Goal: Contribute content: Contribute content

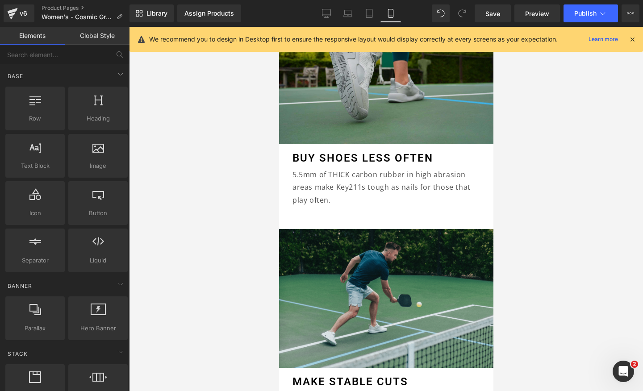
click at [589, 109] on div at bounding box center [386, 209] width 514 height 364
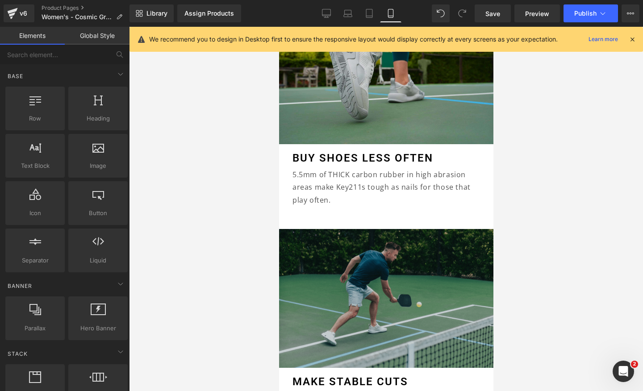
click at [402, 293] on img at bounding box center [386, 298] width 214 height 139
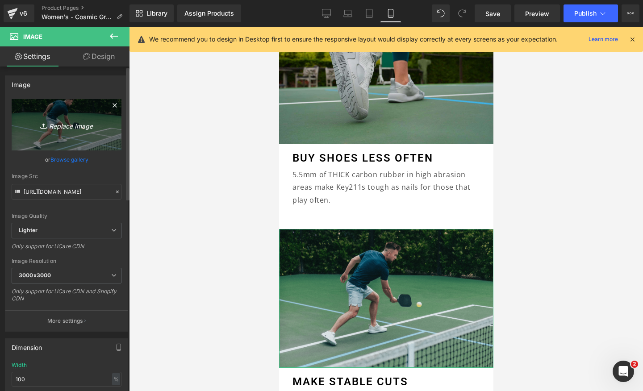
click at [57, 122] on icon "Replace Image" at bounding box center [66, 124] width 71 height 11
type input "C:\fakepath\Eyewear, Desktop, below prod (1800 x 1200 px) (14).jpg"
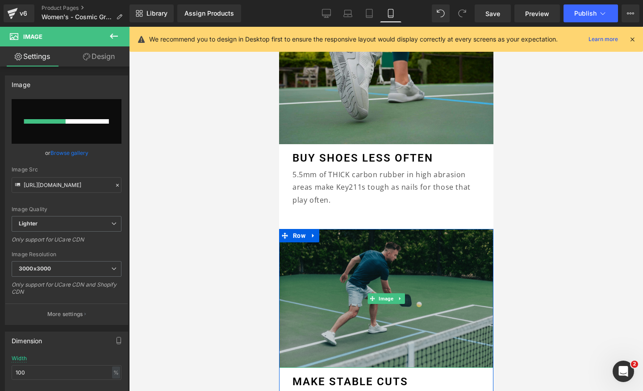
scroll to position [0, 0]
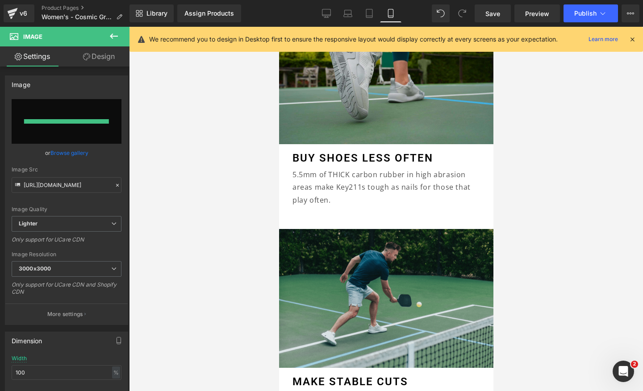
type input "https://ucarecdn.com/aab2343a-0d81-49a9-8e95-c8fa2942e19b/-/format/auto/-/previ…"
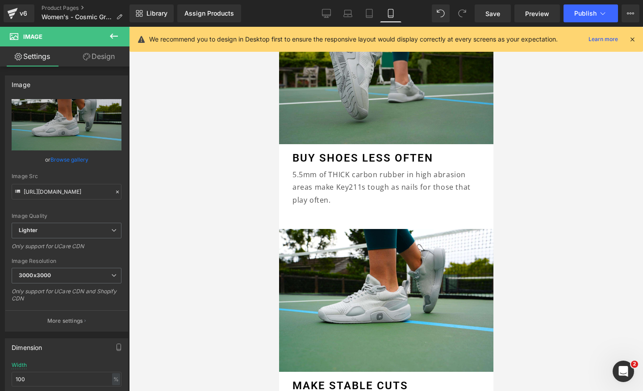
click at [552, 222] on div at bounding box center [386, 209] width 514 height 364
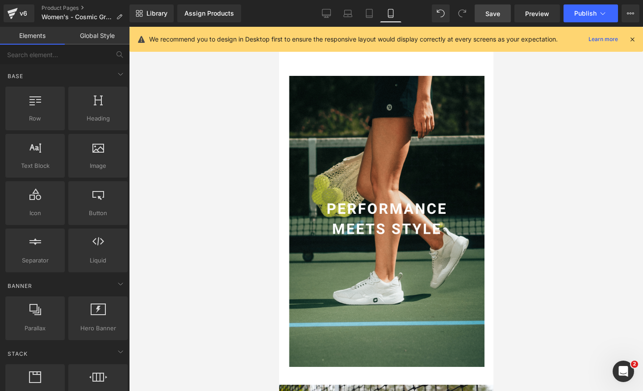
scroll to position [0, 163]
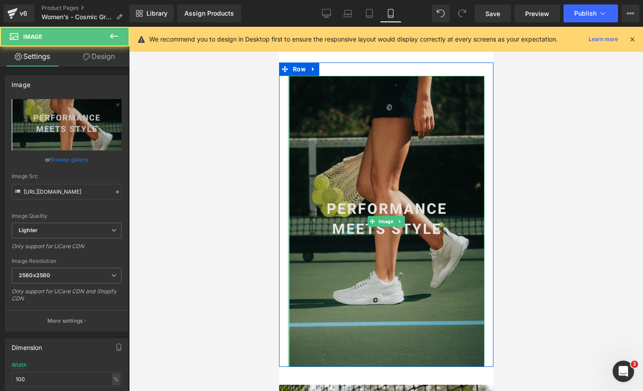
click at [335, 245] on img at bounding box center [386, 221] width 197 height 291
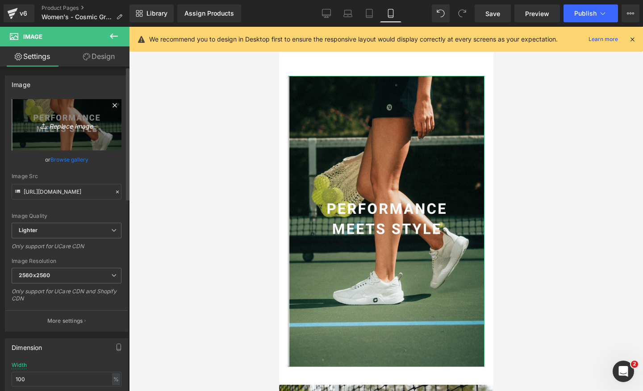
scroll to position [0, 327]
click at [64, 127] on icon "Replace Image" at bounding box center [66, 124] width 71 height 11
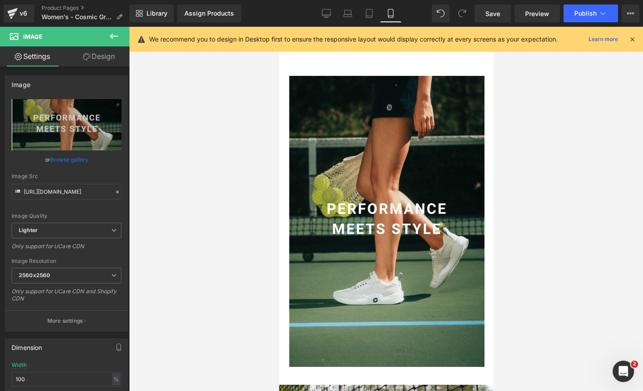
scroll to position [0, 0]
click at [218, 97] on div at bounding box center [386, 209] width 514 height 364
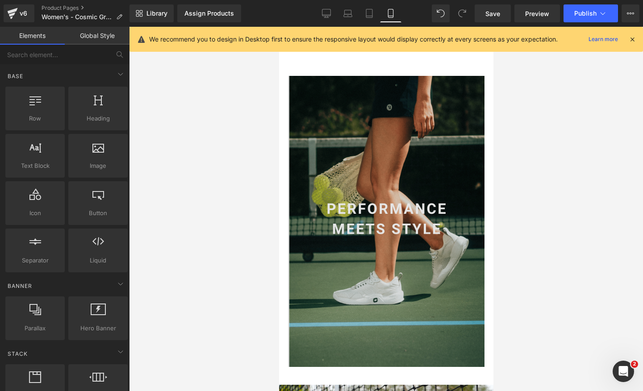
scroll to position [0, 327]
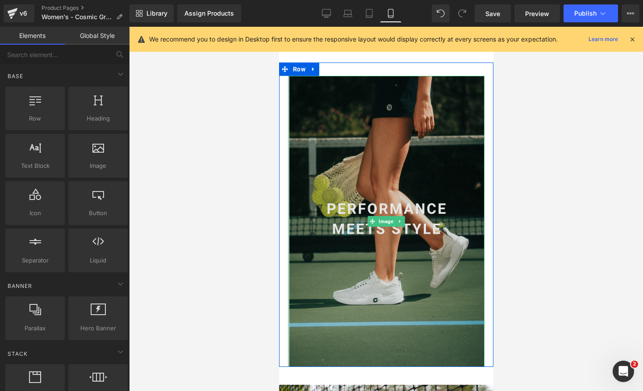
click at [332, 93] on img at bounding box center [386, 221] width 197 height 291
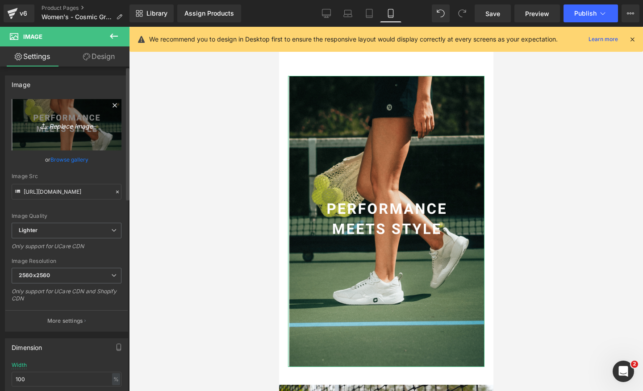
click at [54, 129] on icon "Replace Image" at bounding box center [66, 124] width 71 height 11
type input "C:\fakepath\Website - Product Page (7).jpg"
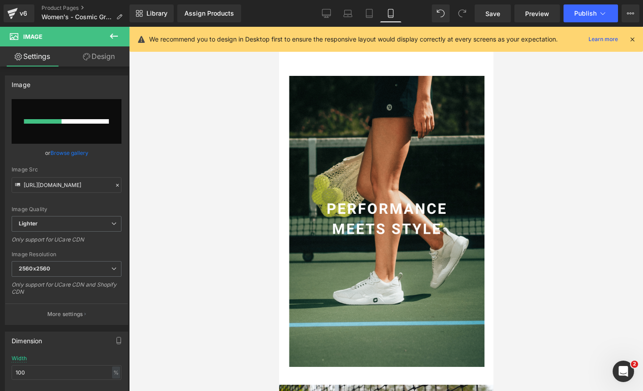
scroll to position [0, 0]
type input "https://ucarecdn.com/123ef645-a305-4407-8958-5016b99c9724/-/format/auto/-/previ…"
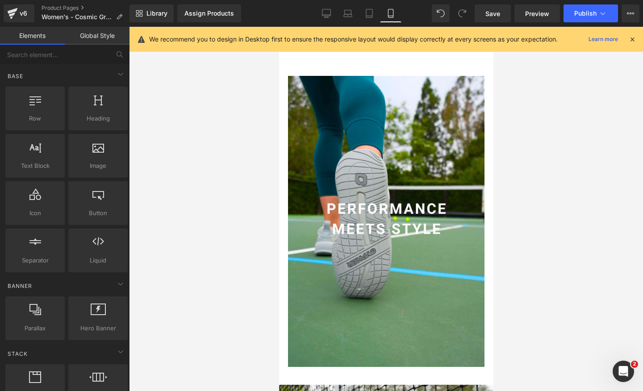
click at [540, 177] on div at bounding box center [386, 209] width 514 height 364
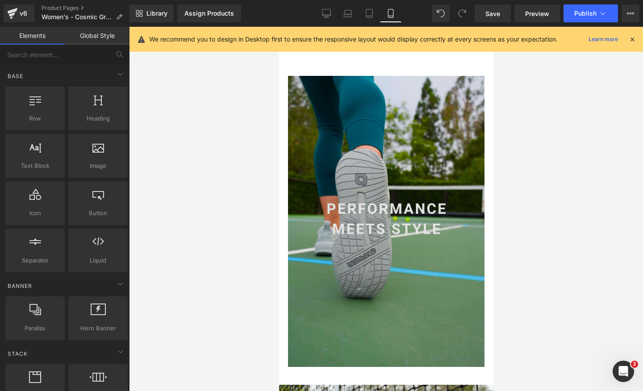
scroll to position [0, 163]
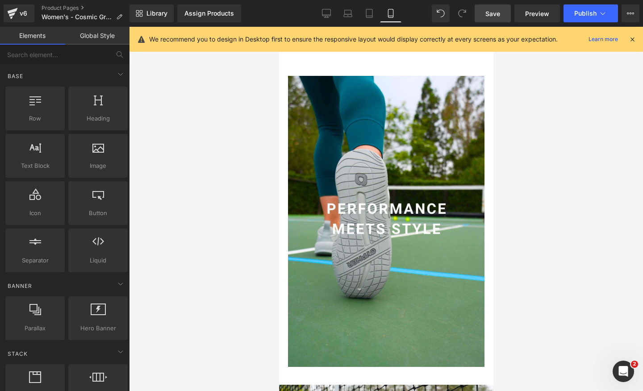
click at [498, 19] on link "Save" at bounding box center [493, 13] width 36 height 18
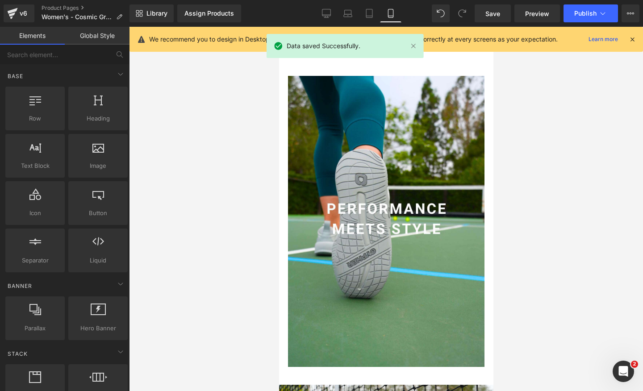
scroll to position [0, 327]
click at [196, 155] on div at bounding box center [386, 209] width 514 height 364
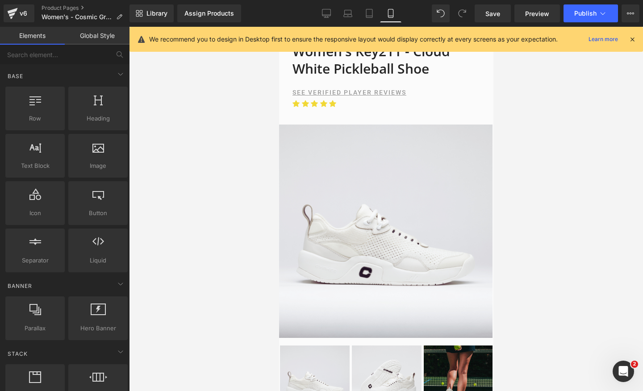
scroll to position [0, 0]
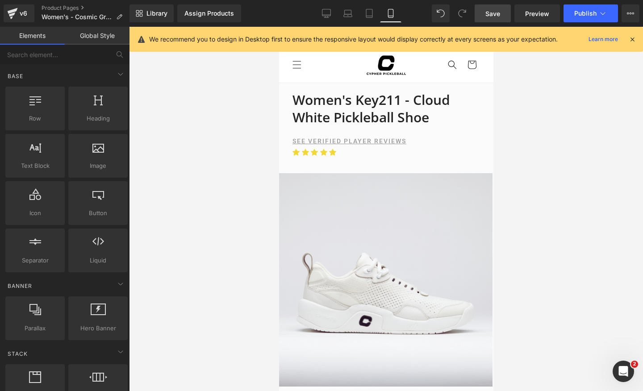
click at [499, 17] on span "Save" at bounding box center [493, 13] width 15 height 9
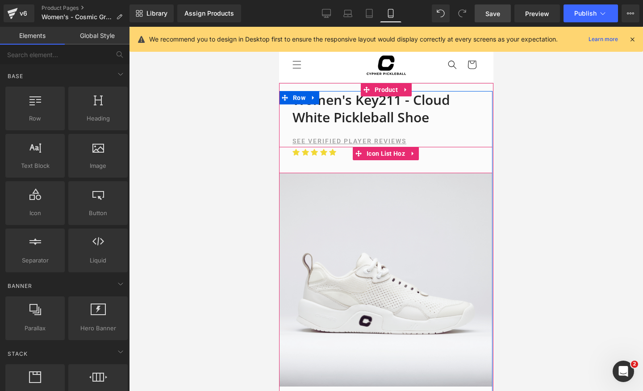
scroll to position [0, 327]
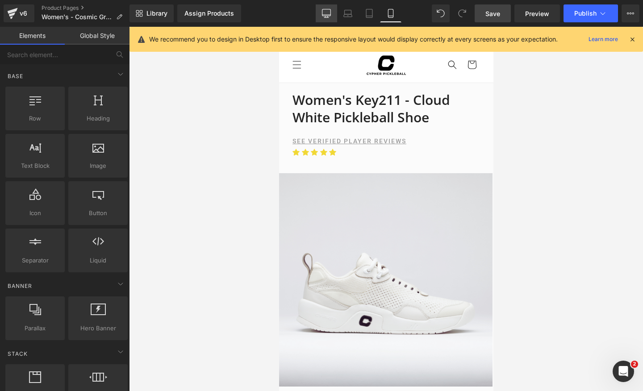
click at [331, 16] on icon at bounding box center [326, 13] width 9 height 9
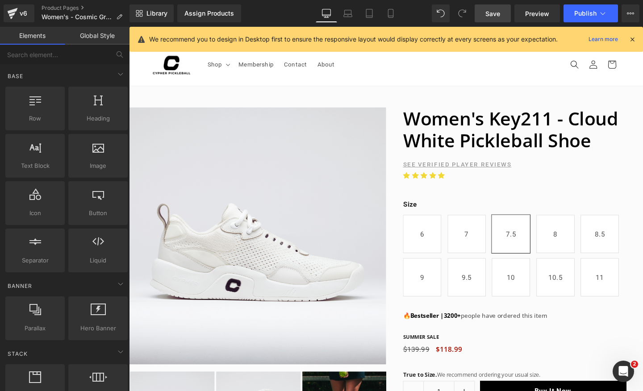
scroll to position [0, 938]
click at [352, 16] on icon at bounding box center [348, 15] width 8 height 3
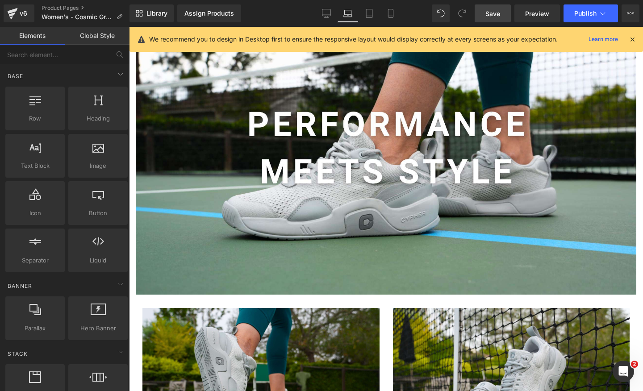
scroll to position [0, 0]
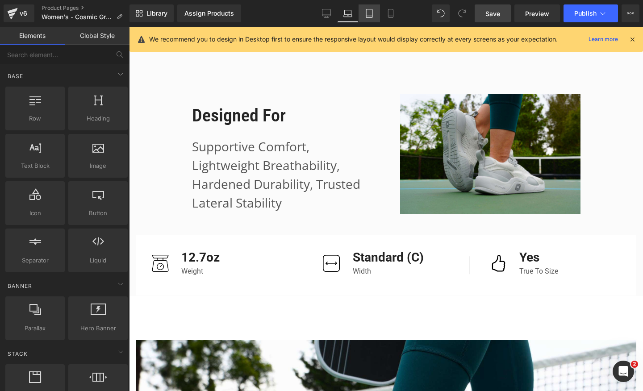
click at [368, 12] on icon at bounding box center [369, 13] width 9 height 9
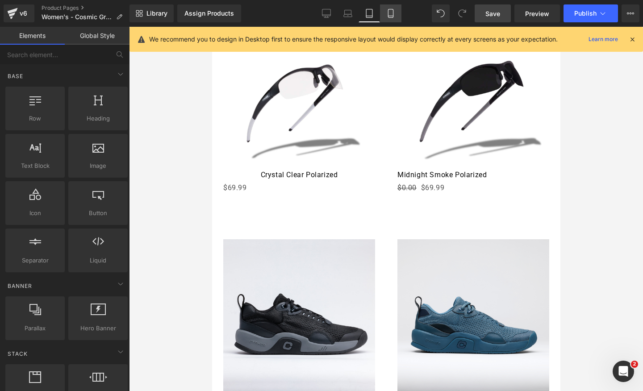
click at [396, 17] on link "Mobile" at bounding box center [390, 13] width 21 height 18
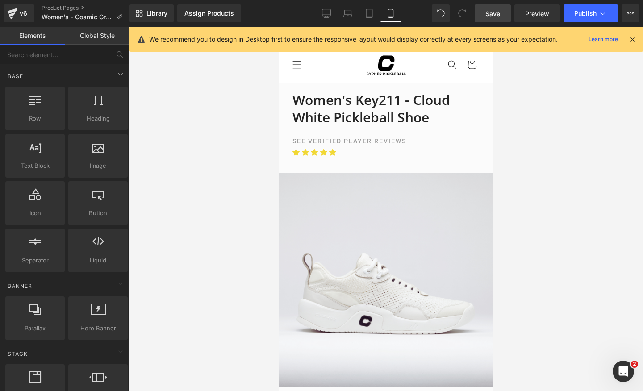
click at [491, 19] on link "Save" at bounding box center [493, 13] width 36 height 18
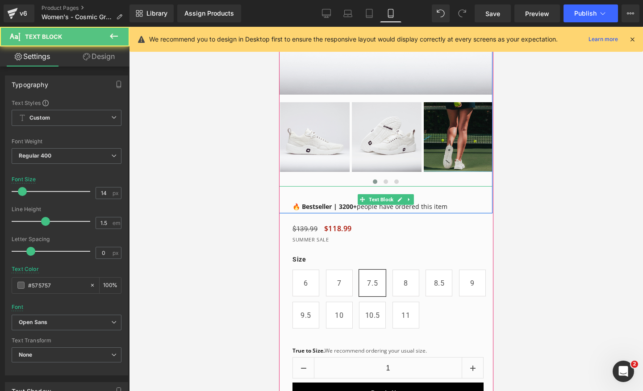
click at [346, 205] on strong "🔥 Bestseller | 3200+" at bounding box center [324, 206] width 64 height 8
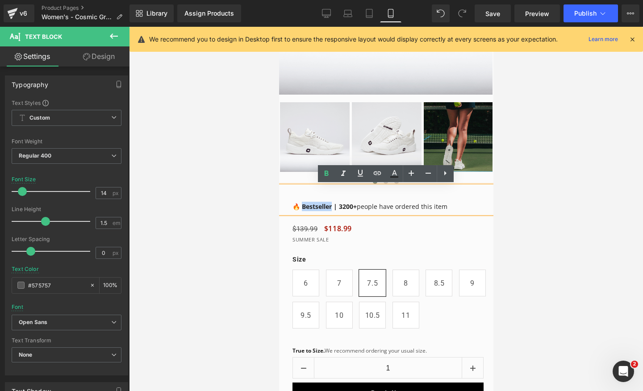
drag, startPoint x: 331, startPoint y: 206, endPoint x: 300, endPoint y: 207, distance: 30.8
click at [300, 207] on strong "🔥 Bestseller | 3200+" at bounding box center [324, 206] width 64 height 8
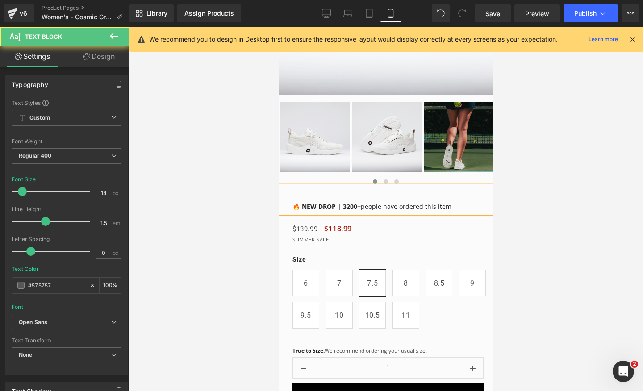
scroll to position [0, 163]
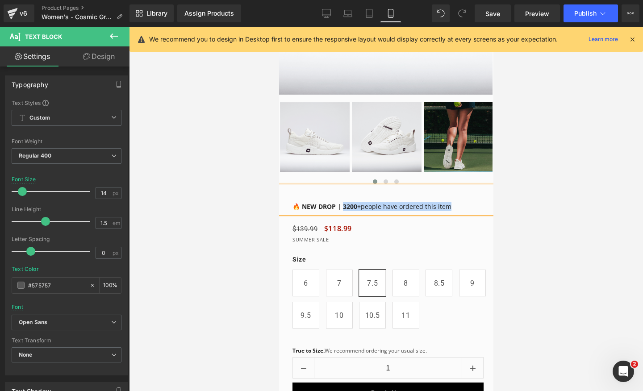
drag, startPoint x: 341, startPoint y: 207, endPoint x: 465, endPoint y: 203, distance: 124.2
click at [465, 203] on p "🔥 NEW DROP | 3200+ people have ordered this item" at bounding box center [392, 206] width 200 height 9
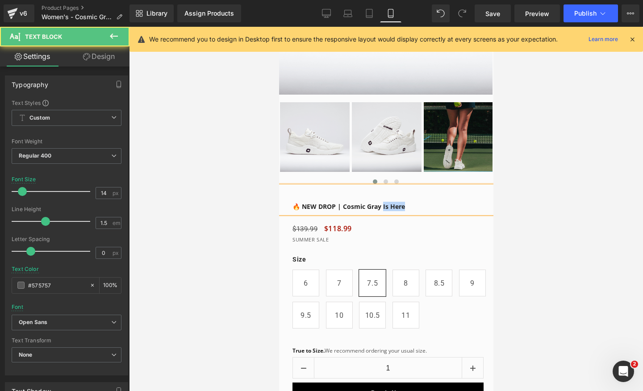
drag, startPoint x: 410, startPoint y: 205, endPoint x: 380, endPoint y: 205, distance: 29.9
click at [380, 205] on p "🔥 NEW DROP | Cosmic Gray Is Here" at bounding box center [392, 206] width 200 height 9
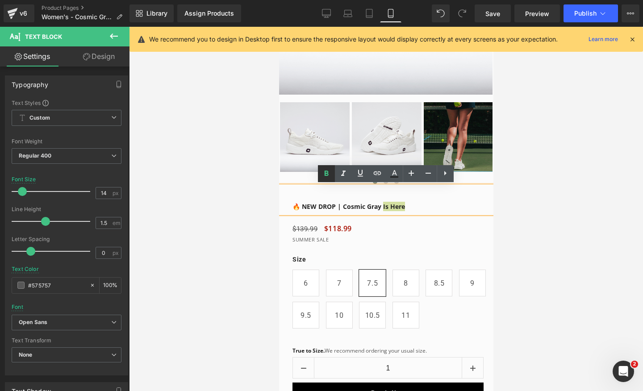
click at [323, 172] on icon at bounding box center [326, 173] width 11 height 11
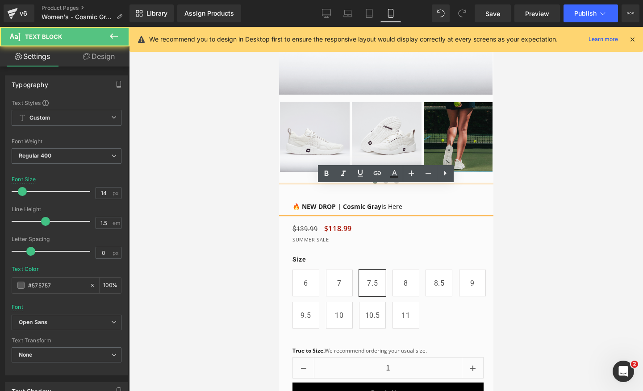
click at [437, 211] on p "🔥 NEW DROP | Cosmic Gray Is Here" at bounding box center [392, 206] width 200 height 9
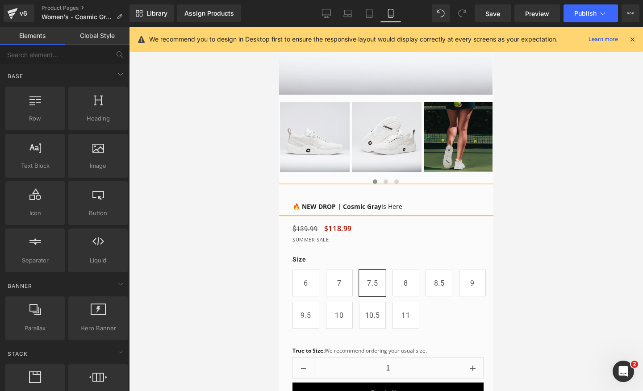
click at [570, 188] on div at bounding box center [386, 209] width 514 height 364
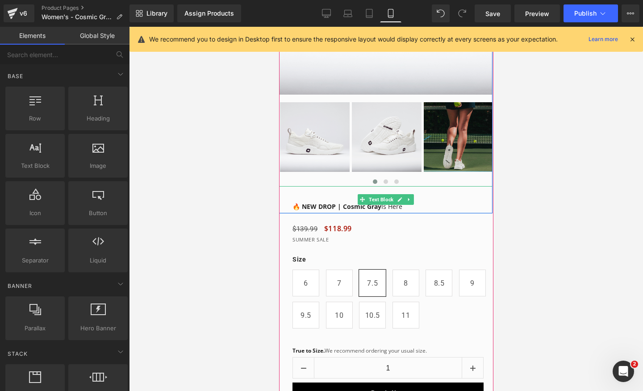
click at [419, 208] on p "🔥 NEW DROP | Cosmic Gray Is Here" at bounding box center [392, 206] width 200 height 9
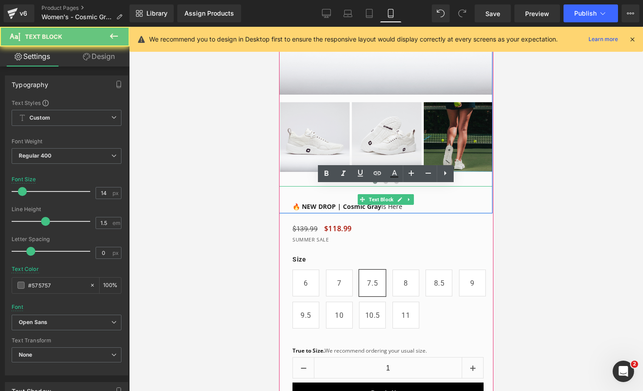
click at [419, 208] on p "🔥 NEW DROP | Cosmic Gray Is Here" at bounding box center [392, 206] width 200 height 9
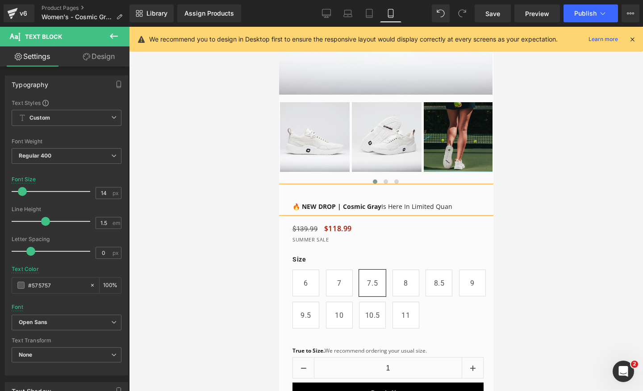
scroll to position [0, 0]
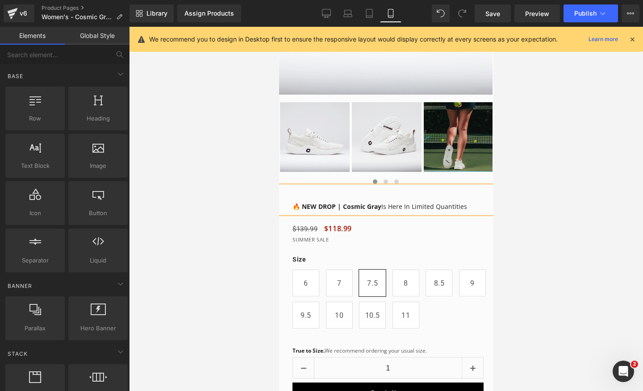
click at [579, 218] on div at bounding box center [386, 209] width 514 height 364
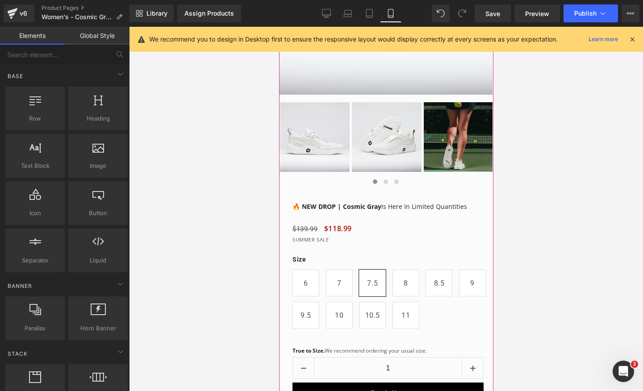
click at [384, 204] on span "Text Block" at bounding box center [381, 199] width 28 height 11
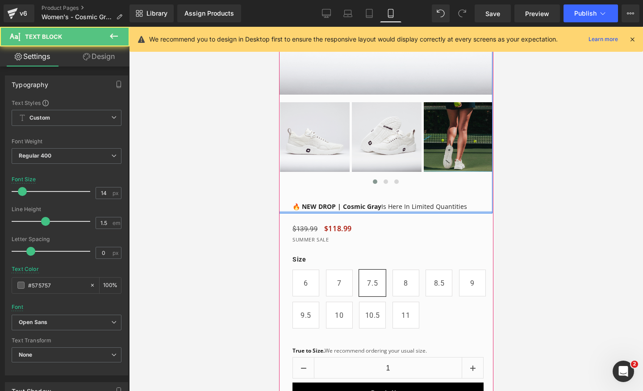
click at [390, 211] on div at bounding box center [386, 212] width 214 height 2
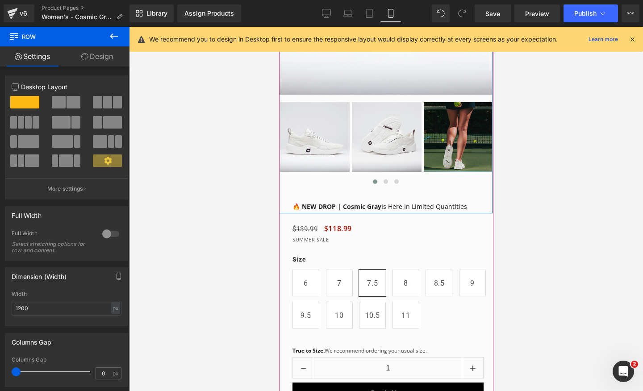
scroll to position [0, 327]
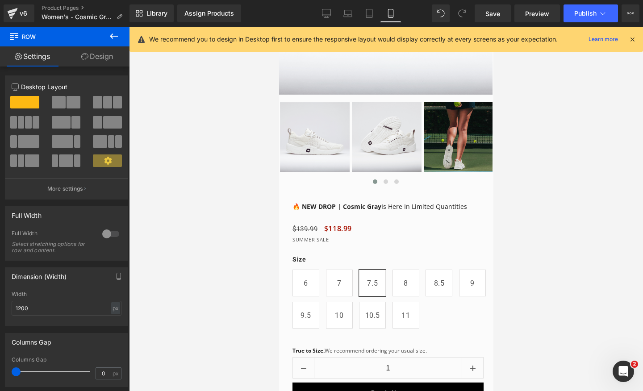
click at [572, 180] on div at bounding box center [386, 209] width 514 height 364
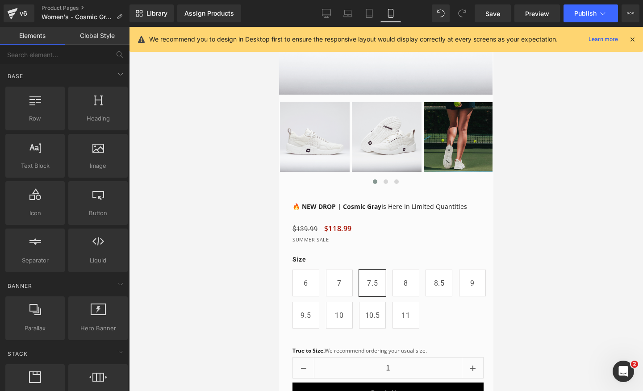
scroll to position [0, 0]
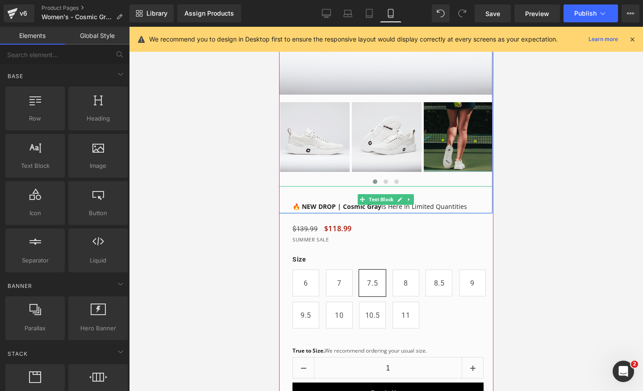
click at [465, 205] on p "🔥 NEW DROP | Cosmic Gray Is Here In Limited Quantities" at bounding box center [392, 206] width 200 height 9
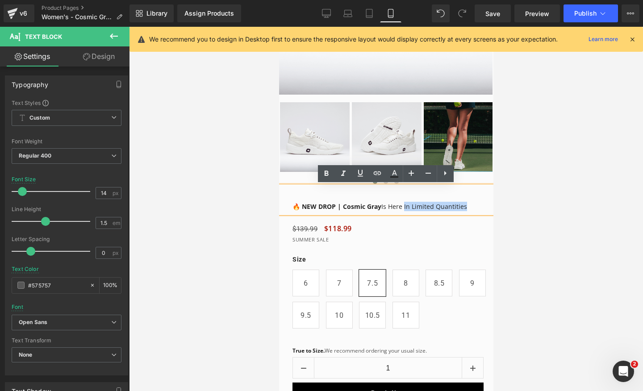
drag, startPoint x: 481, startPoint y: 205, endPoint x: 404, endPoint y: 210, distance: 77.0
click at [404, 210] on p "🔥 NEW DROP | Cosmic Gray Is Here In Limited Quantities" at bounding box center [392, 206] width 200 height 9
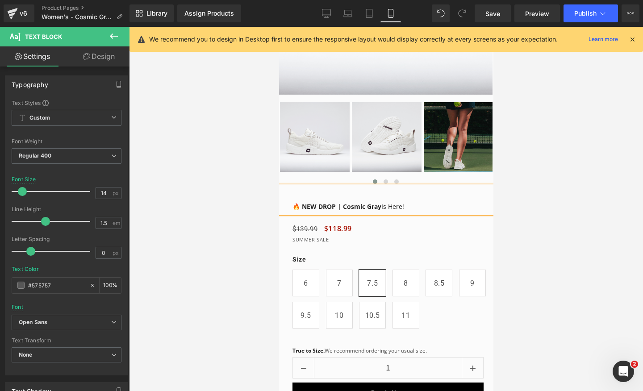
scroll to position [0, 163]
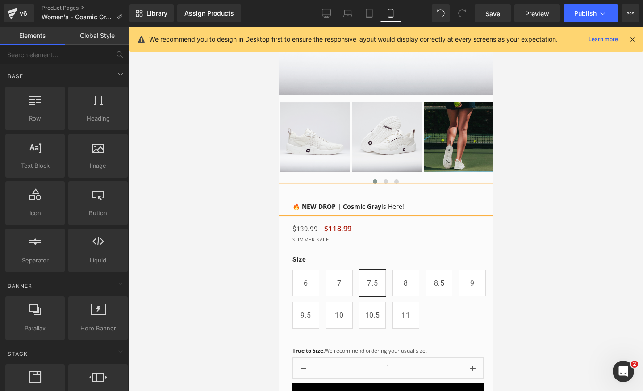
click at [544, 197] on div at bounding box center [386, 209] width 514 height 364
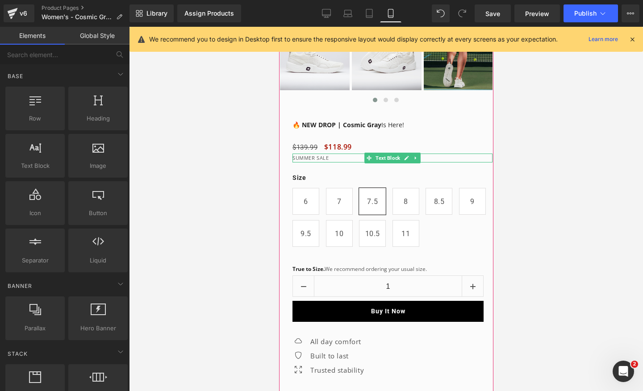
scroll to position [0, 0]
click at [319, 158] on p "SUMMER SALE" at bounding box center [392, 158] width 200 height 9
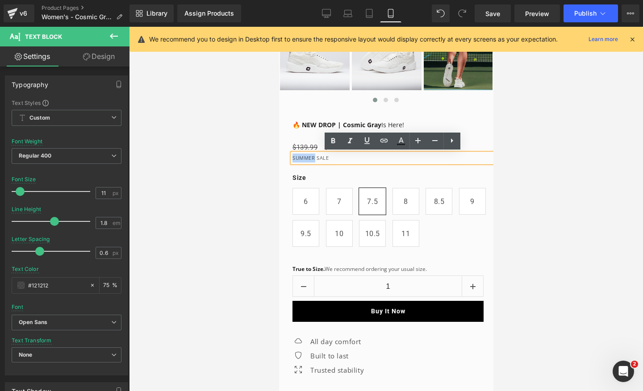
drag, startPoint x: 314, startPoint y: 158, endPoint x: 289, endPoint y: 158, distance: 25.9
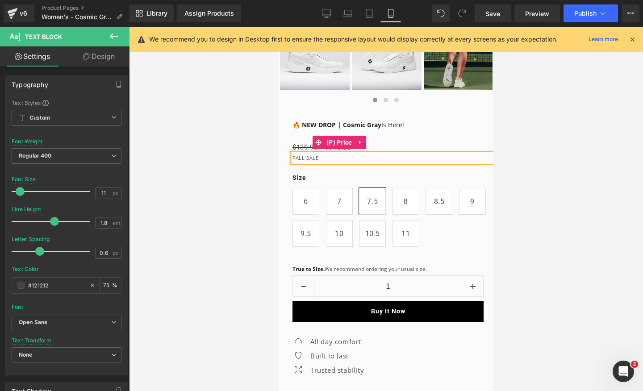
scroll to position [0, 163]
click at [643, 116] on div at bounding box center [386, 209] width 514 height 364
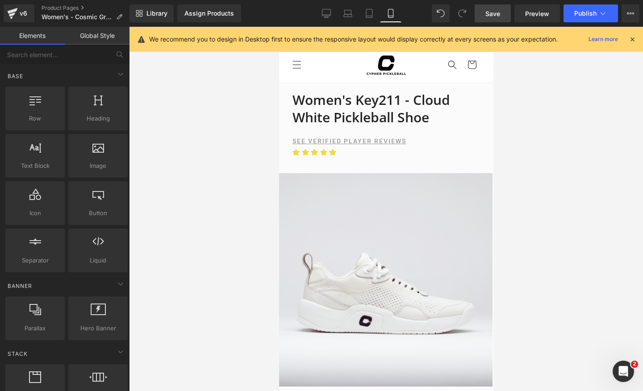
scroll to position [0, 0]
click at [329, 16] on icon at bounding box center [326, 13] width 9 height 9
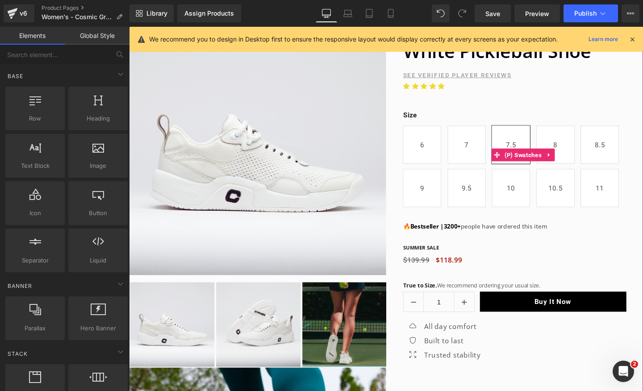
scroll to position [115, 0]
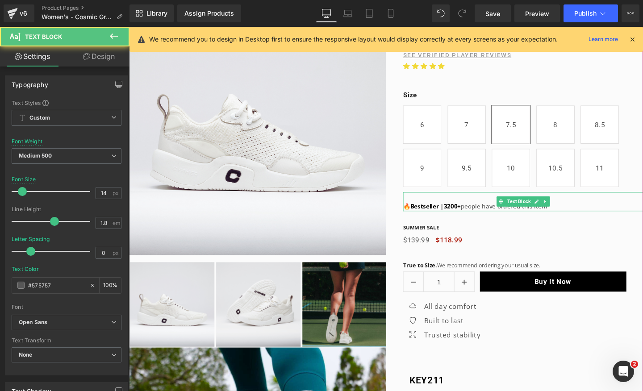
click at [451, 215] on strong "Bestseller |" at bounding box center [442, 215] width 35 height 8
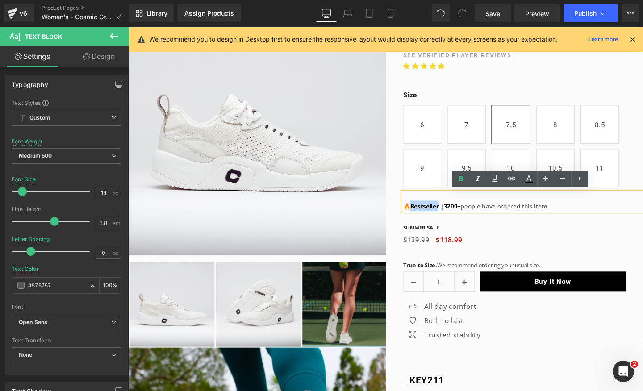
drag, startPoint x: 456, startPoint y: 215, endPoint x: 425, endPoint y: 216, distance: 30.8
click at [425, 216] on strong "Bestseller |" at bounding box center [442, 215] width 35 height 8
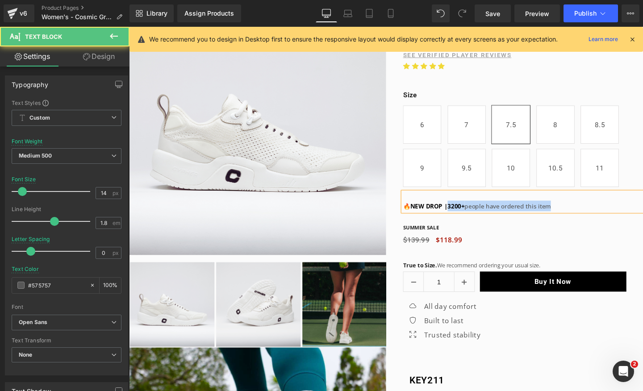
drag, startPoint x: 577, startPoint y: 211, endPoint x: 465, endPoint y: 214, distance: 112.2
click at [465, 214] on p "🔥 NEW DROP | 3200 + people have ordered this item" at bounding box center [543, 214] width 252 height 11
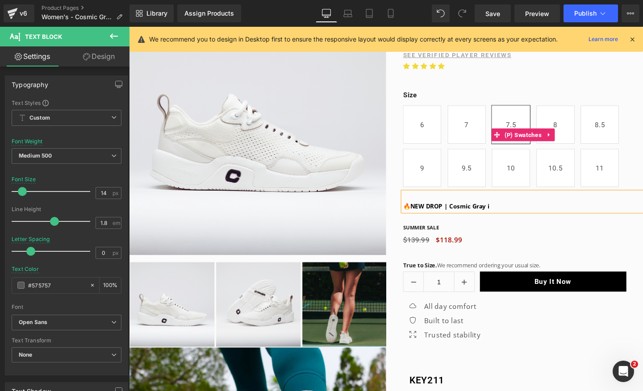
scroll to position [0, 0]
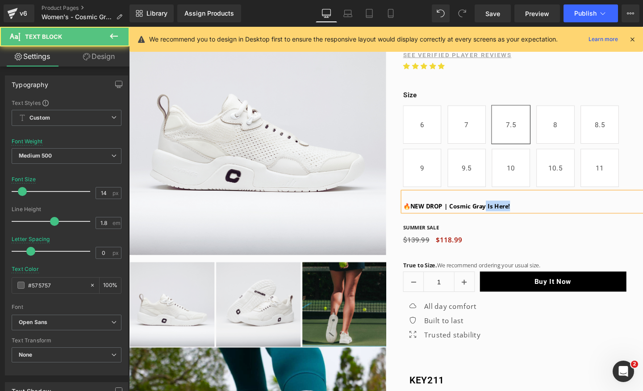
drag, startPoint x: 533, startPoint y: 211, endPoint x: 505, endPoint y: 214, distance: 28.7
click at [505, 214] on p "🔥 NEW DROP | Cosmic Gray Is Here!" at bounding box center [543, 214] width 252 height 11
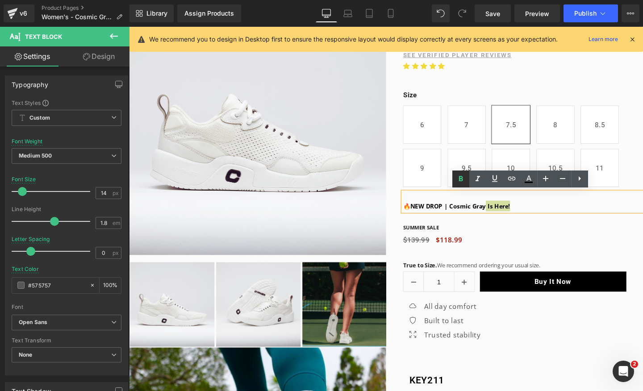
click at [464, 180] on icon at bounding box center [461, 179] width 11 height 11
click at [544, 212] on p "🔥 NEW DROP | Cosmic Gray Is Here!" at bounding box center [543, 214] width 252 height 11
click at [356, 14] on link "Laptop" at bounding box center [347, 13] width 21 height 18
type input "#000000"
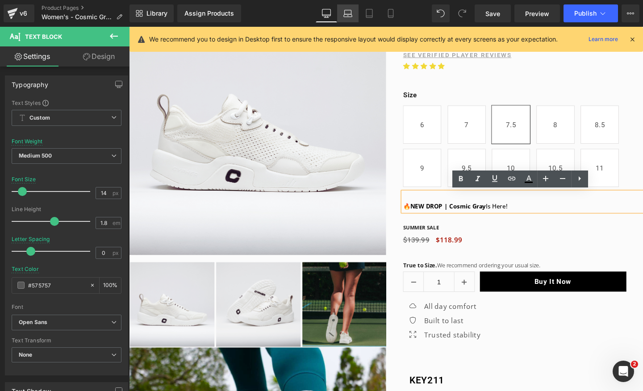
type input "100"
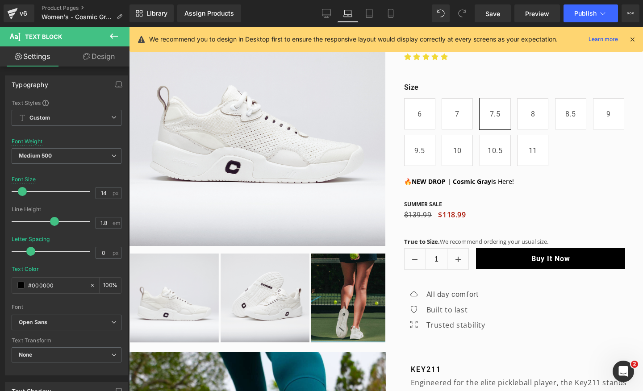
scroll to position [0, 447]
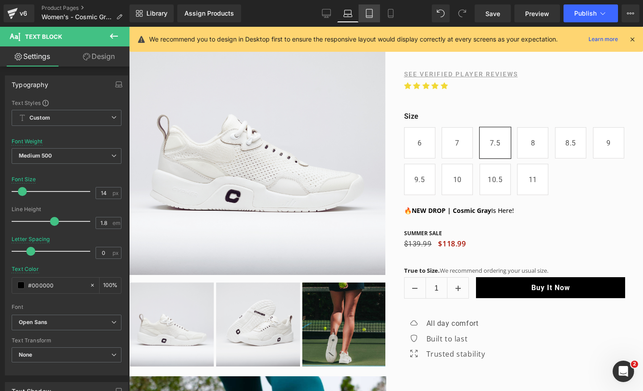
click at [368, 14] on icon at bounding box center [369, 13] width 9 height 9
type input "12"
type input "2"
type input "100"
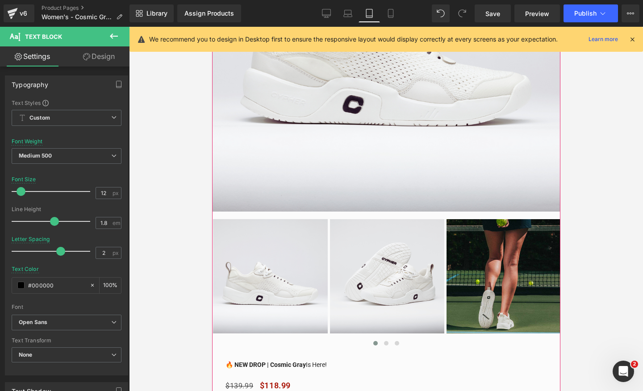
scroll to position [479, 0]
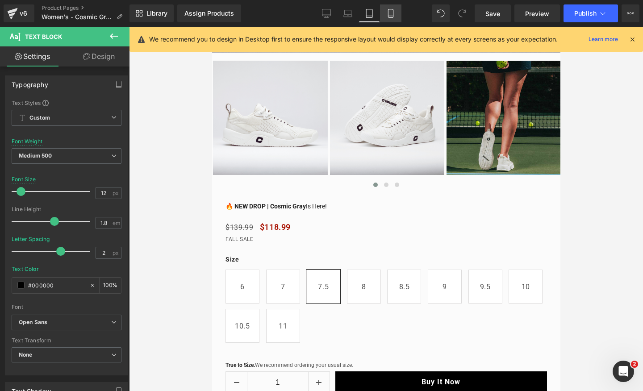
click at [392, 22] on link "Mobile" at bounding box center [390, 13] width 21 height 18
type input "0.6"
type input "#fc2a2a"
type input "100"
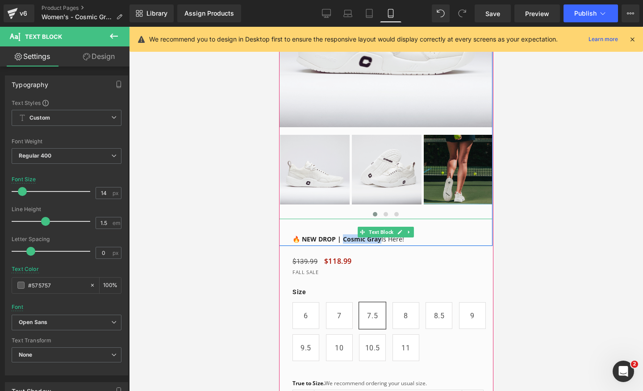
scroll to position [0, 163]
drag, startPoint x: 379, startPoint y: 241, endPoint x: 341, endPoint y: 241, distance: 38.0
click at [341, 241] on strong "🔥 NEW DROP | Cosmic Gray" at bounding box center [336, 239] width 89 height 8
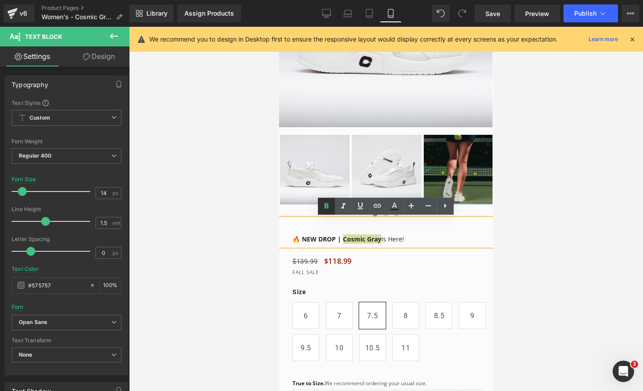
click at [328, 209] on icon at bounding box center [326, 206] width 11 height 11
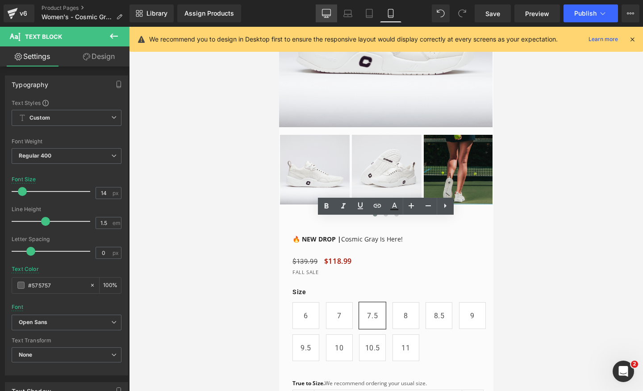
click at [326, 20] on link "Desktop" at bounding box center [326, 13] width 21 height 18
type input "16"
type input "100"
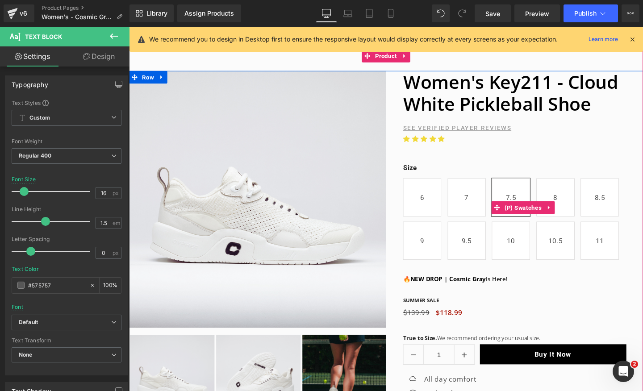
scroll to position [54, 0]
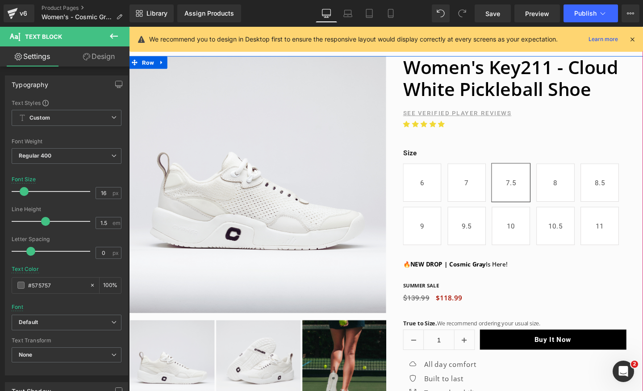
click at [497, 276] on strong "NEW DROP | Cosmic Gray" at bounding box center [465, 276] width 80 height 8
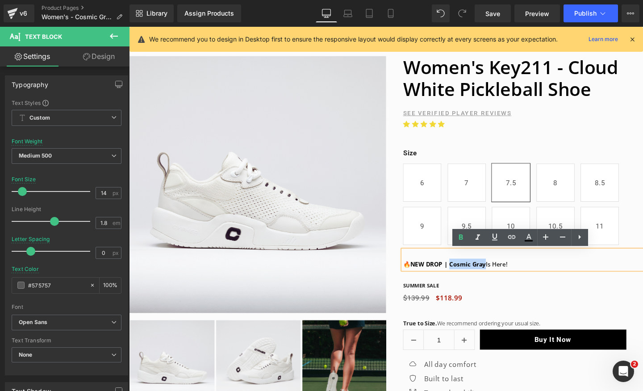
drag, startPoint x: 503, startPoint y: 276, endPoint x: 467, endPoint y: 277, distance: 36.7
click at [467, 277] on strong "NEW DROP | Cosmic Gray" at bounding box center [465, 276] width 80 height 8
click at [461, 238] on icon at bounding box center [461, 237] width 4 height 5
click at [441, 300] on span "SUMMER SALE" at bounding box center [436, 299] width 38 height 8
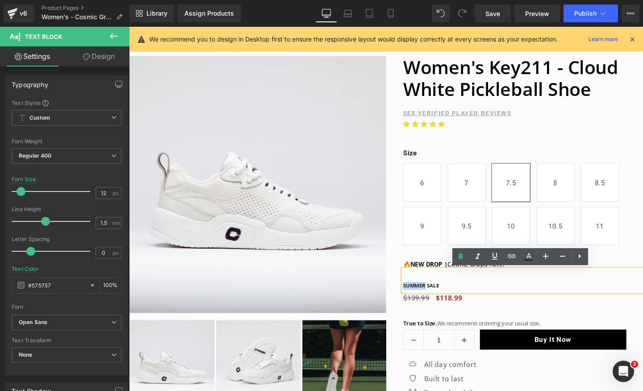
drag, startPoint x: 440, startPoint y: 300, endPoint x: 418, endPoint y: 301, distance: 22.3
click at [418, 301] on span "SUMMER SALE" at bounding box center [436, 299] width 38 height 8
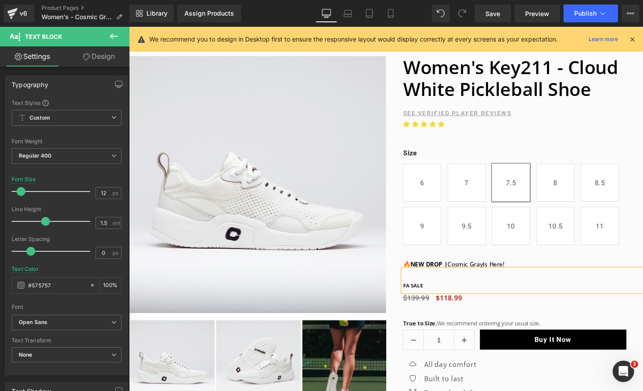
scroll to position [0, 469]
click at [583, 252] on span "10.5" at bounding box center [577, 236] width 15 height 39
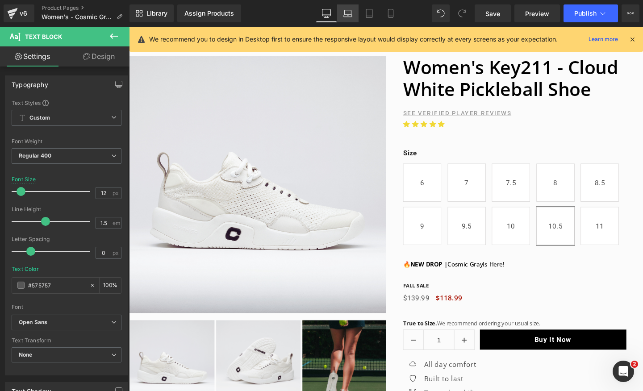
click at [341, 16] on link "Laptop" at bounding box center [347, 13] width 21 height 18
type input "100"
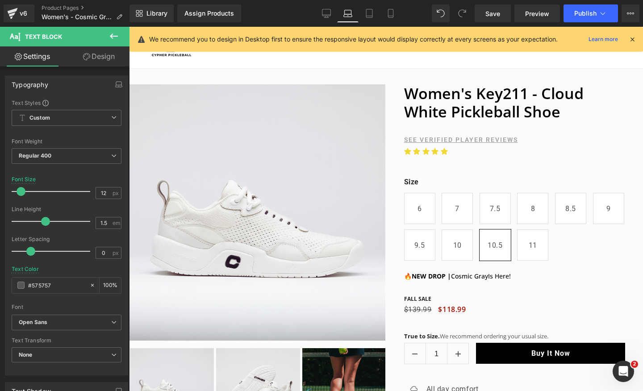
scroll to position [0, 894]
click at [376, 13] on link "Tablet" at bounding box center [369, 13] width 21 height 18
type input "14"
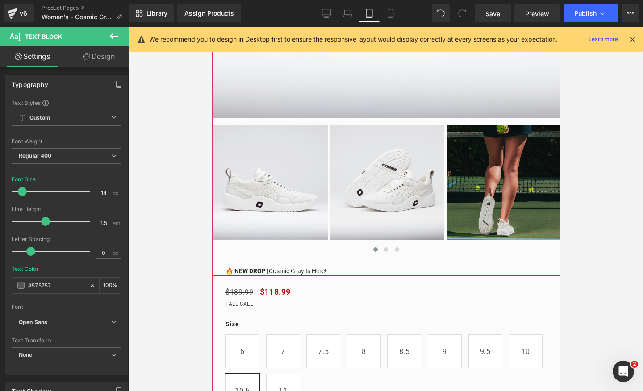
scroll to position [0, 0]
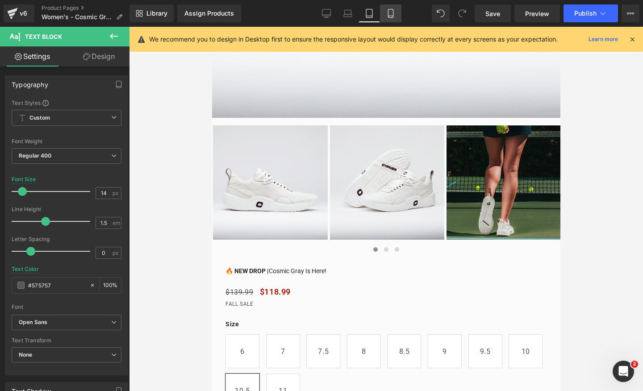
click at [391, 18] on link "Mobile" at bounding box center [390, 13] width 21 height 18
type input "100"
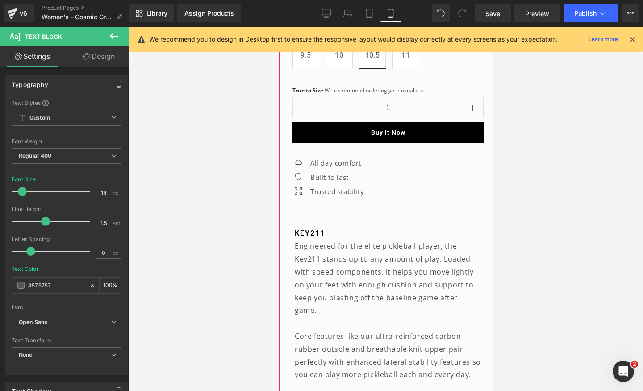
scroll to position [260, 0]
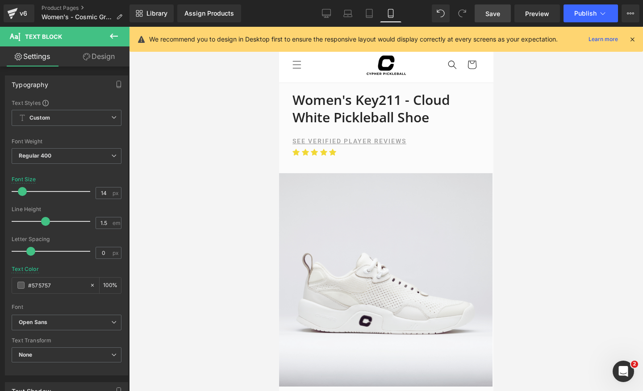
click at [490, 6] on link "Save" at bounding box center [493, 13] width 36 height 18
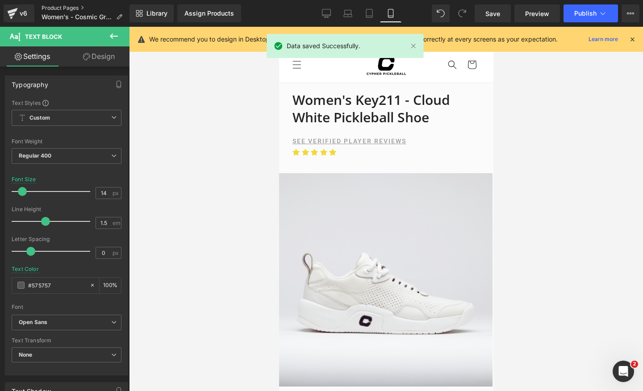
click at [71, 7] on link "Product Pages" at bounding box center [86, 7] width 88 height 7
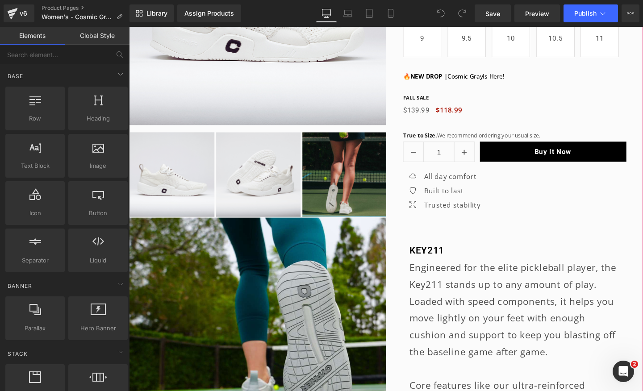
scroll to position [272, 0]
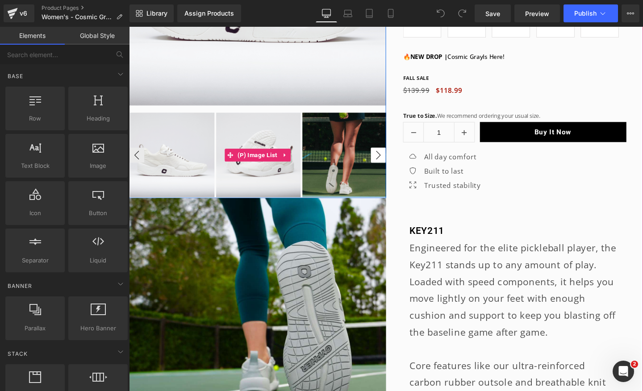
click at [393, 161] on button "›" at bounding box center [391, 162] width 16 height 16
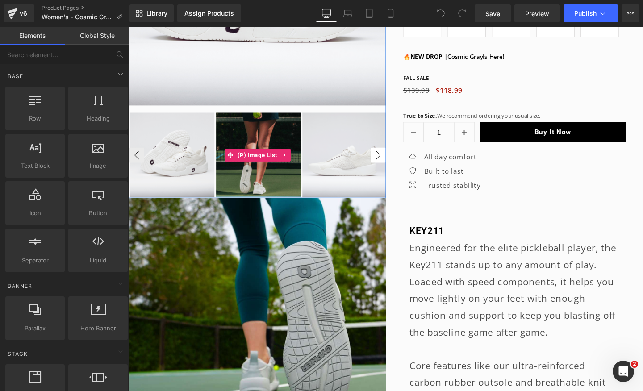
click at [393, 161] on button "›" at bounding box center [391, 162] width 16 height 16
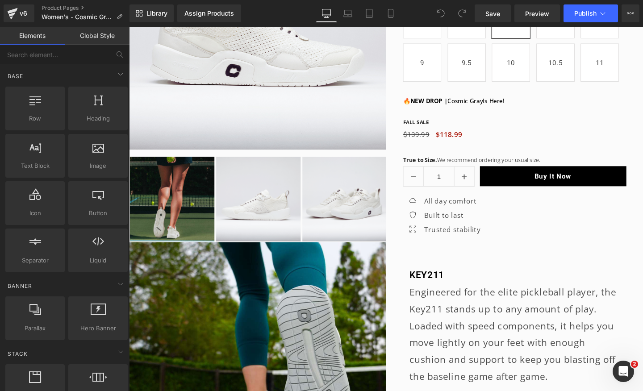
scroll to position [0, 938]
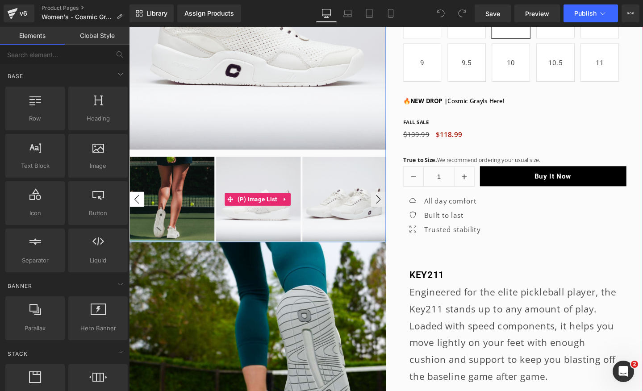
click at [142, 208] on button "‹" at bounding box center [137, 208] width 16 height 16
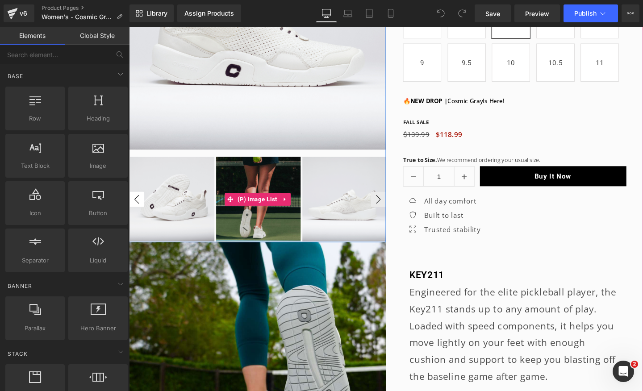
click at [142, 208] on button "‹" at bounding box center [137, 208] width 16 height 16
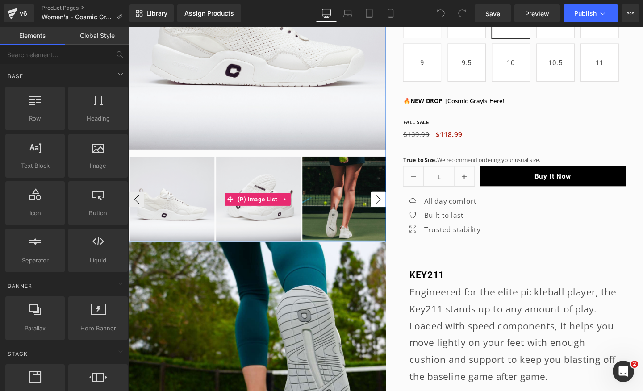
click at [387, 205] on button "›" at bounding box center [391, 208] width 16 height 16
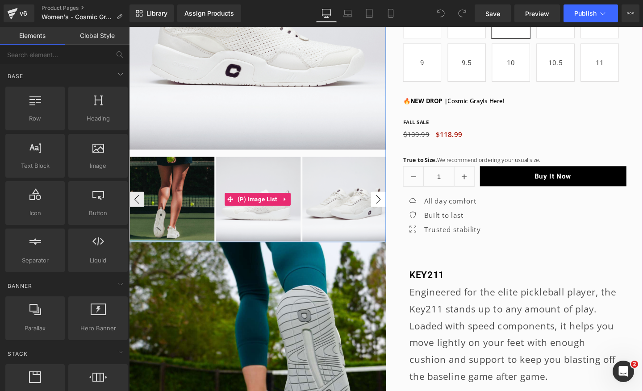
click at [387, 205] on button "›" at bounding box center [391, 208] width 16 height 16
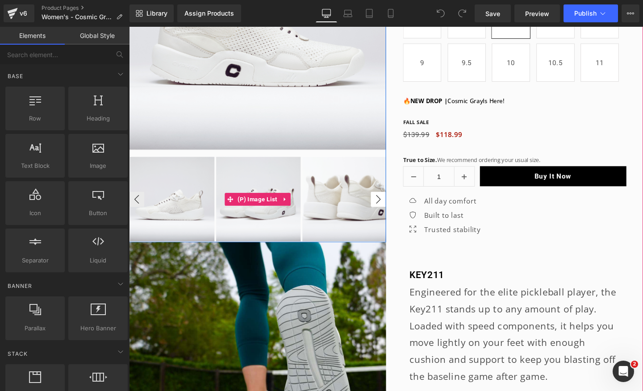
click at [387, 205] on button "›" at bounding box center [391, 208] width 16 height 16
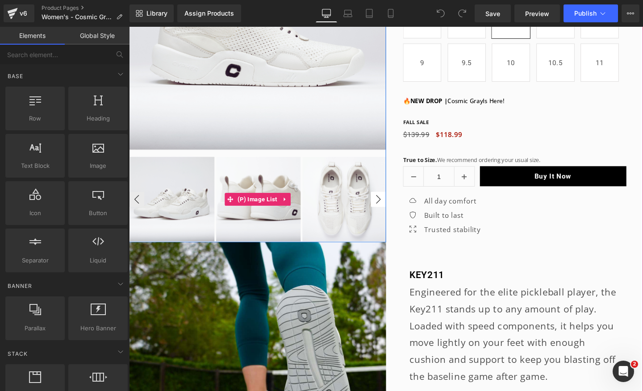
click at [387, 205] on button "›" at bounding box center [391, 208] width 16 height 16
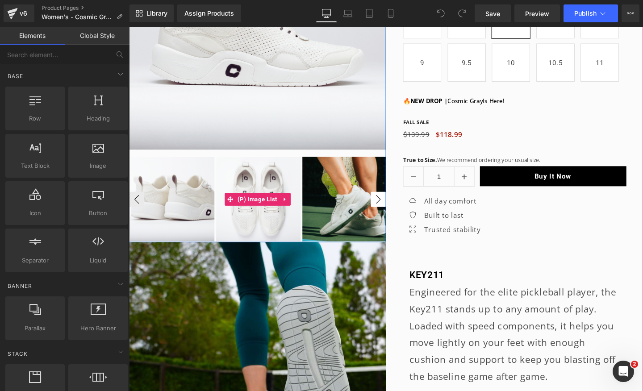
click at [387, 205] on button "›" at bounding box center [391, 208] width 16 height 16
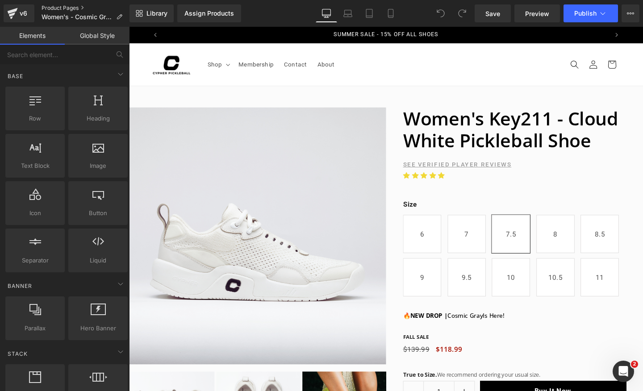
click at [55, 10] on link "Product Pages" at bounding box center [86, 7] width 88 height 7
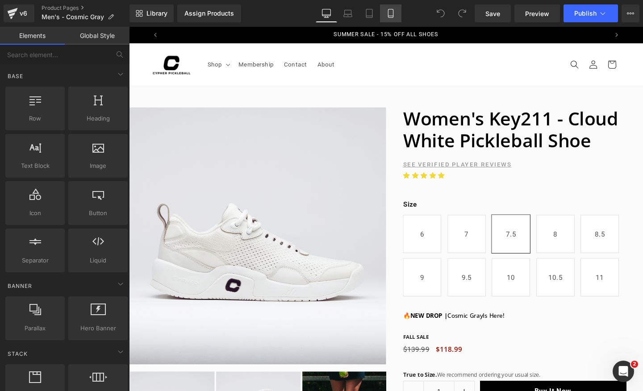
click at [391, 15] on icon at bounding box center [390, 13] width 9 height 9
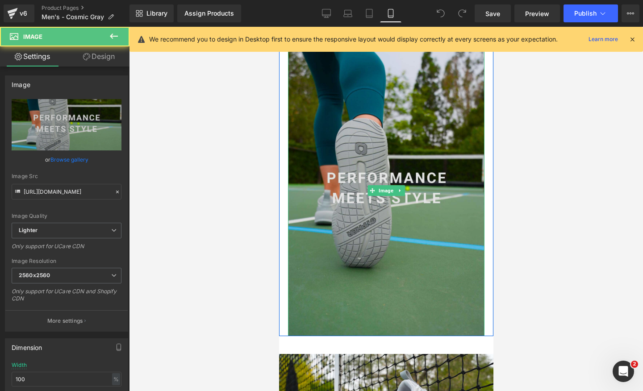
click at [322, 206] on img at bounding box center [386, 190] width 197 height 291
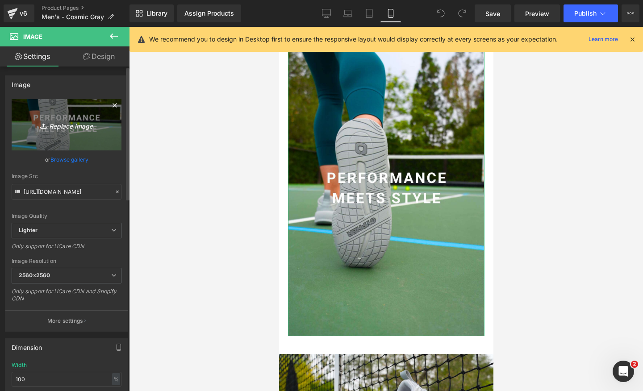
click at [66, 128] on icon "Replace Image" at bounding box center [66, 124] width 71 height 11
type input "C:\fakepath\Website - Product Page (8).jpg"
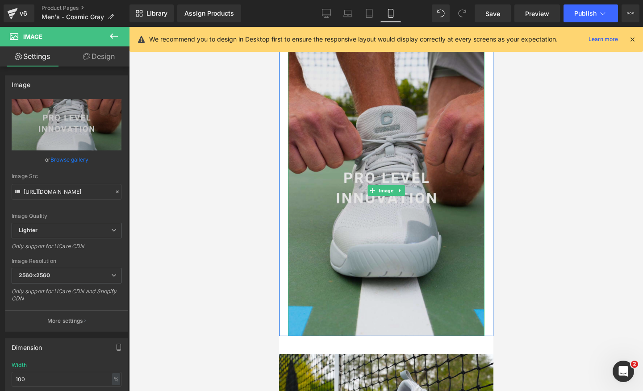
scroll to position [0, 163]
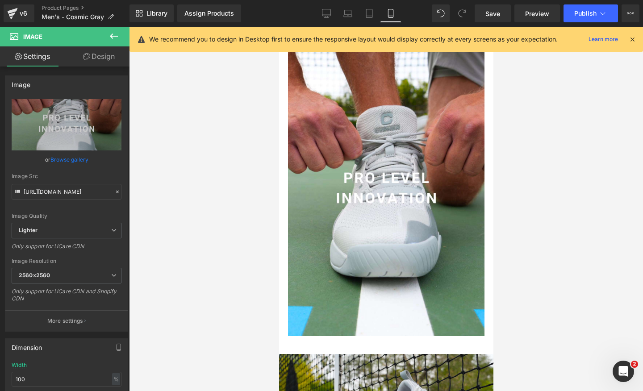
click at [570, 201] on div at bounding box center [386, 209] width 514 height 364
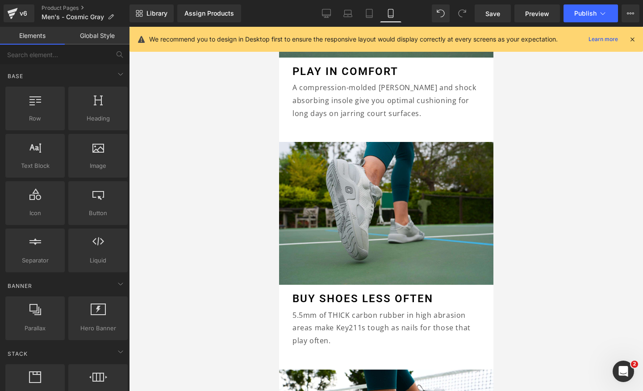
scroll to position [1934, 0]
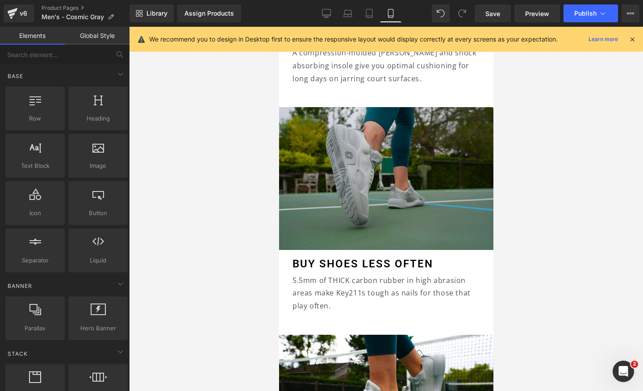
click at [447, 197] on img at bounding box center [386, 178] width 214 height 143
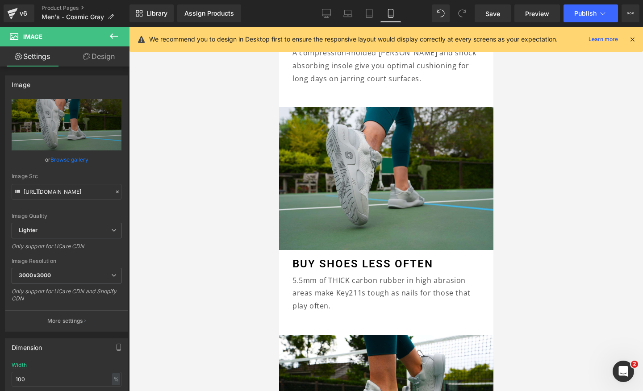
scroll to position [0, 0]
click at [248, 188] on div at bounding box center [386, 209] width 514 height 364
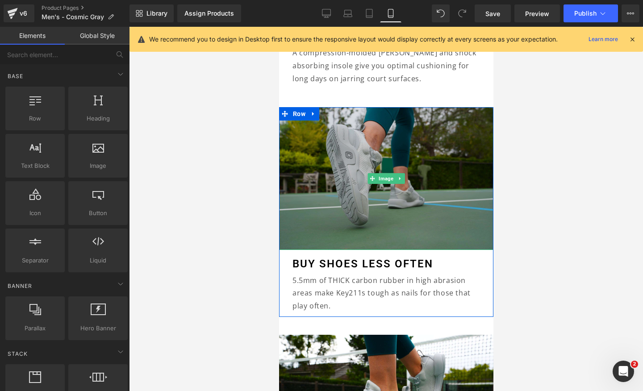
click at [343, 170] on img at bounding box center [386, 178] width 214 height 143
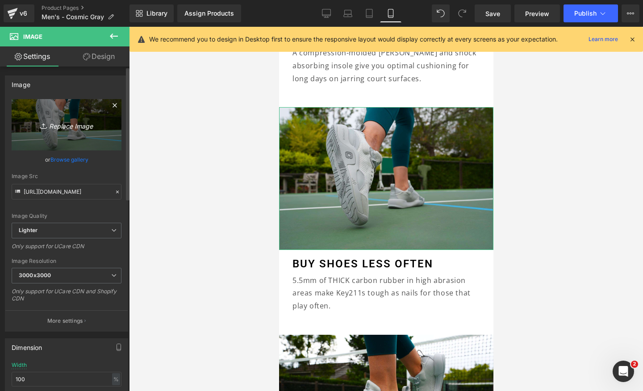
click at [54, 121] on icon "Replace Image" at bounding box center [66, 124] width 71 height 11
type input "C:\fakepath\Eyewear, Desktop, below prod (1800 x 1200 px) (15).jpg"
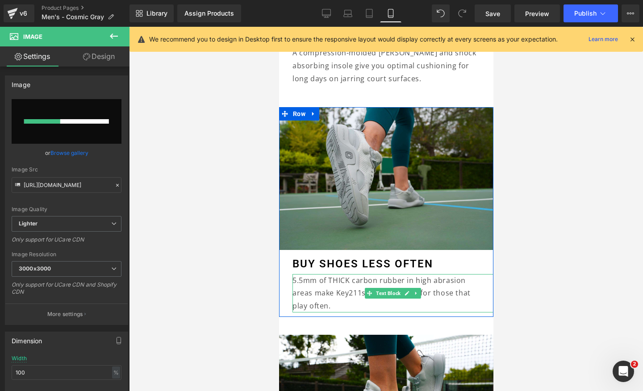
scroll to position [0, 327]
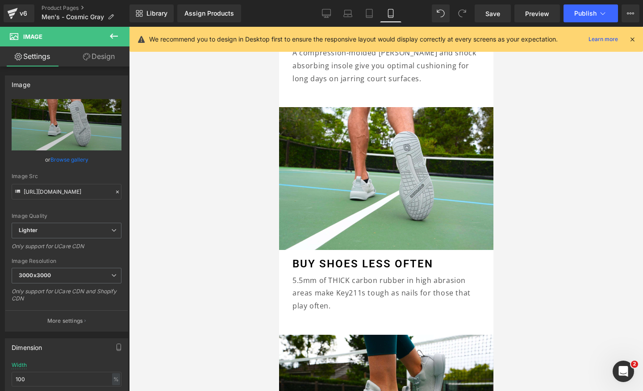
click at [566, 206] on div at bounding box center [386, 209] width 514 height 364
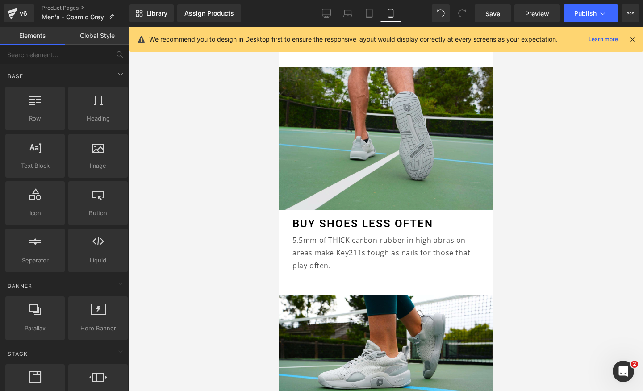
scroll to position [1963, 0]
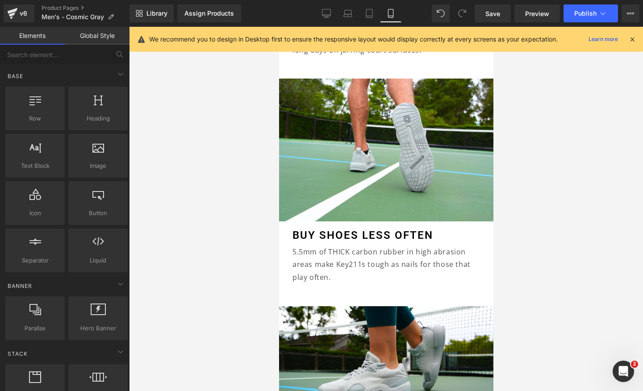
click at [565, 148] on div at bounding box center [386, 209] width 514 height 364
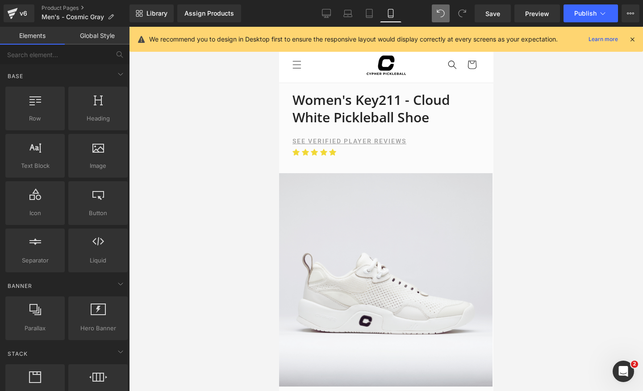
scroll to position [0, 163]
click at [322, 20] on link "Desktop" at bounding box center [326, 13] width 21 height 18
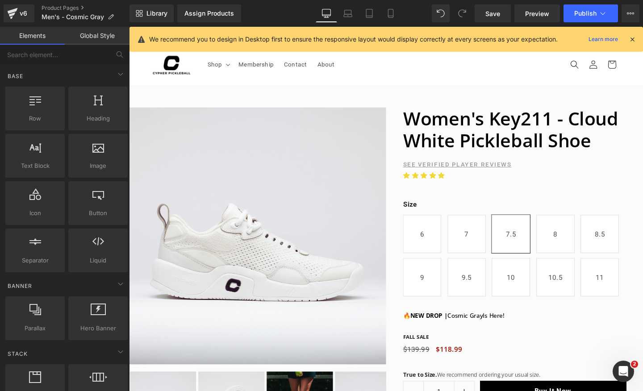
scroll to position [0, 469]
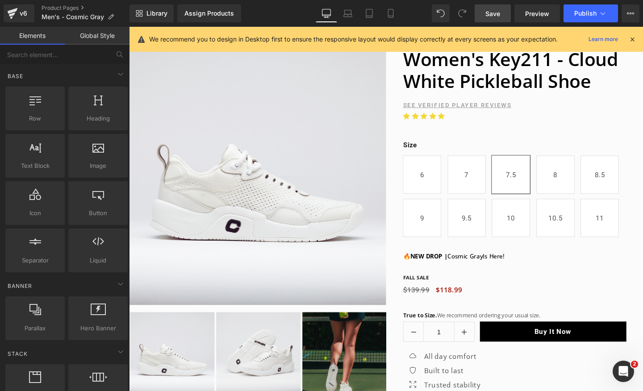
click at [498, 5] on link "Save" at bounding box center [493, 13] width 36 height 18
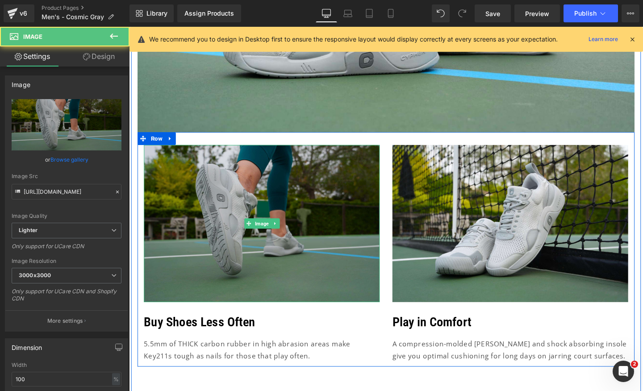
click at [313, 201] on img at bounding box center [269, 233] width 248 height 165
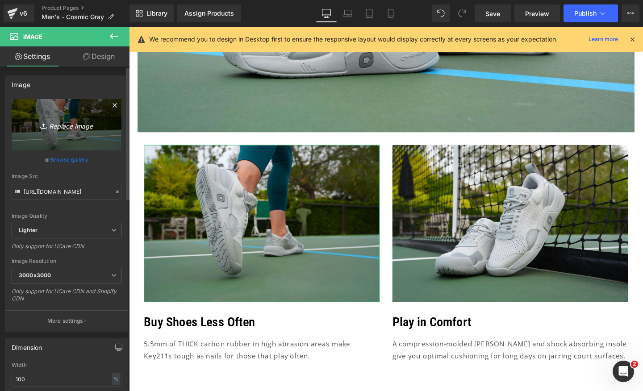
click at [64, 130] on icon "Replace Image" at bounding box center [66, 124] width 71 height 11
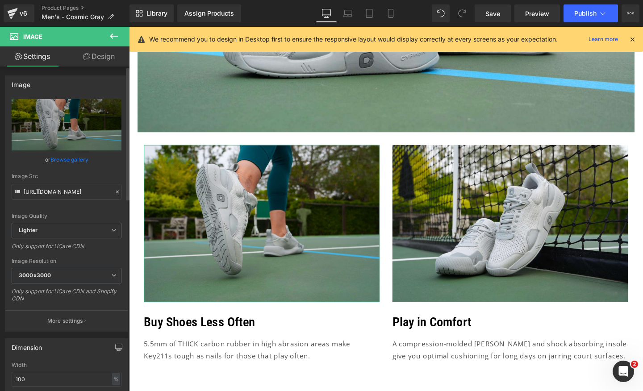
click at [79, 156] on link "Browse gallery" at bounding box center [69, 160] width 38 height 16
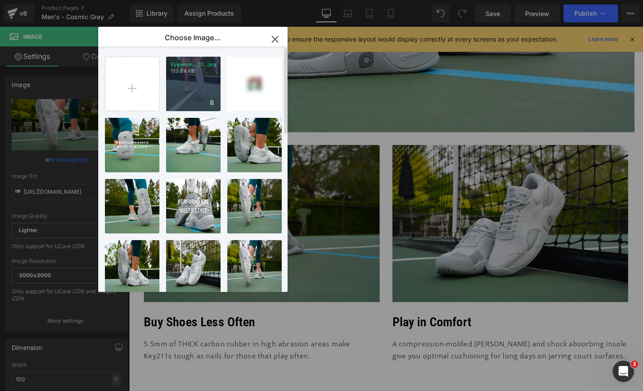
click at [186, 90] on div "Eyewear..._15_.jpg 133.84 KB" at bounding box center [193, 84] width 54 height 54
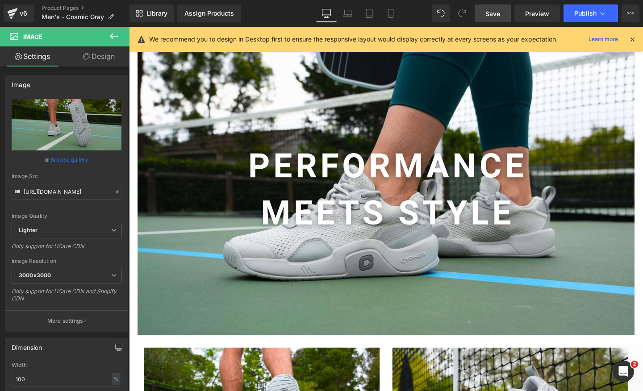
scroll to position [0, 0]
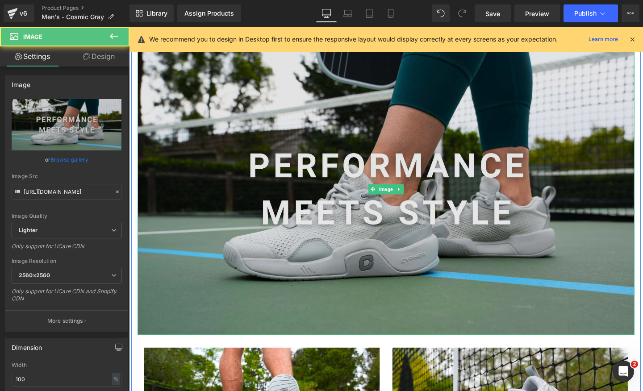
click at [418, 201] on img at bounding box center [399, 198] width 523 height 306
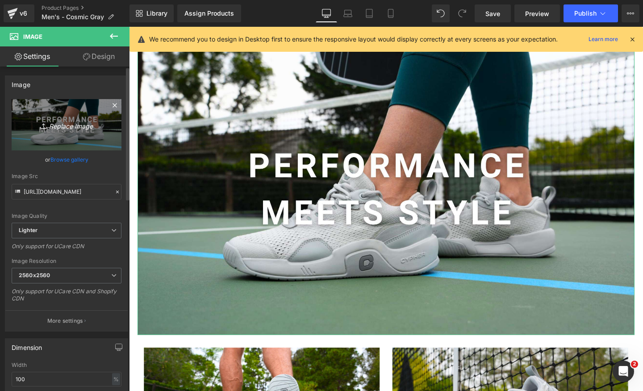
click at [69, 131] on link "Replace Image" at bounding box center [67, 124] width 110 height 51
type input "C:\fakepath\Desktop pro level innovation (12).jpg"
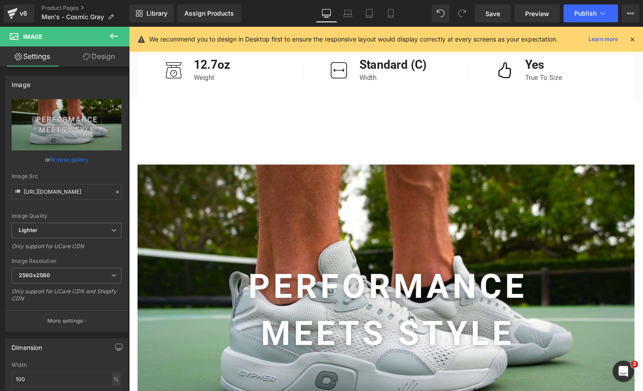
scroll to position [0, 938]
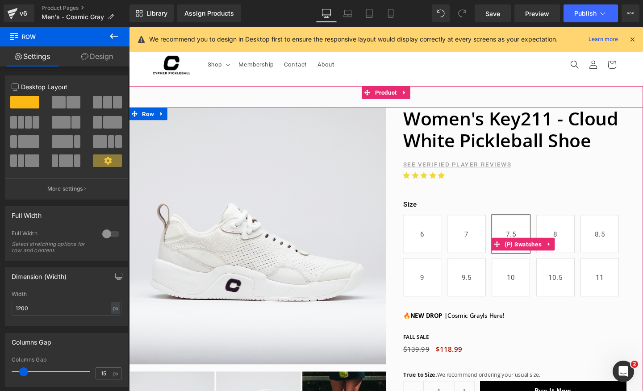
scroll to position [0, 0]
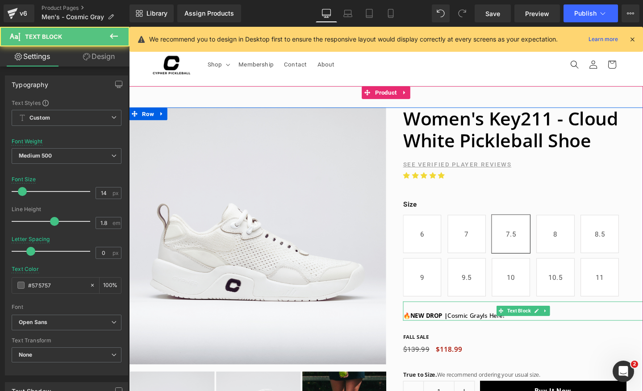
click at [458, 328] on strong "NEW DROP |" at bounding box center [444, 330] width 39 height 8
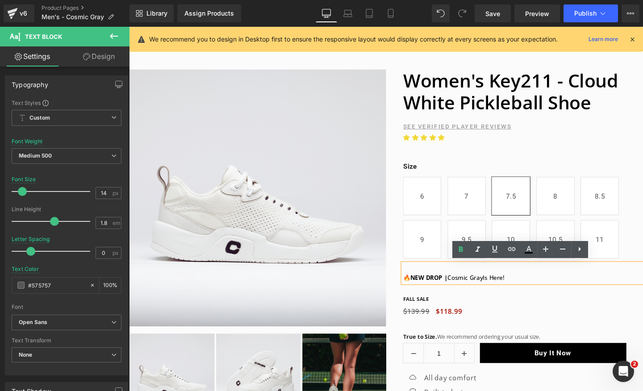
scroll to position [41, 0]
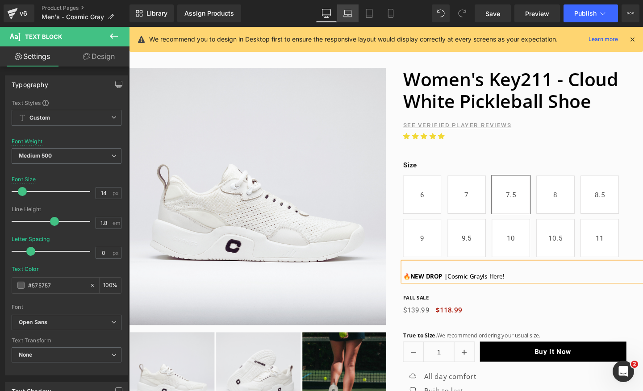
click at [349, 16] on icon at bounding box center [347, 13] width 9 height 9
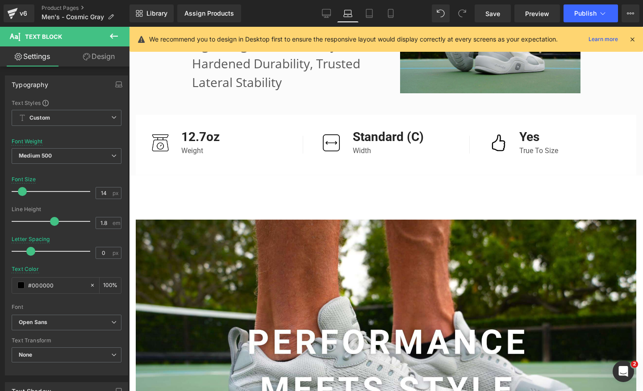
scroll to position [557, 0]
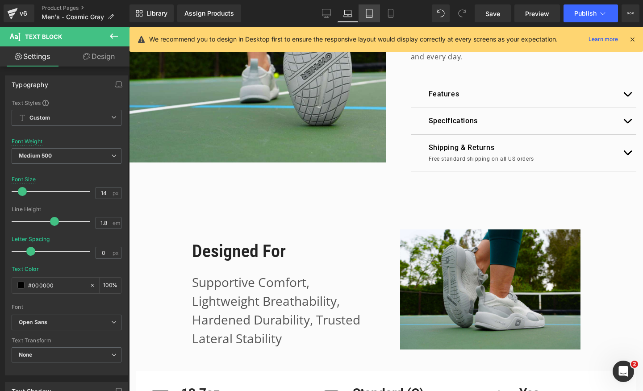
click at [364, 14] on link "Tablet" at bounding box center [369, 13] width 21 height 18
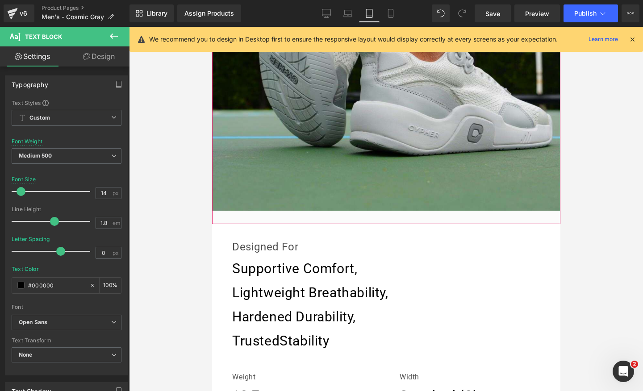
scroll to position [0, 0]
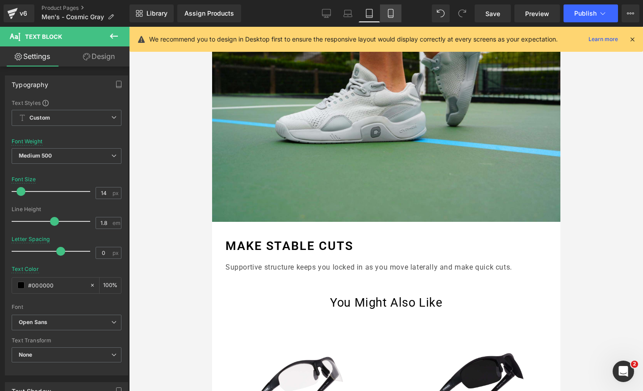
click at [384, 20] on link "Mobile" at bounding box center [390, 13] width 21 height 18
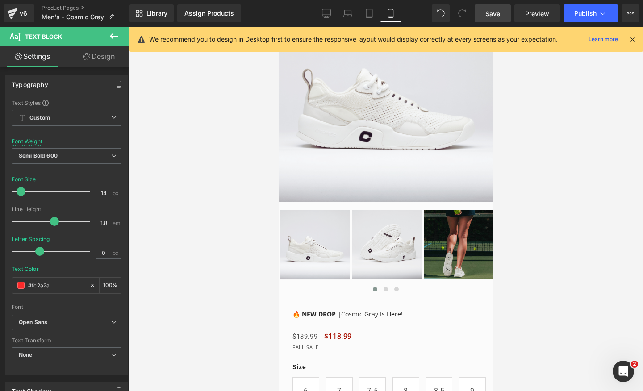
click at [501, 5] on link "Save" at bounding box center [493, 13] width 36 height 18
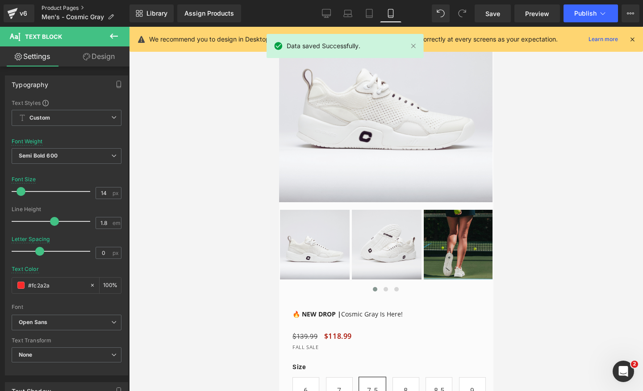
click at [64, 10] on link "Product Pages" at bounding box center [86, 7] width 88 height 7
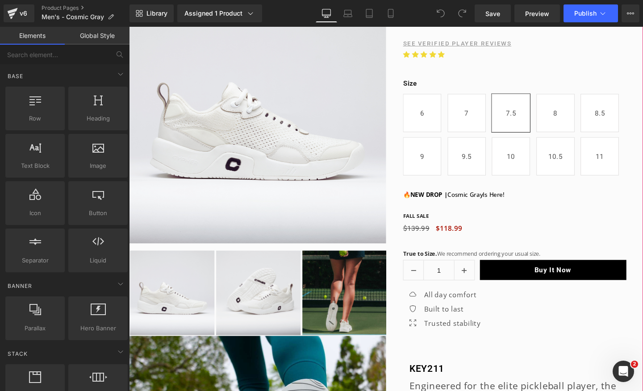
scroll to position [77, 0]
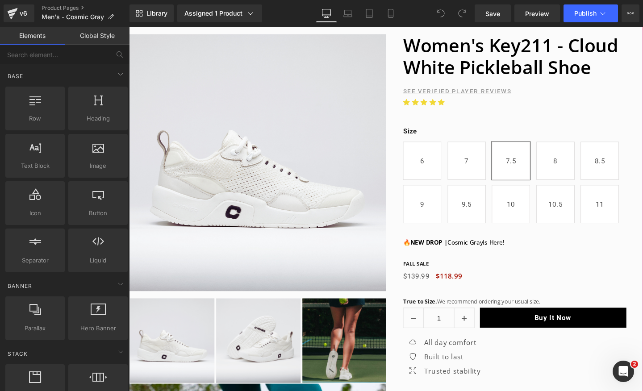
click at [248, 54] on img at bounding box center [264, 170] width 270 height 270
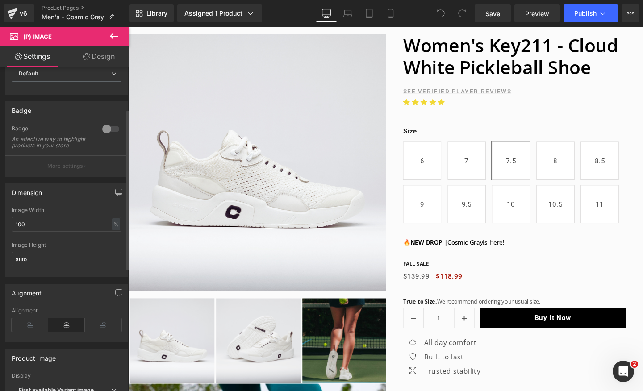
scroll to position [0, 0]
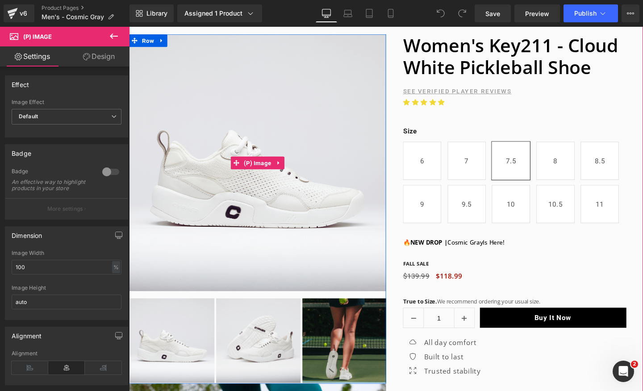
click at [196, 120] on img at bounding box center [264, 170] width 270 height 270
click at [257, 170] on span "(P) Image" at bounding box center [264, 169] width 34 height 13
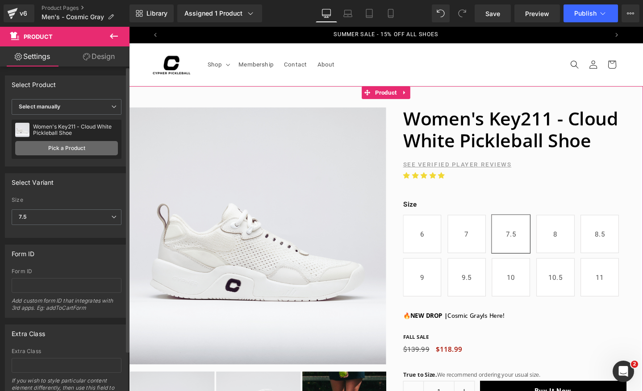
click at [85, 150] on link "Pick a Product" at bounding box center [66, 148] width 103 height 14
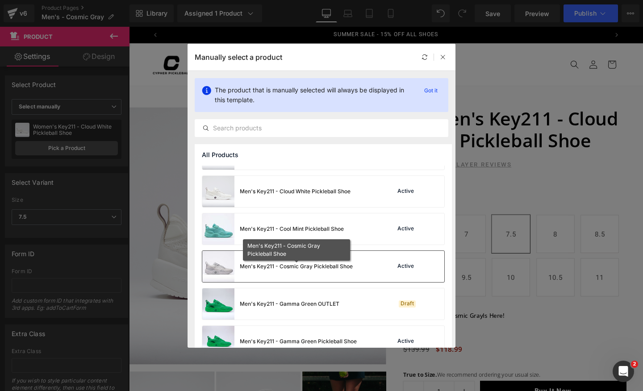
click at [302, 268] on div "Men's Key211 - Cosmic Gray Pickleball Shoe" at bounding box center [296, 267] width 113 height 8
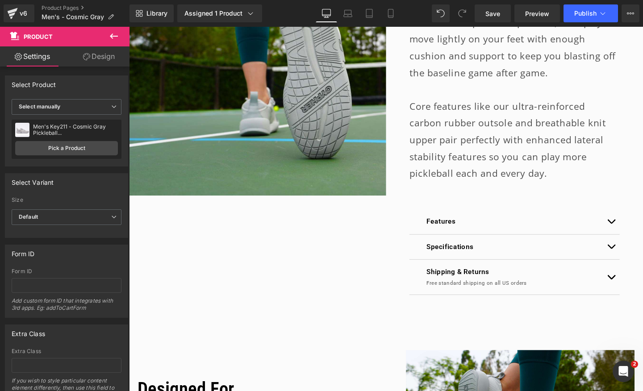
scroll to position [491, 0]
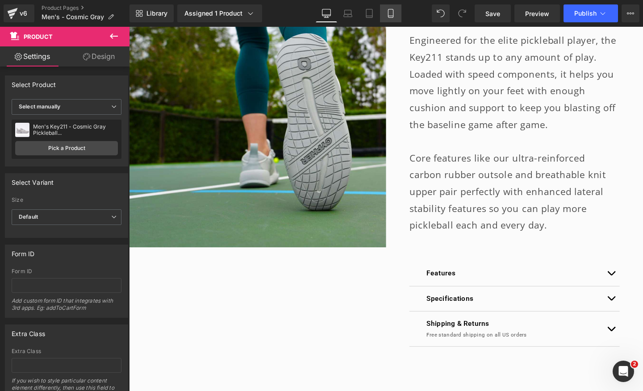
click at [390, 16] on icon at bounding box center [390, 16] width 5 height 0
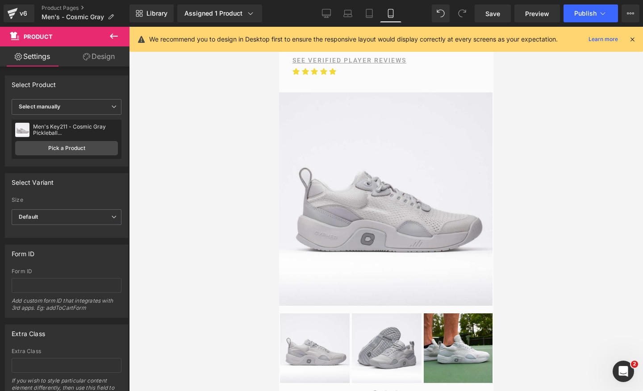
scroll to position [0, 163]
click at [593, 20] on button "Publish" at bounding box center [591, 13] width 54 height 18
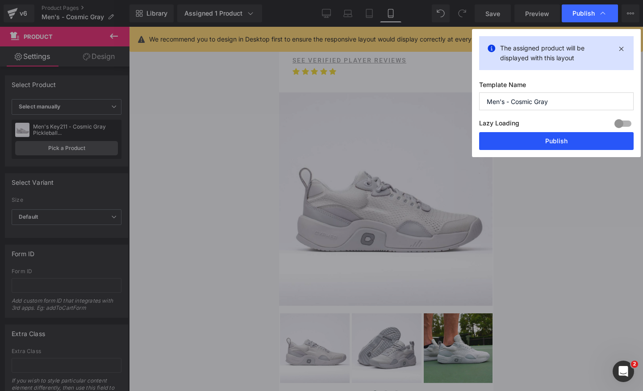
click at [561, 143] on button "Publish" at bounding box center [556, 141] width 155 height 18
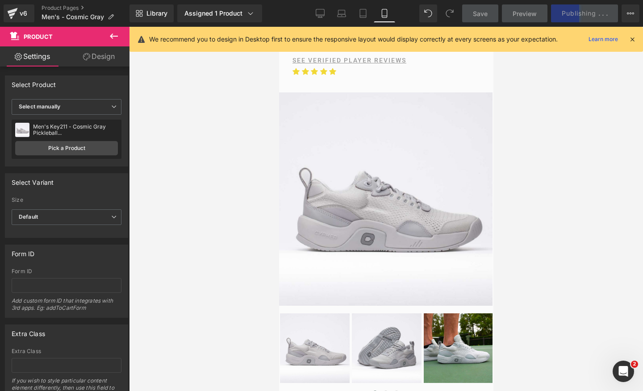
scroll to position [0, 327]
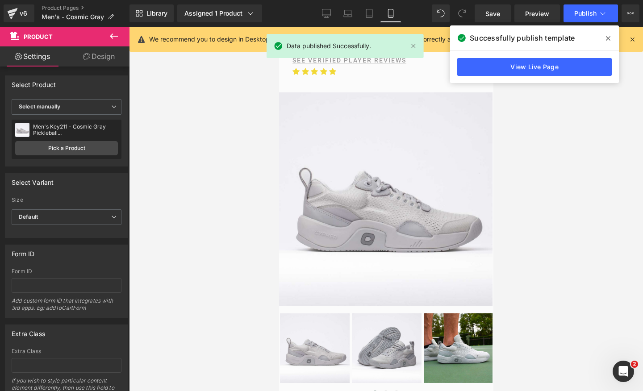
click at [609, 38] on icon at bounding box center [608, 38] width 4 height 7
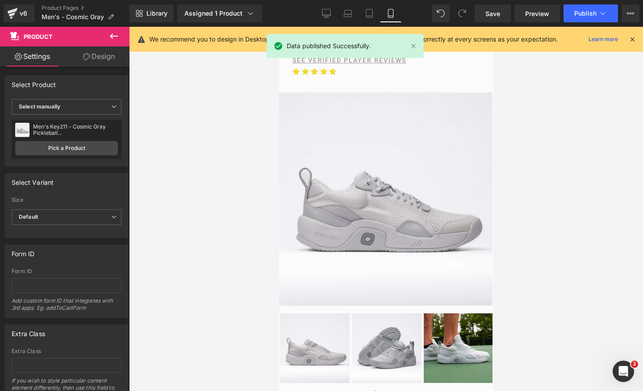
scroll to position [0, 0]
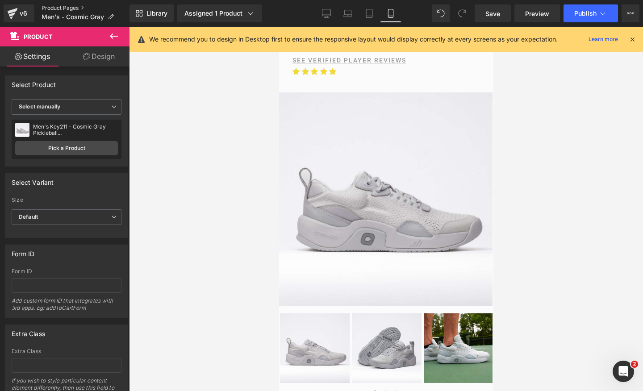
click at [62, 8] on link "Product Pages" at bounding box center [86, 7] width 88 height 7
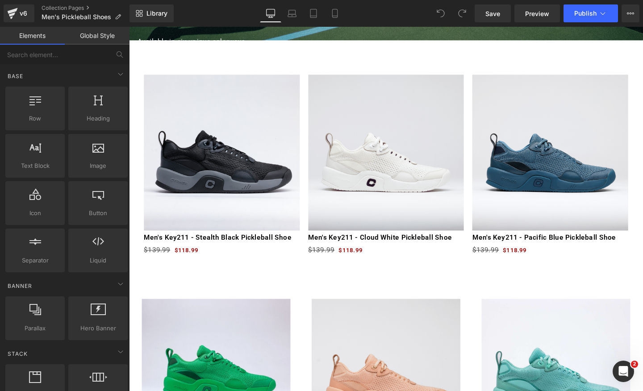
scroll to position [378, 0]
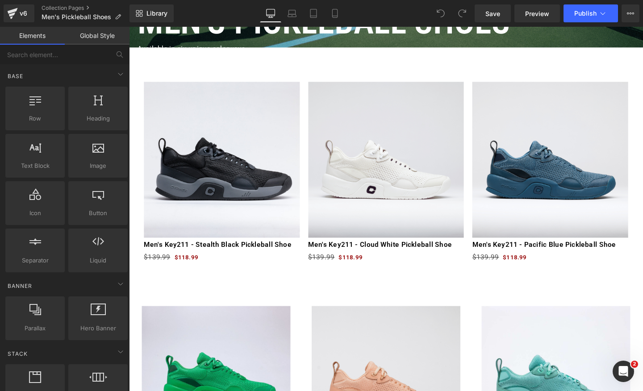
click at [320, 67] on div "Row Row [GEOGRAPHIC_DATA] Row CYPHER PICKLEBALL Text Block MEN'S PICKLEBALL SHO…" at bounding box center [399, 58] width 540 height 18
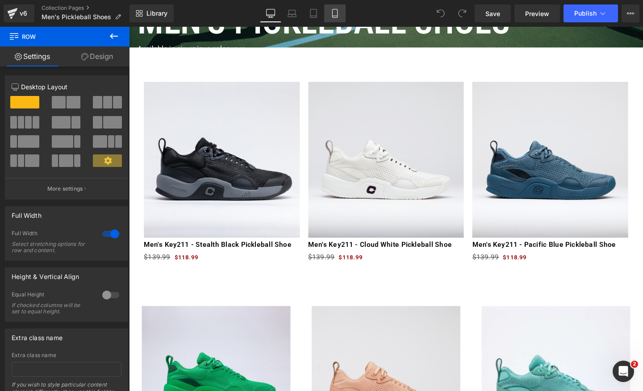
scroll to position [0, 0]
click at [343, 9] on link "Mobile" at bounding box center [334, 13] width 21 height 18
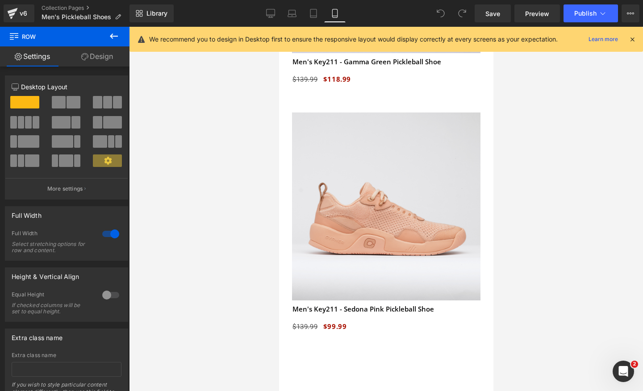
scroll to position [1487, 0]
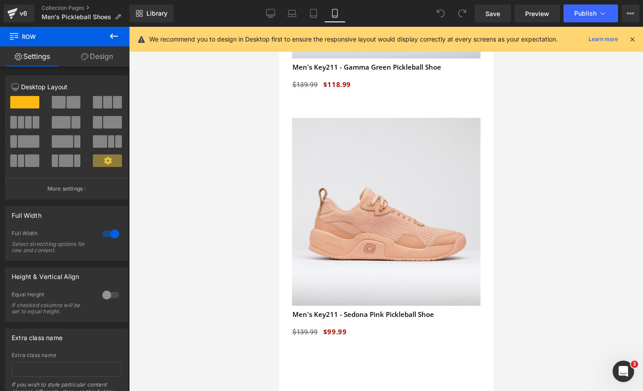
click at [355, 146] on img at bounding box center [386, 212] width 188 height 188
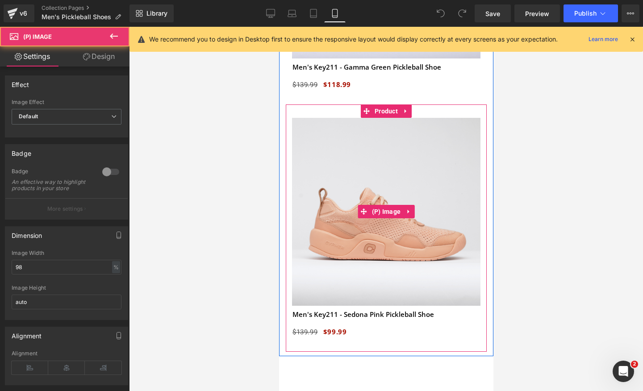
scroll to position [0, 163]
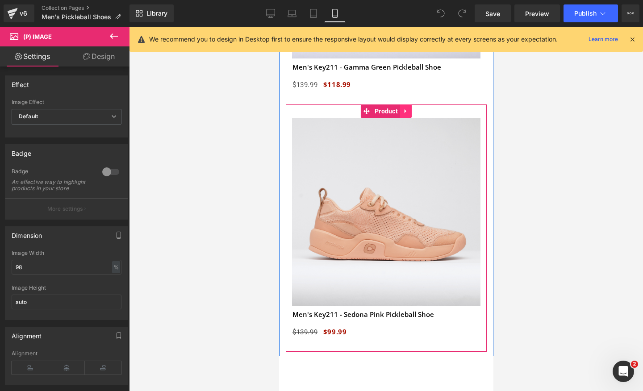
click at [407, 111] on icon at bounding box center [405, 111] width 6 height 7
click at [410, 110] on icon at bounding box center [411, 111] width 6 height 6
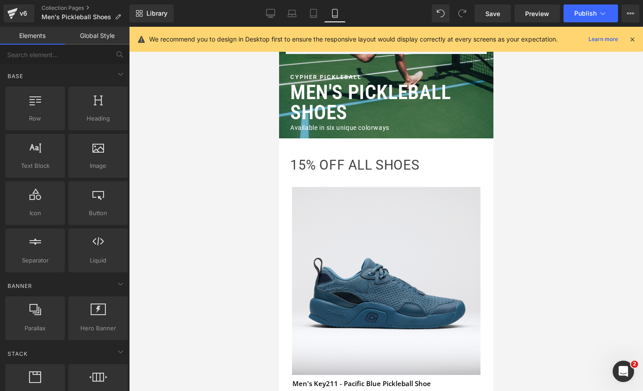
scroll to position [197, 0]
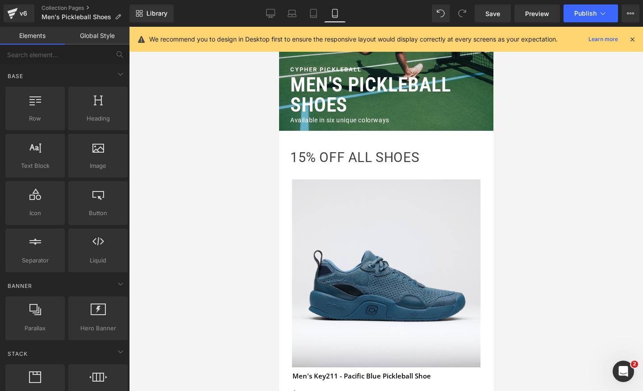
click at [385, 193] on img at bounding box center [386, 274] width 188 height 188
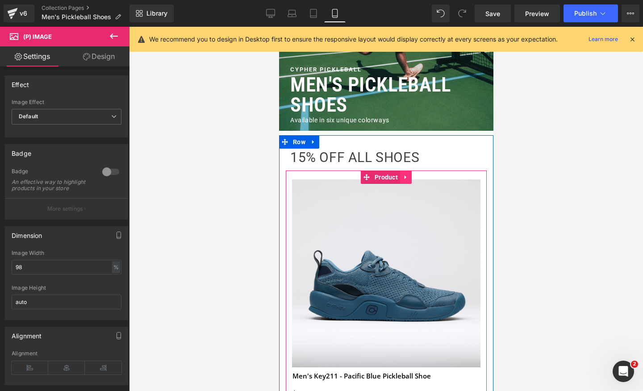
click at [405, 172] on link at bounding box center [406, 177] width 12 height 13
click at [400, 177] on icon at bounding box center [400, 177] width 6 height 6
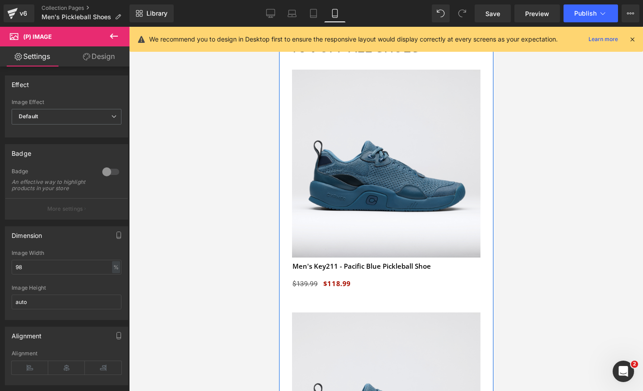
scroll to position [296, 0]
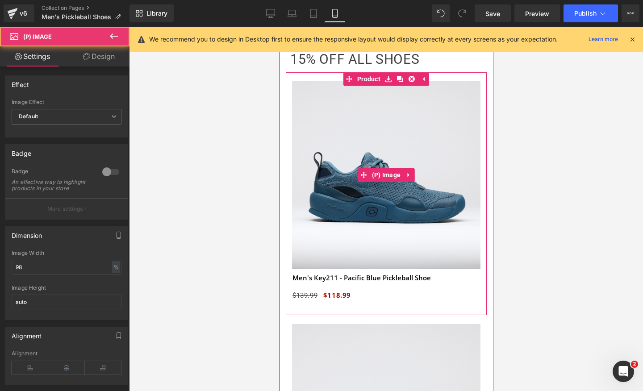
click at [394, 160] on img at bounding box center [386, 175] width 188 height 188
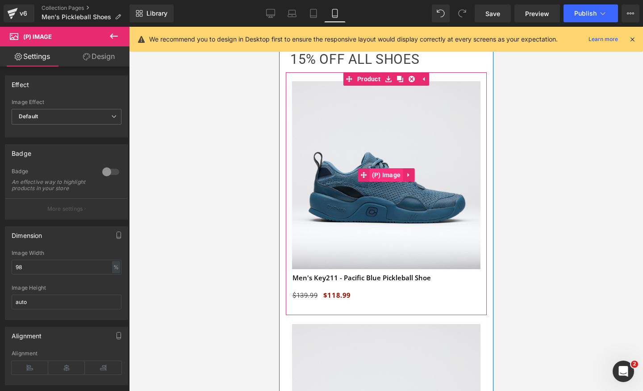
click at [381, 180] on span "(P) Image" at bounding box center [386, 174] width 34 height 13
click at [359, 84] on div "Sale Off (P) Image Men's Key211 - Pacific Blue Pickleball Shoe (P) Title $139.9…" at bounding box center [385, 193] width 201 height 243
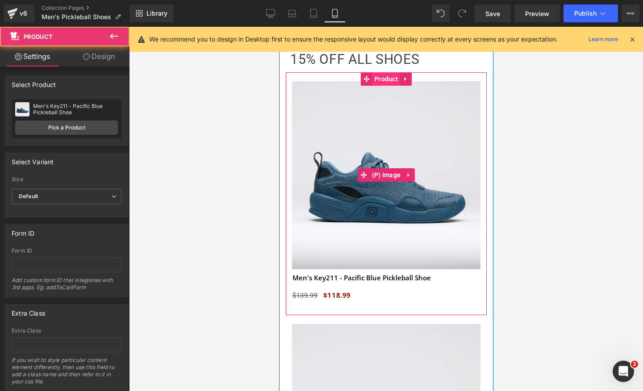
scroll to position [0, 163]
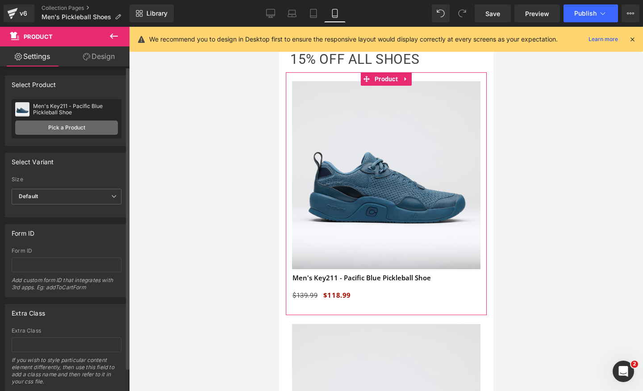
click at [74, 132] on link "Pick a Product" at bounding box center [66, 128] width 103 height 14
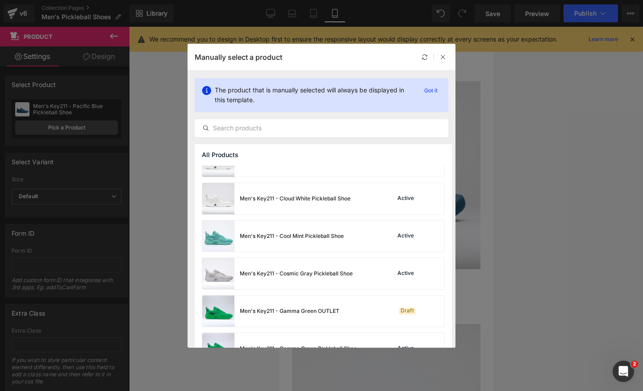
scroll to position [175, 0]
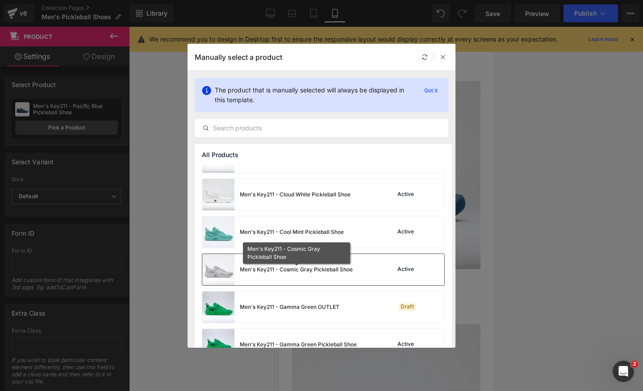
click at [267, 271] on div "Men's Key211 - Cosmic Gray Pickleball Shoe" at bounding box center [296, 270] width 113 height 8
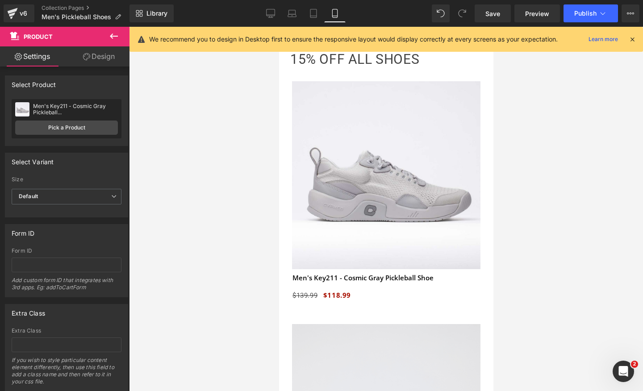
scroll to position [0, 163]
click at [574, 222] on div at bounding box center [386, 209] width 514 height 364
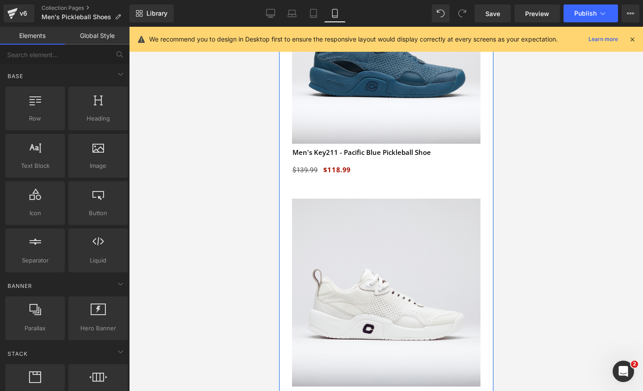
scroll to position [655, 0]
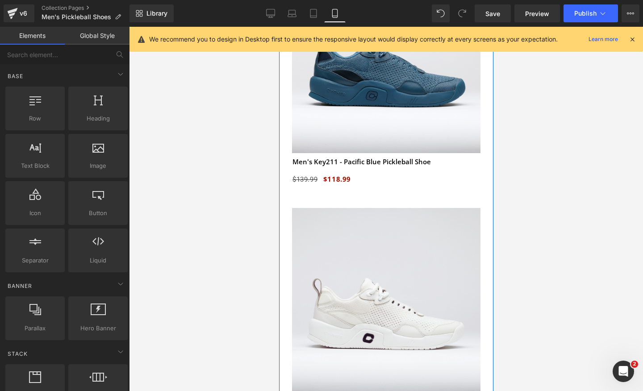
click at [349, 226] on img at bounding box center [386, 302] width 188 height 188
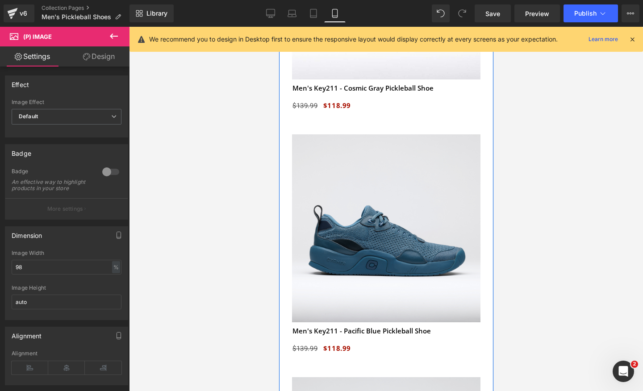
scroll to position [463, 0]
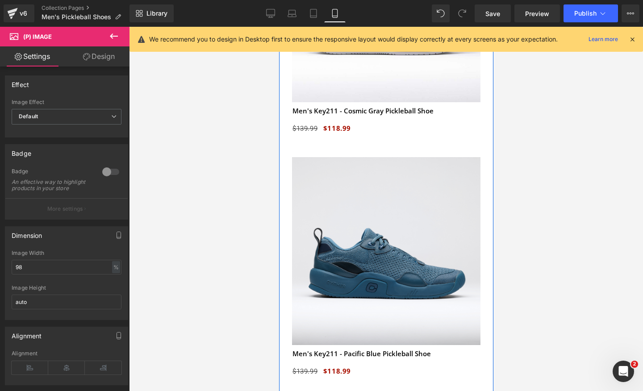
click at [371, 203] on img at bounding box center [386, 251] width 188 height 188
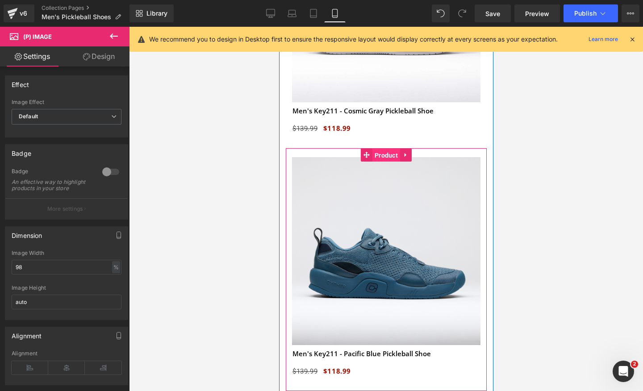
click at [383, 155] on span "Product" at bounding box center [386, 155] width 28 height 13
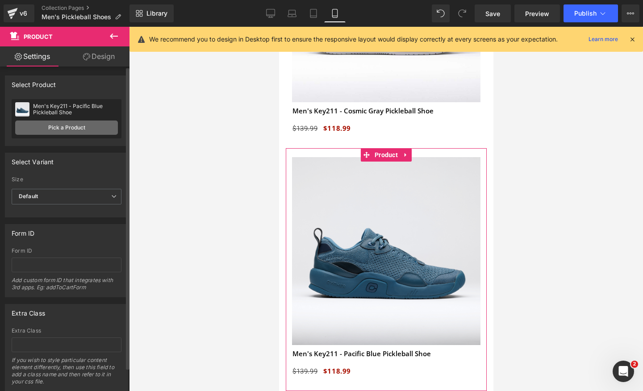
click at [68, 130] on link "Pick a Product" at bounding box center [66, 128] width 103 height 14
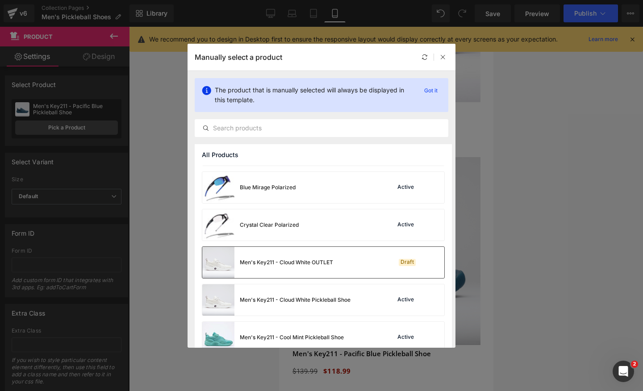
scroll to position [74, 0]
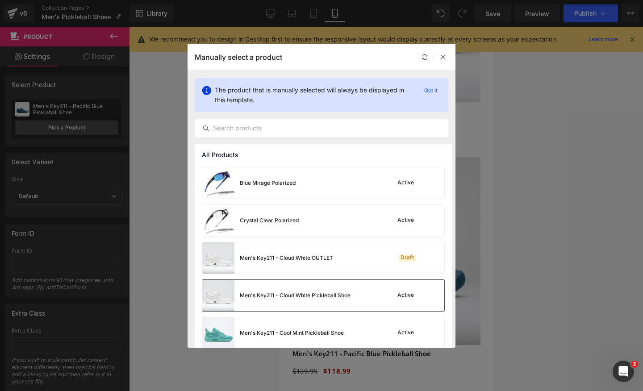
click at [223, 294] on img at bounding box center [218, 295] width 32 height 31
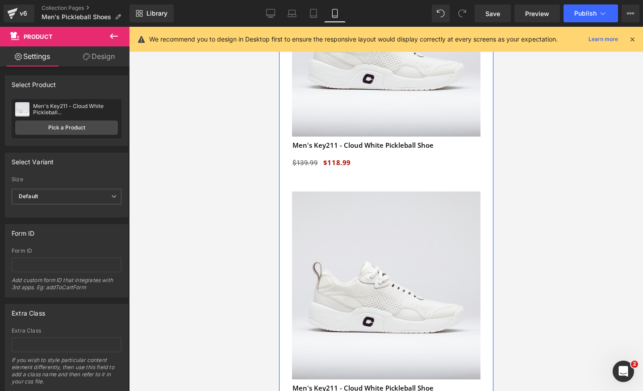
scroll to position [798, 0]
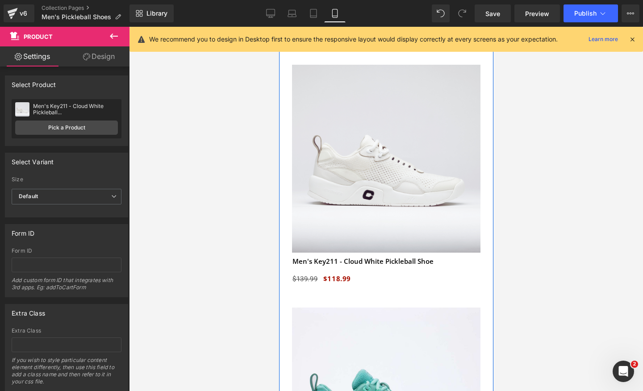
click at [394, 171] on img at bounding box center [386, 159] width 188 height 188
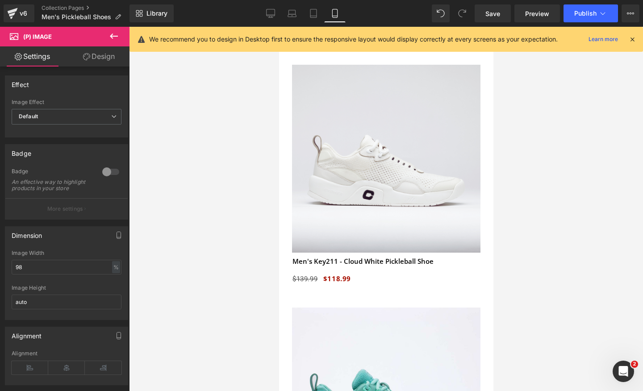
scroll to position [0, 0]
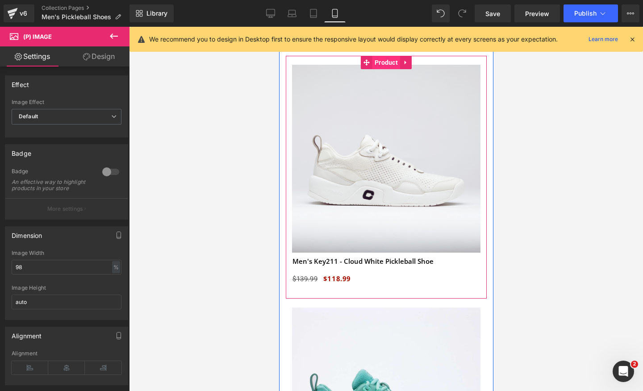
click at [387, 61] on span "Product" at bounding box center [386, 62] width 28 height 13
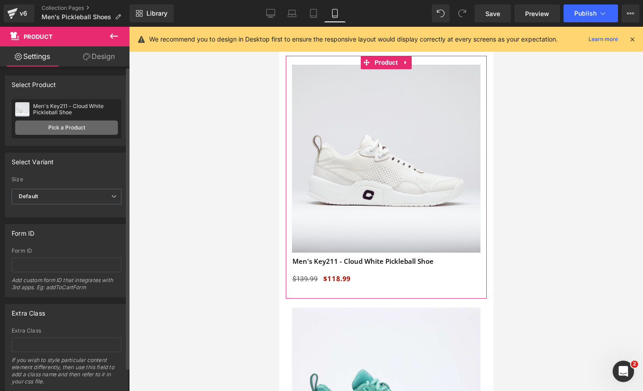
click at [63, 133] on link "Pick a Product" at bounding box center [66, 128] width 103 height 14
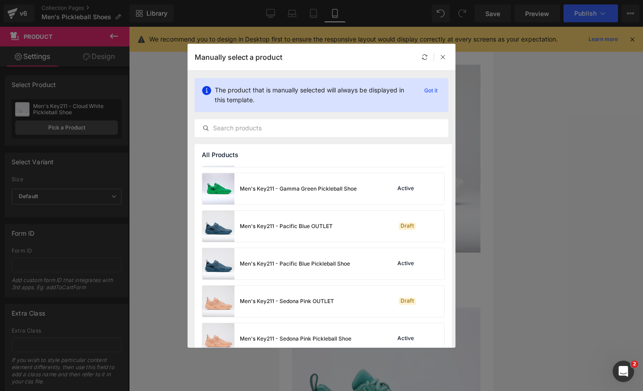
scroll to position [298, 0]
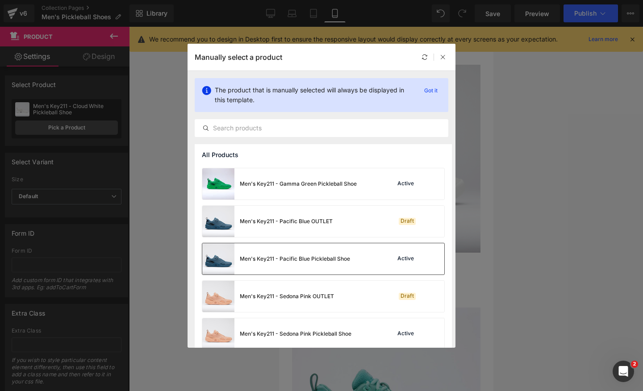
click at [210, 258] on img at bounding box center [218, 258] width 32 height 31
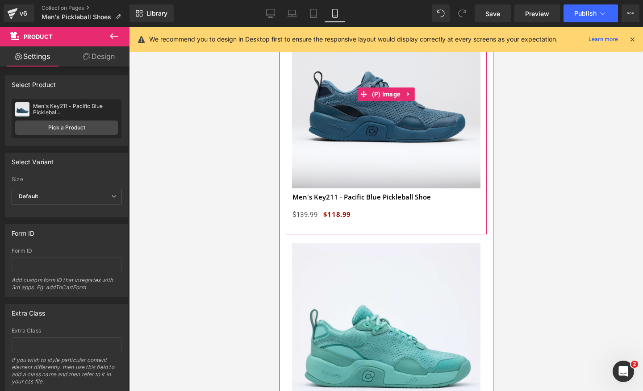
scroll to position [927, 0]
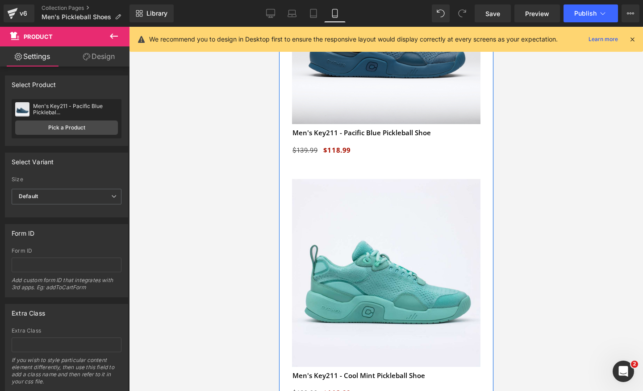
click at [330, 257] on img at bounding box center [386, 273] width 188 height 188
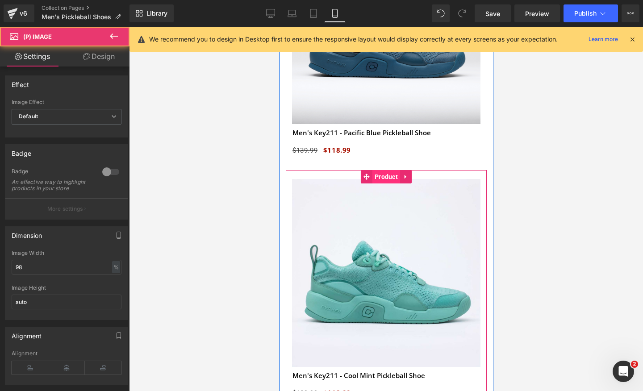
click at [378, 174] on span "Product" at bounding box center [386, 176] width 28 height 13
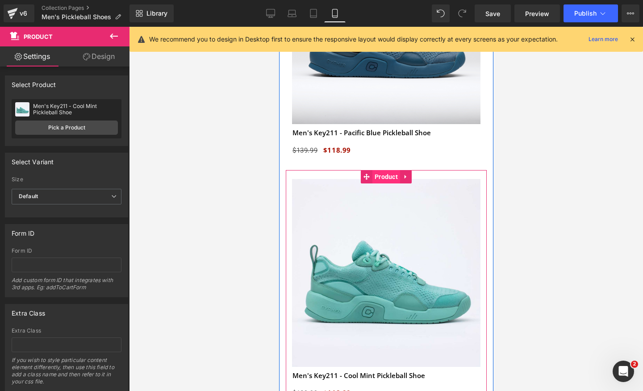
scroll to position [0, 327]
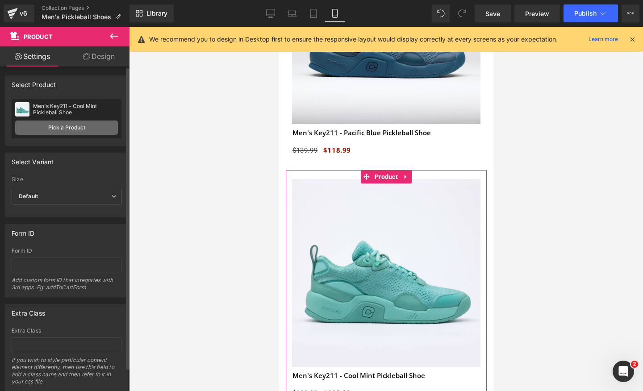
click at [60, 131] on link "Pick a Product" at bounding box center [66, 128] width 103 height 14
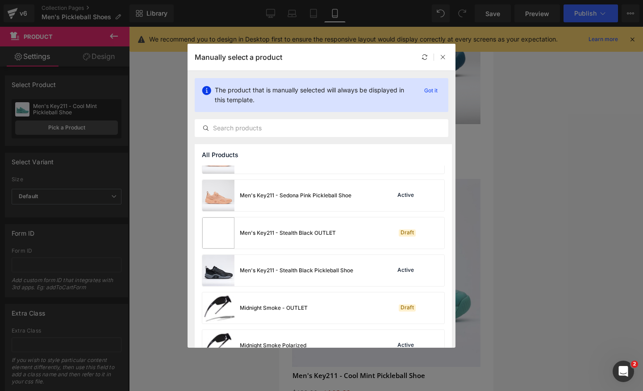
scroll to position [437, 0]
click at [217, 267] on img at bounding box center [218, 270] width 32 height 31
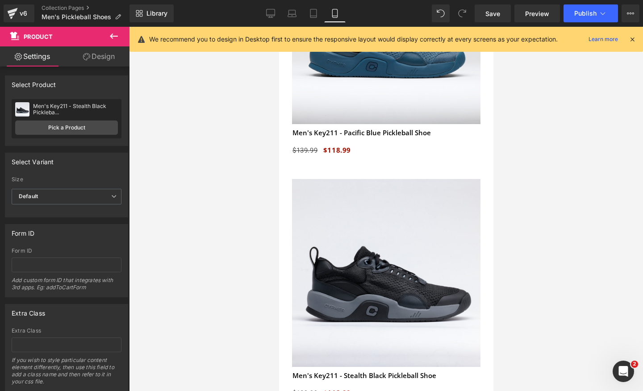
scroll to position [0, 163]
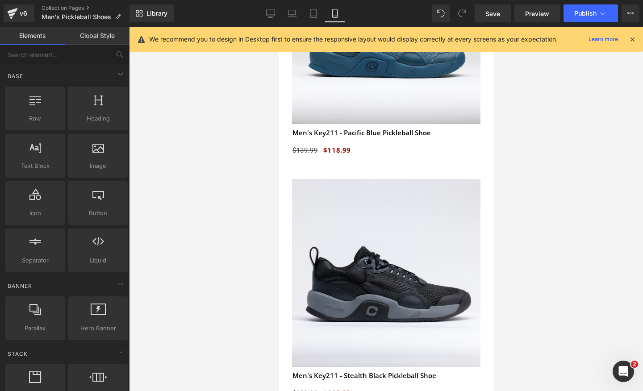
click at [518, 217] on div at bounding box center [386, 209] width 514 height 364
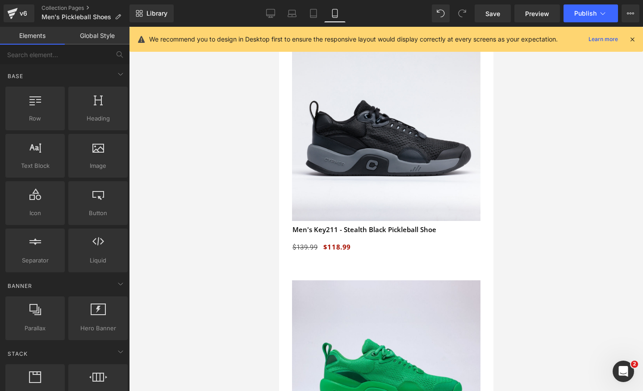
scroll to position [1249, 0]
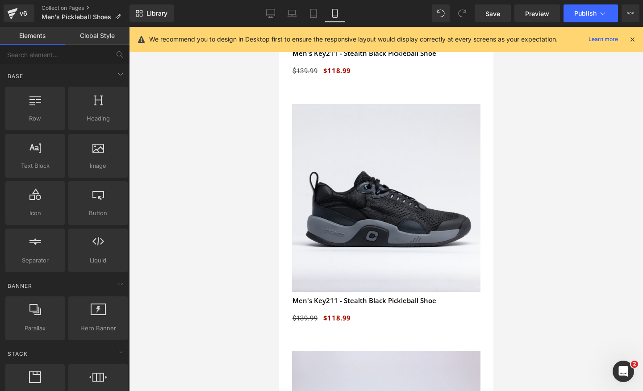
click at [414, 192] on div "Sale Off (P) Image" at bounding box center [386, 198] width 192 height 188
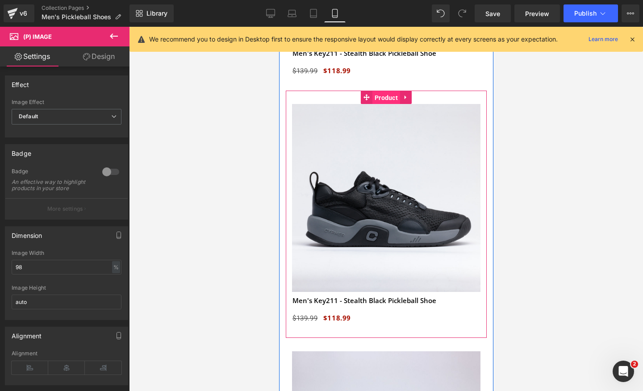
click at [382, 98] on span "Product" at bounding box center [386, 97] width 28 height 13
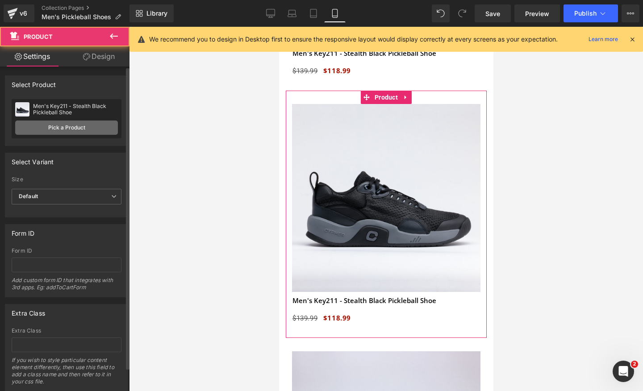
click at [93, 131] on link "Pick a Product" at bounding box center [66, 128] width 103 height 14
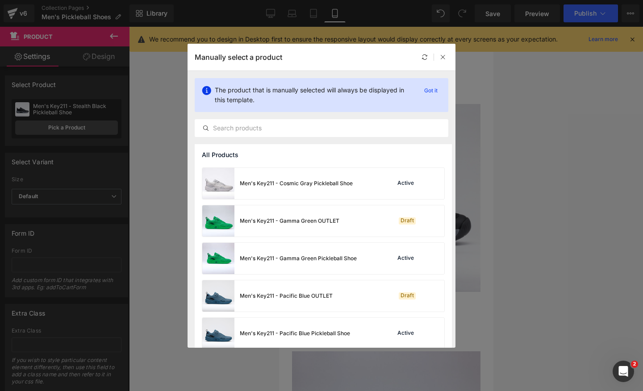
scroll to position [0, 0]
click at [217, 245] on img at bounding box center [218, 258] width 32 height 31
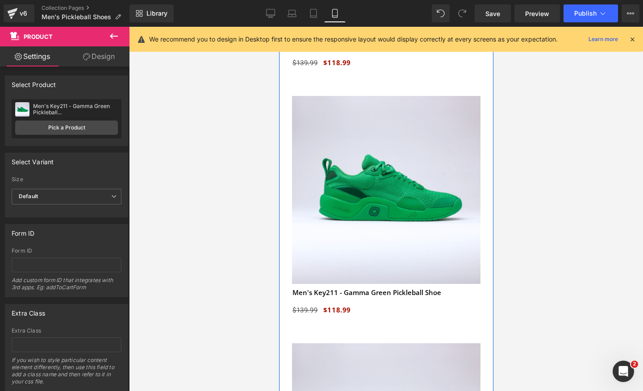
scroll to position [1401, 0]
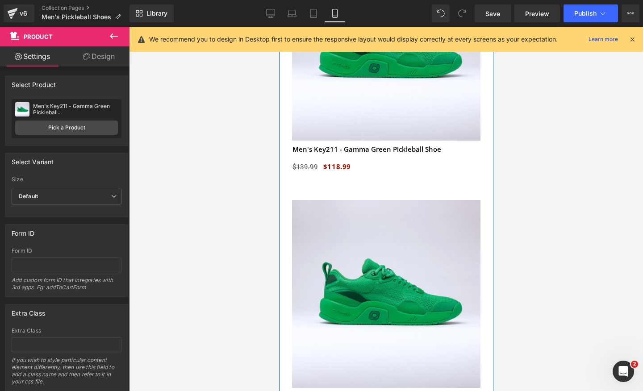
click at [372, 232] on img at bounding box center [386, 294] width 188 height 188
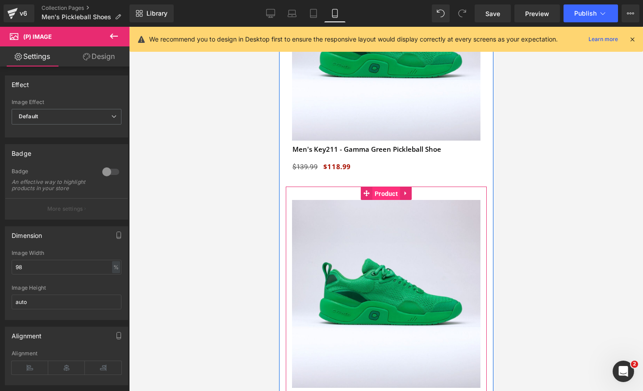
click at [377, 188] on span "Product" at bounding box center [386, 193] width 28 height 13
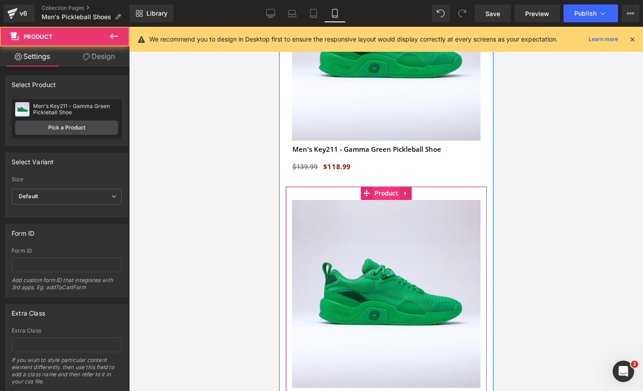
scroll to position [0, 163]
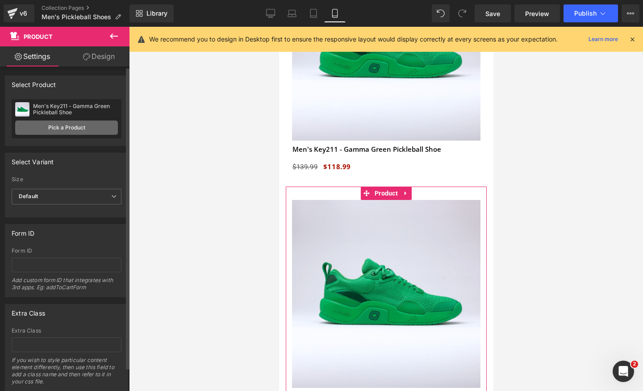
click at [75, 134] on link "Pick a Product" at bounding box center [66, 128] width 103 height 14
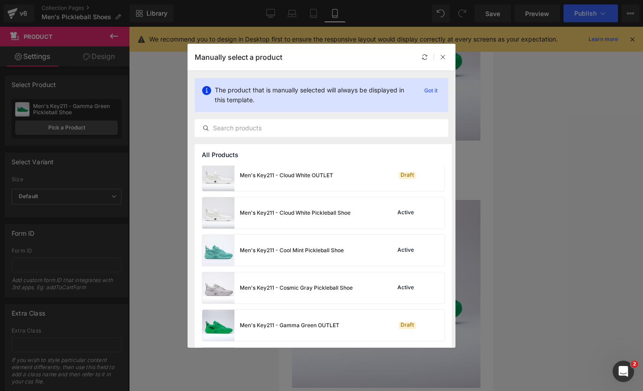
scroll to position [141, 0]
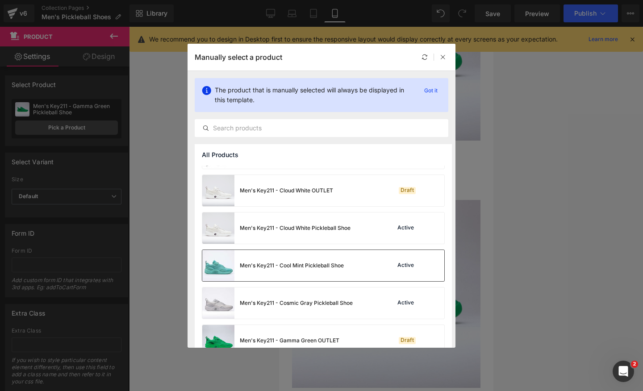
click at [232, 264] on img at bounding box center [218, 265] width 32 height 31
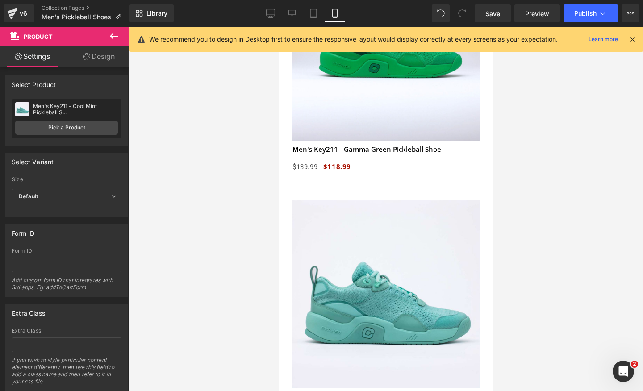
click at [568, 174] on div at bounding box center [386, 209] width 514 height 364
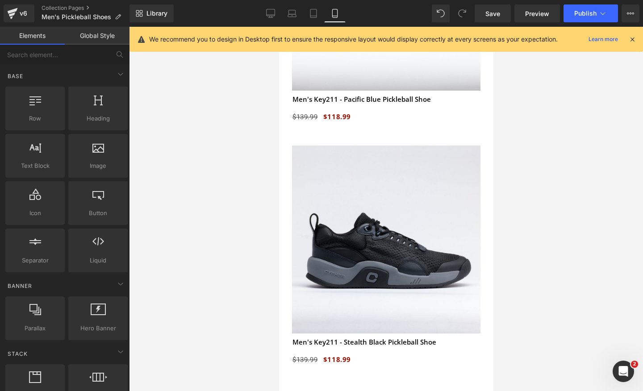
scroll to position [0, 163]
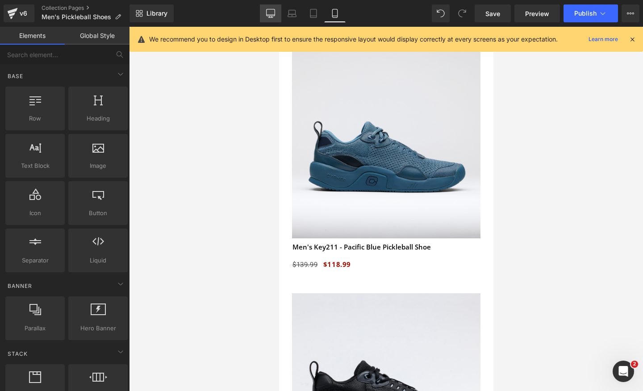
click at [273, 11] on icon at bounding box center [270, 13] width 9 height 9
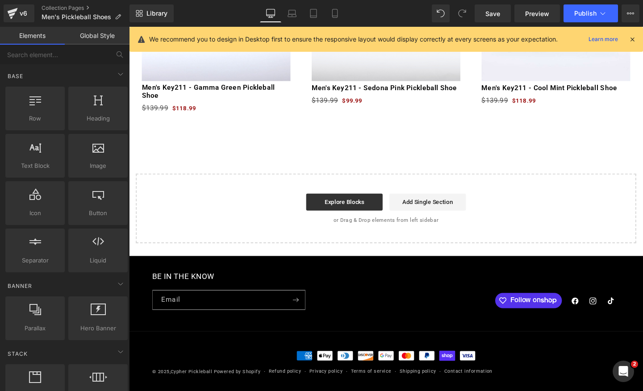
scroll to position [0, 938]
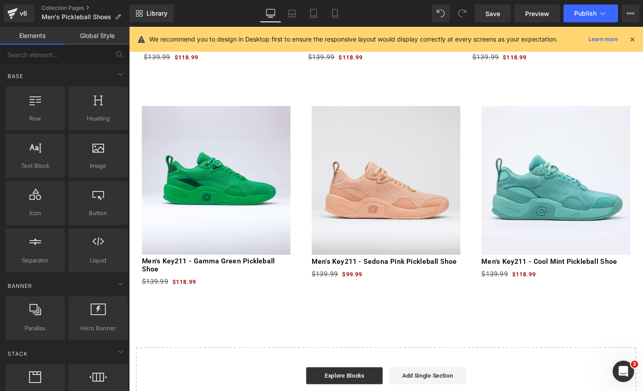
click at [379, 182] on div "Sale Off (P) Image" at bounding box center [399, 188] width 156 height 156
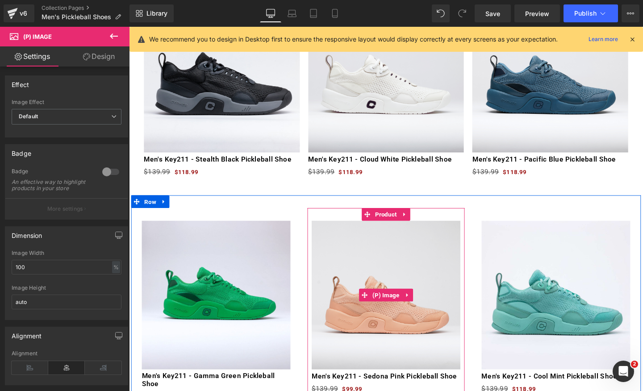
click at [407, 271] on img at bounding box center [399, 309] width 156 height 156
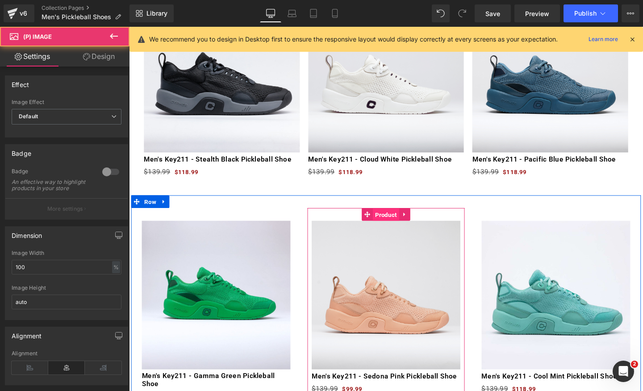
click at [405, 226] on span "Product" at bounding box center [399, 224] width 28 height 13
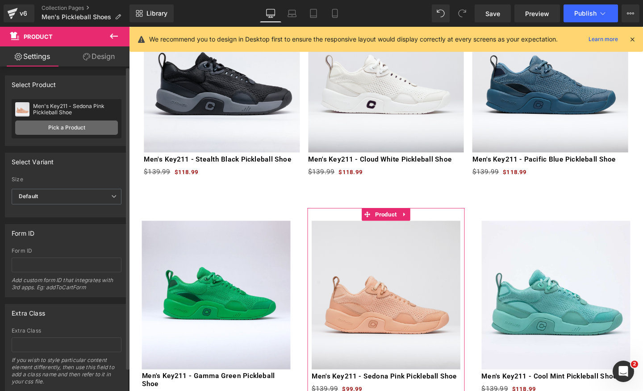
click at [86, 125] on link "Pick a Product" at bounding box center [66, 128] width 103 height 14
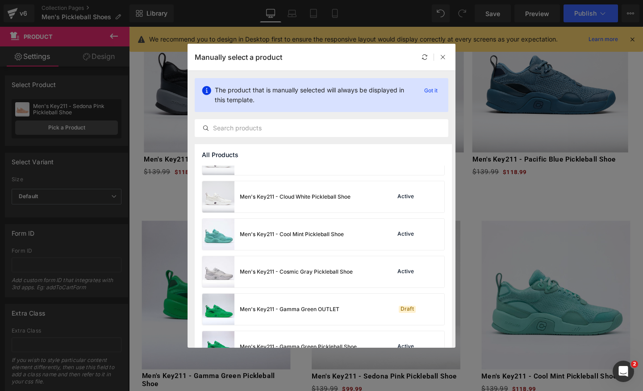
scroll to position [174, 0]
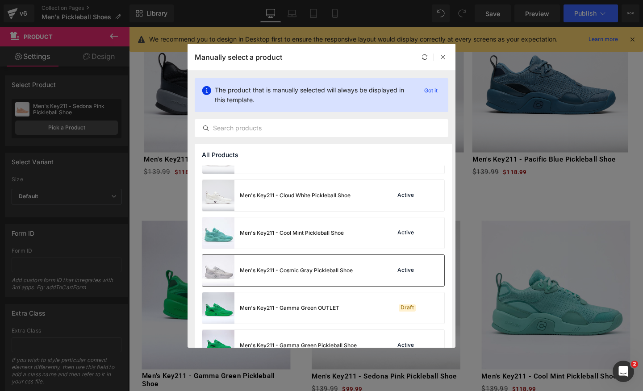
click at [216, 269] on img at bounding box center [218, 270] width 32 height 31
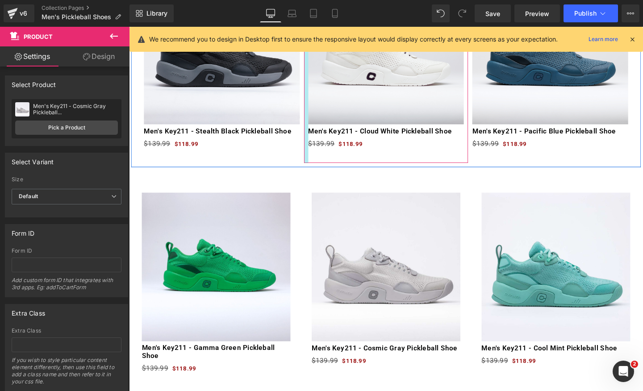
scroll to position [0, 0]
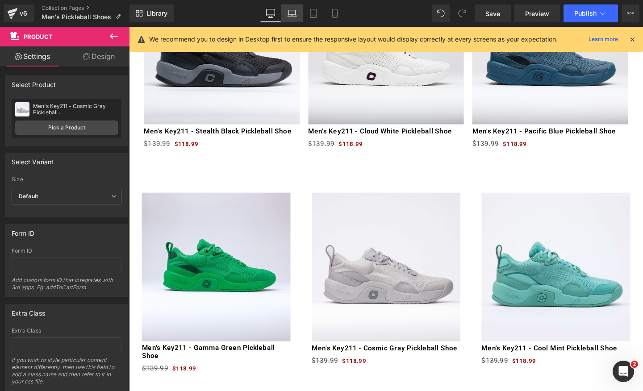
click at [288, 5] on link "Laptop" at bounding box center [291, 13] width 21 height 18
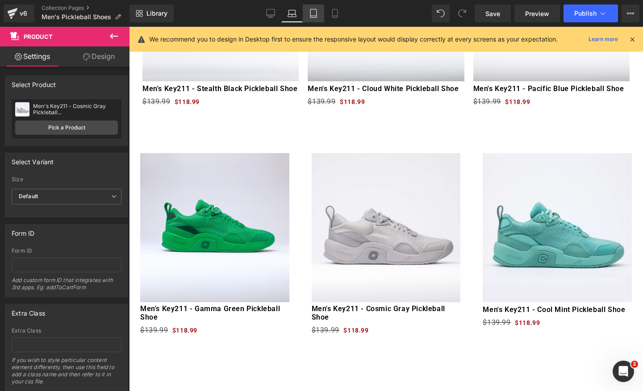
click at [318, 15] on link "Tablet" at bounding box center [313, 13] width 21 height 18
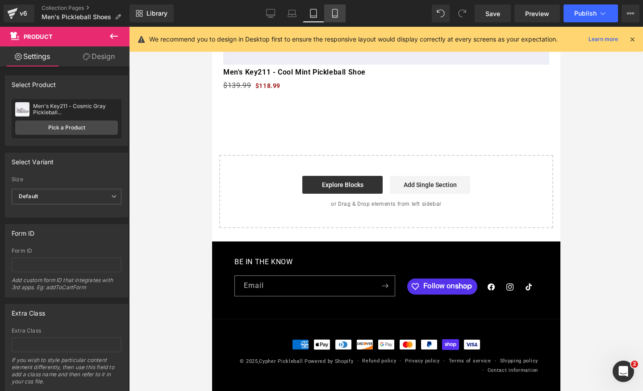
click at [335, 19] on link "Mobile" at bounding box center [334, 13] width 21 height 18
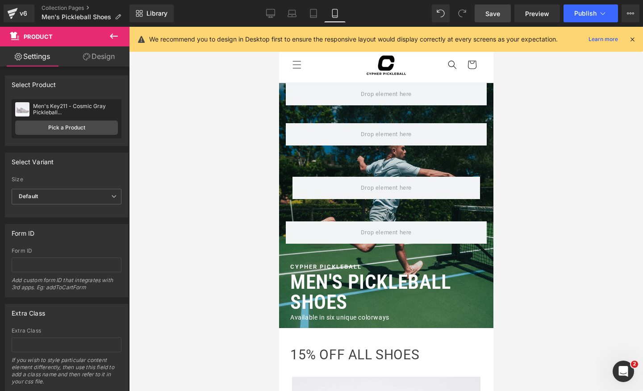
click at [490, 12] on span "Save" at bounding box center [493, 13] width 15 height 9
click at [581, 13] on span "Publish" at bounding box center [585, 13] width 22 height 7
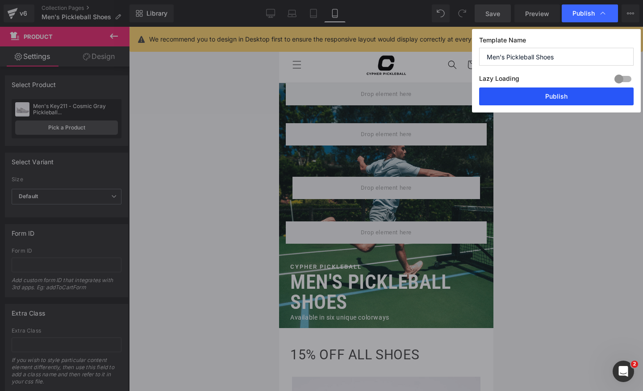
click at [549, 98] on button "Publish" at bounding box center [556, 97] width 155 height 18
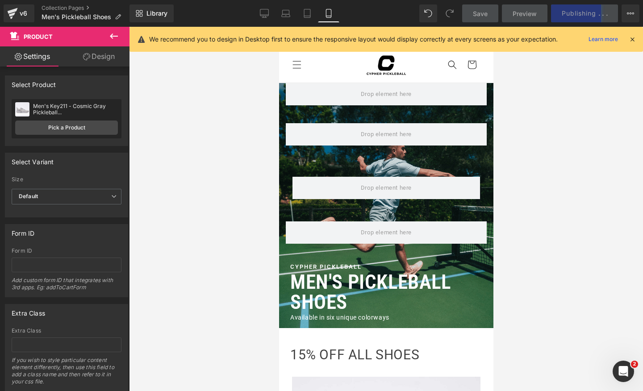
scroll to position [0, 163]
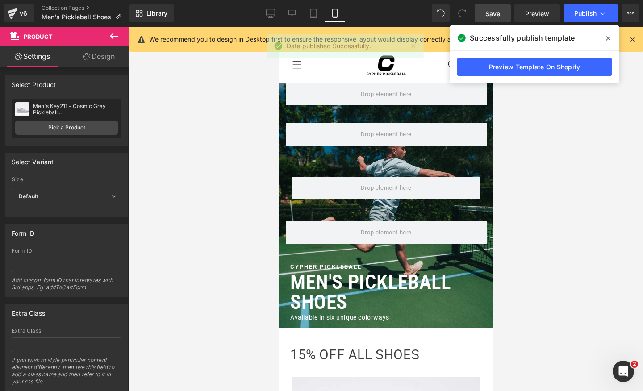
click at [607, 36] on icon at bounding box center [608, 38] width 4 height 7
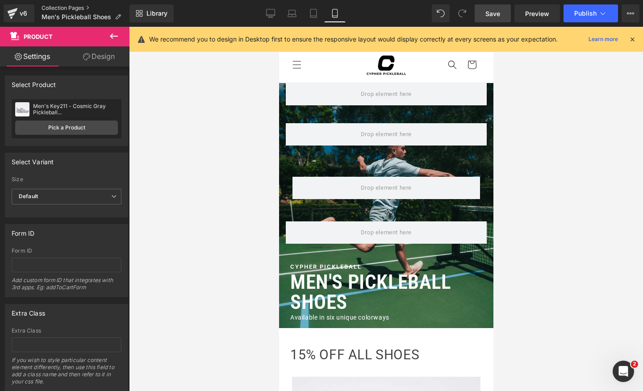
click at [82, 10] on link "Collection Pages" at bounding box center [86, 7] width 88 height 7
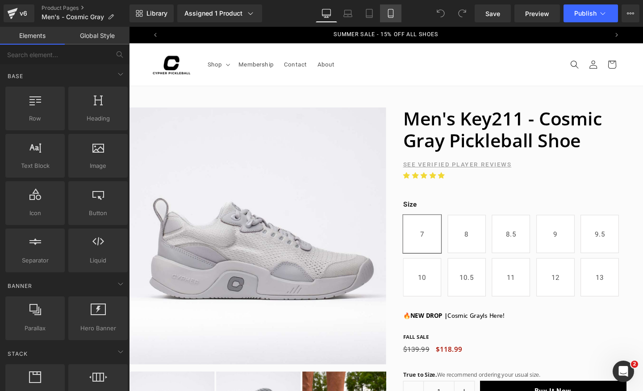
click at [394, 13] on icon at bounding box center [390, 13] width 9 height 9
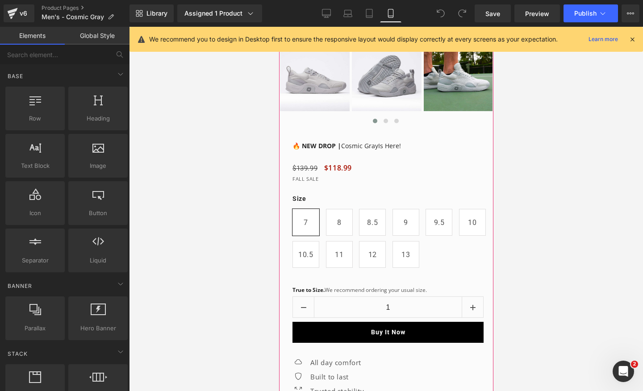
scroll to position [391, 0]
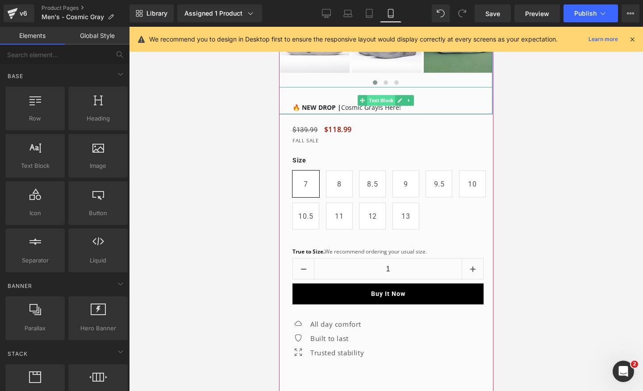
click at [380, 104] on span "Text Block" at bounding box center [381, 100] width 28 height 11
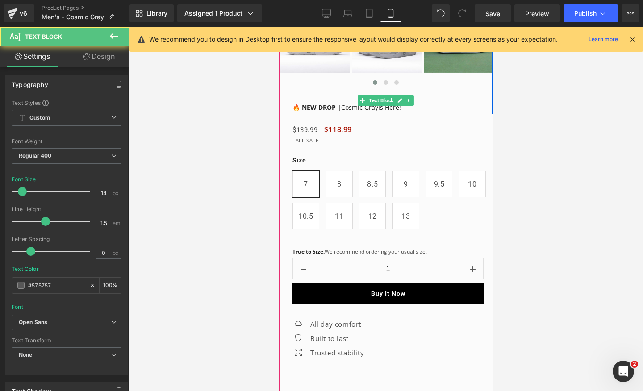
click at [378, 110] on font "🔥 NEW DROP | Cosmic Gray Is Here!" at bounding box center [346, 107] width 109 height 8
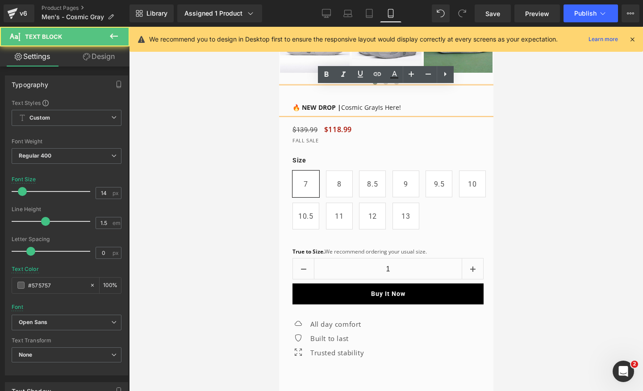
scroll to position [0, 163]
click at [377, 109] on font "🔥 NEW DROP | Cosmic Gray Is Here!" at bounding box center [346, 107] width 109 height 8
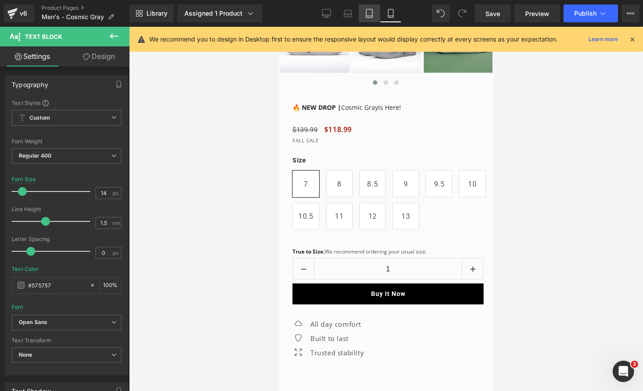
click at [372, 13] on icon at bounding box center [369, 13] width 9 height 9
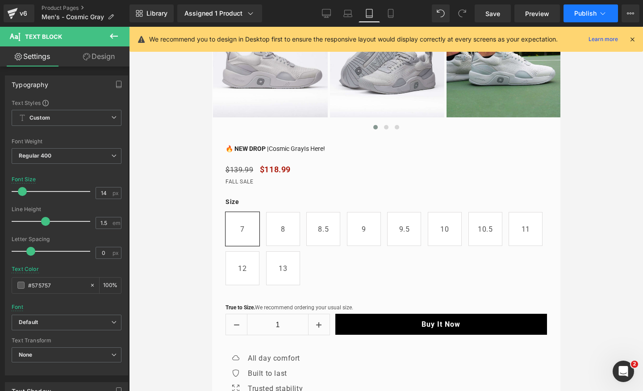
scroll to position [0, 595]
click at [581, 18] on button "Publish" at bounding box center [591, 13] width 54 height 18
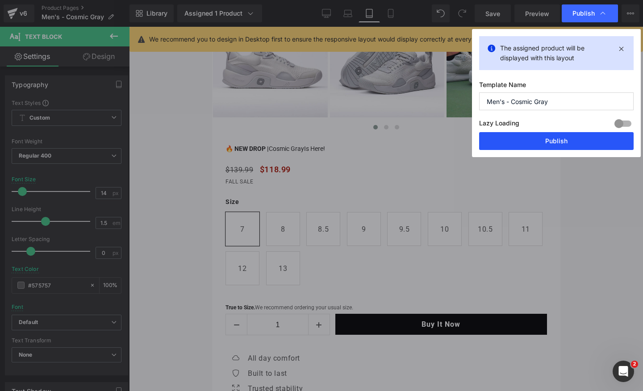
click at [550, 144] on button "Publish" at bounding box center [556, 141] width 155 height 18
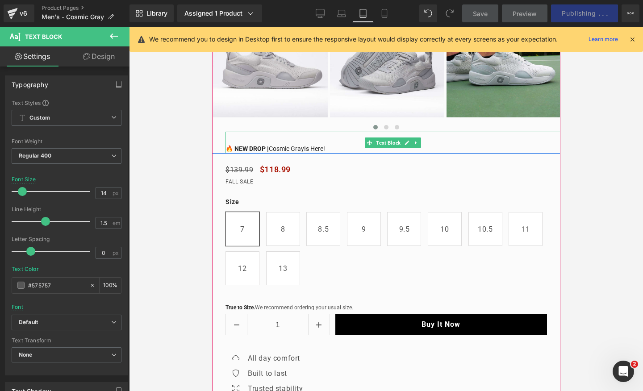
scroll to position [0, 0]
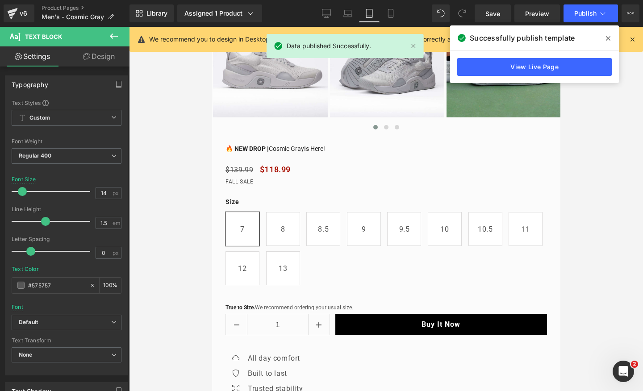
click at [611, 37] on span at bounding box center [608, 38] width 14 height 14
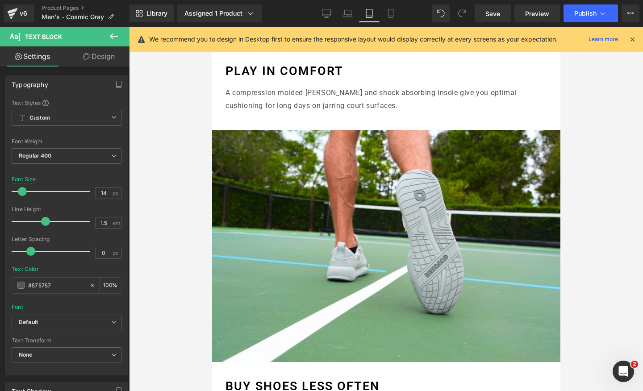
scroll to position [2517, 0]
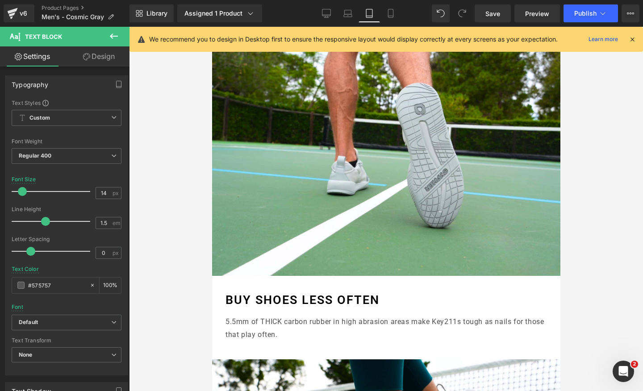
click at [383, 1] on div "Library Assigned 1 Product Product Preview Men's Key211 - Cosmic Gray Picklebal…" at bounding box center [387, 13] width 514 height 27
click at [386, 12] on link "Mobile" at bounding box center [390, 13] width 21 height 18
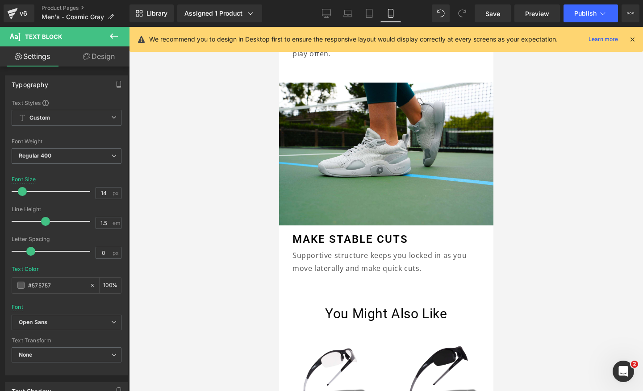
scroll to position [2504, 0]
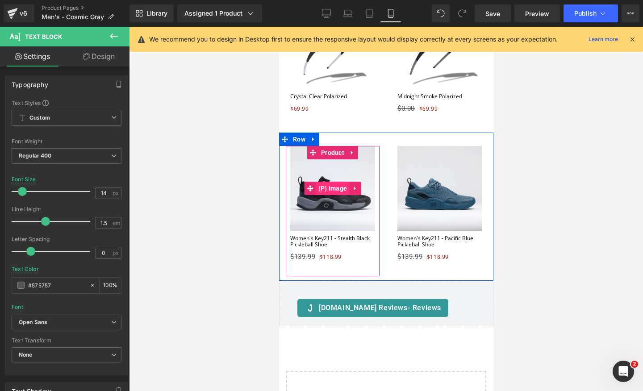
click at [345, 182] on span "(P) Image" at bounding box center [333, 188] width 34 height 13
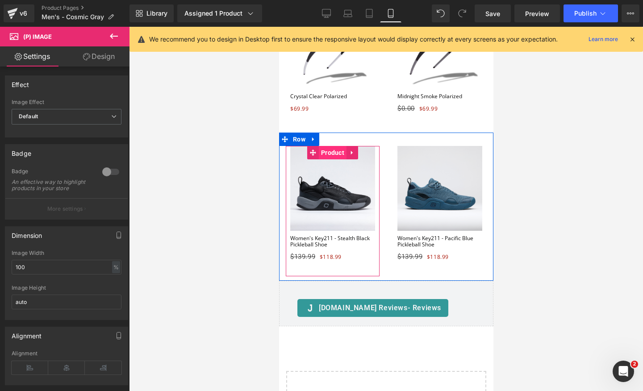
click at [330, 146] on span "Product" at bounding box center [332, 152] width 28 height 13
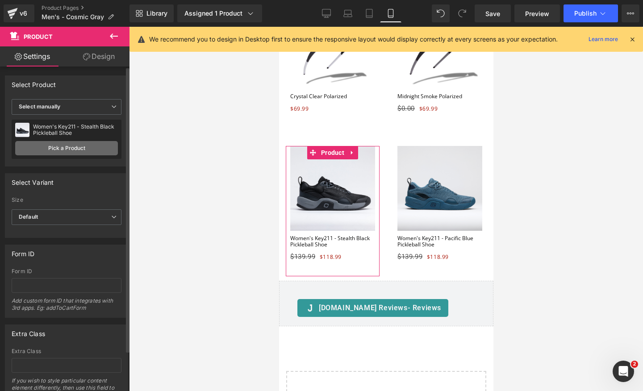
scroll to position [0, 327]
click at [64, 149] on link "Pick a Product" at bounding box center [66, 148] width 103 height 14
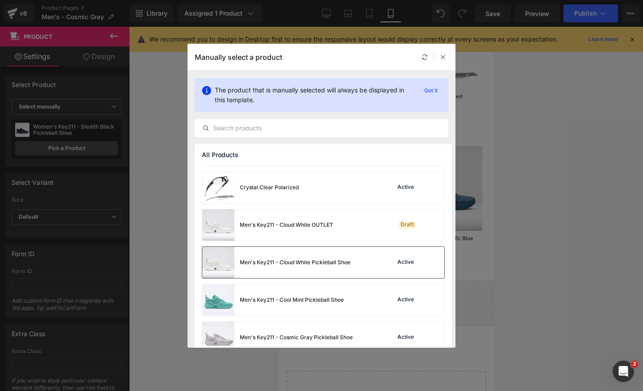
click at [222, 265] on img at bounding box center [218, 262] width 32 height 31
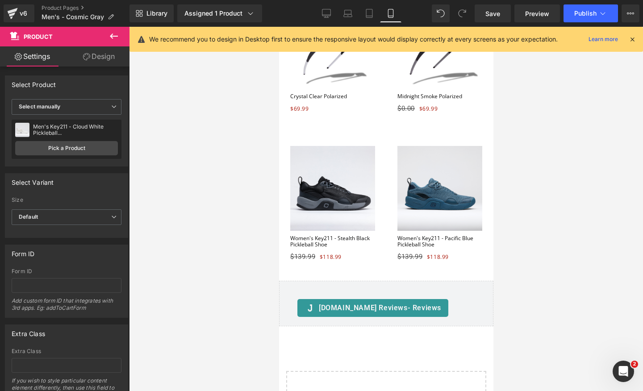
scroll to position [0, 163]
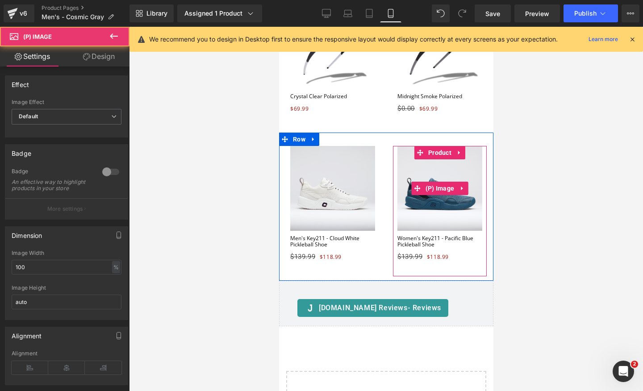
click at [436, 193] on img at bounding box center [439, 188] width 85 height 85
click at [438, 146] on span "Product" at bounding box center [440, 152] width 28 height 13
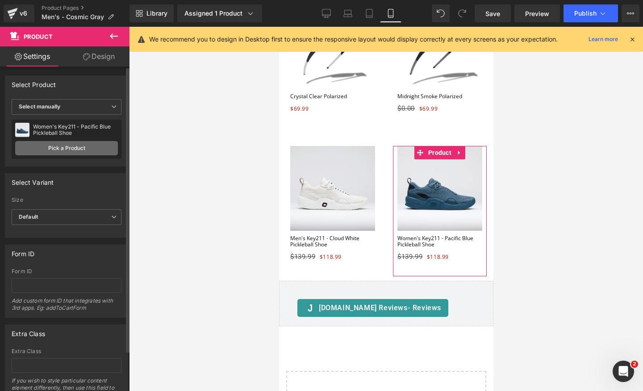
click at [87, 144] on link "Pick a Product" at bounding box center [66, 148] width 103 height 14
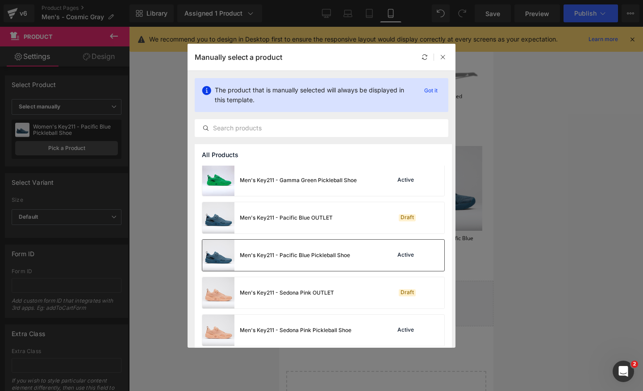
scroll to position [0, 0]
click at [211, 258] on img at bounding box center [218, 255] width 32 height 31
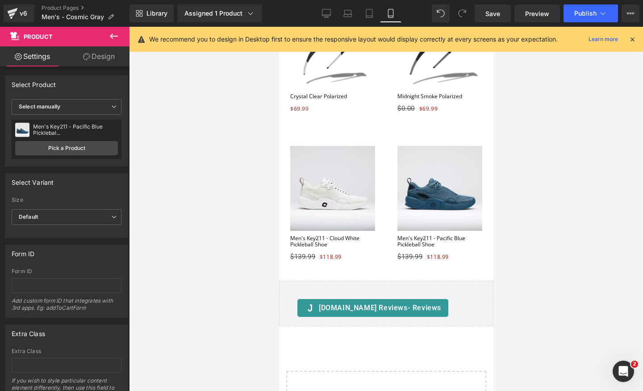
click at [553, 212] on div at bounding box center [386, 209] width 514 height 364
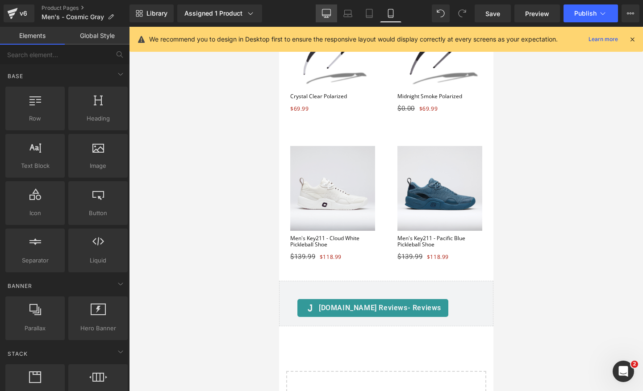
click at [328, 12] on icon at bounding box center [326, 13] width 9 height 9
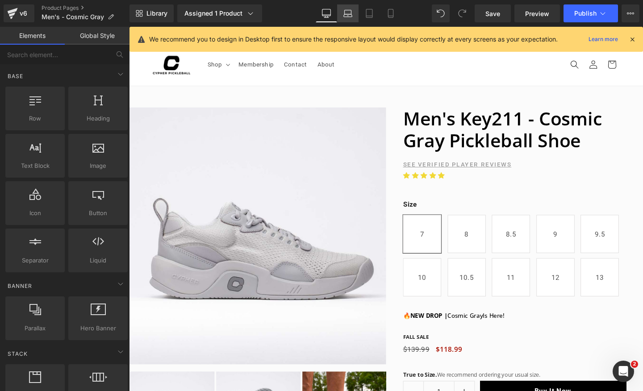
click at [345, 17] on icon at bounding box center [348, 15] width 8 height 3
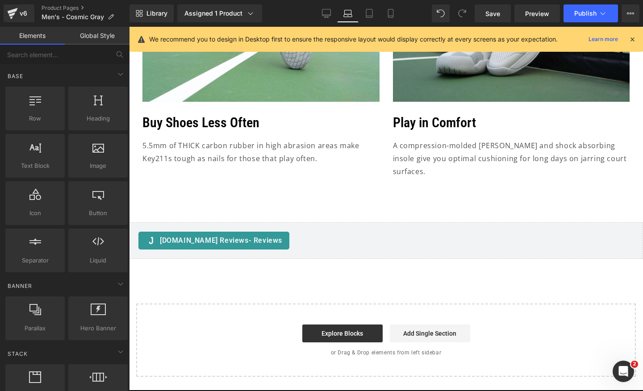
scroll to position [1523, 0]
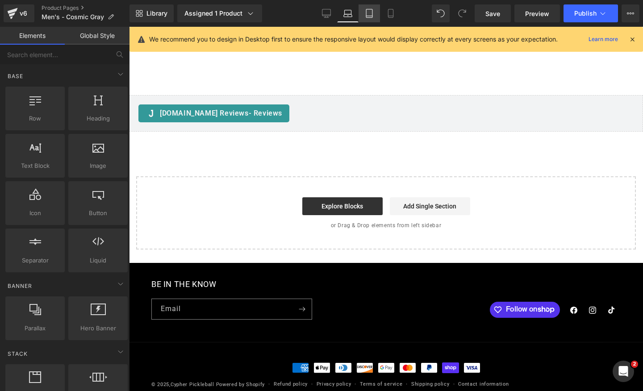
click at [368, 16] on icon at bounding box center [369, 16] width 6 height 0
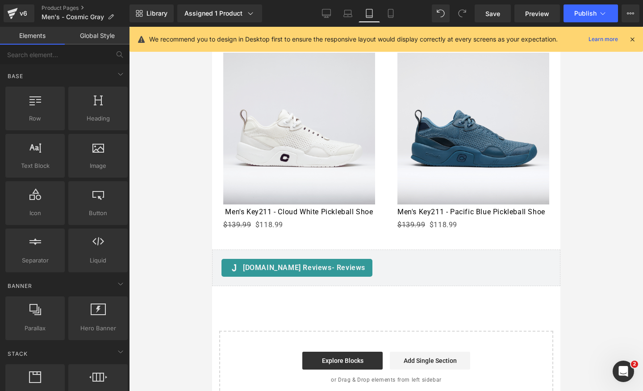
scroll to position [3458, 0]
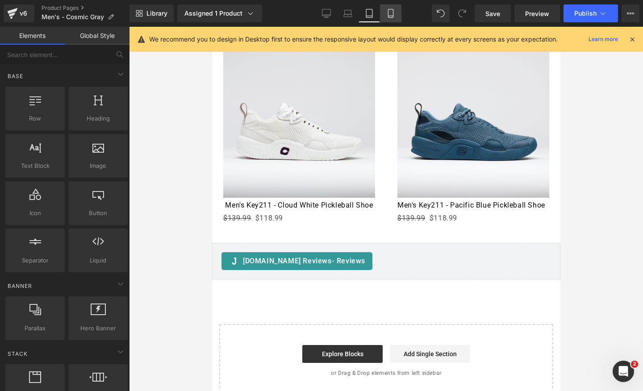
click at [391, 19] on link "Mobile" at bounding box center [390, 13] width 21 height 18
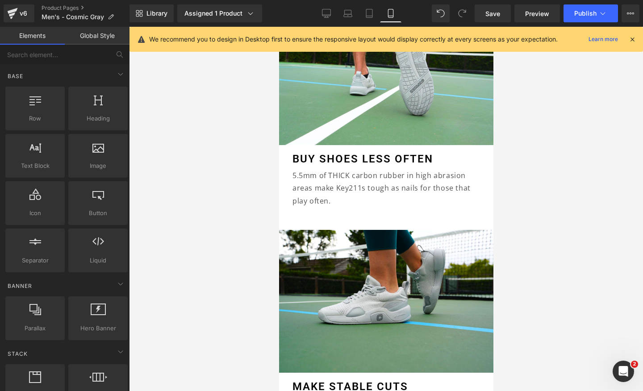
scroll to position [0, 0]
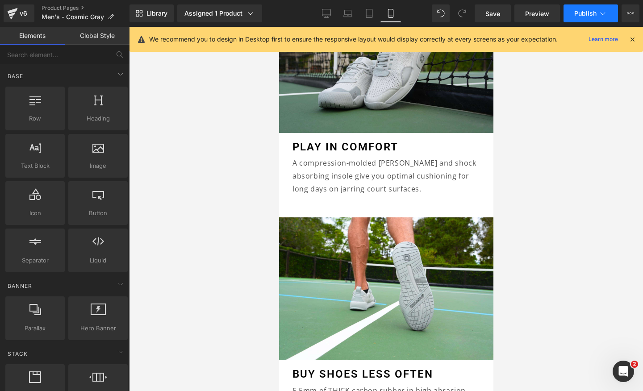
click at [585, 17] on button "Publish" at bounding box center [591, 13] width 54 height 18
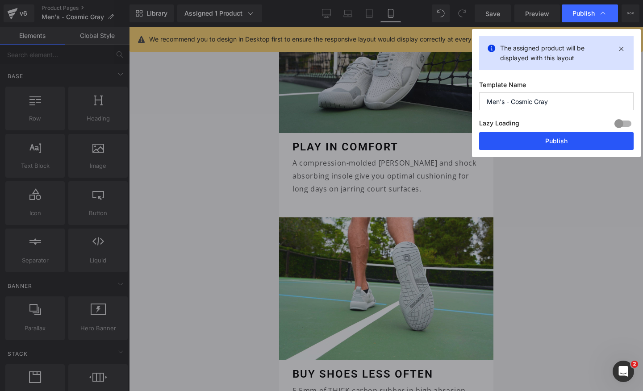
click at [549, 140] on button "Publish" at bounding box center [556, 141] width 155 height 18
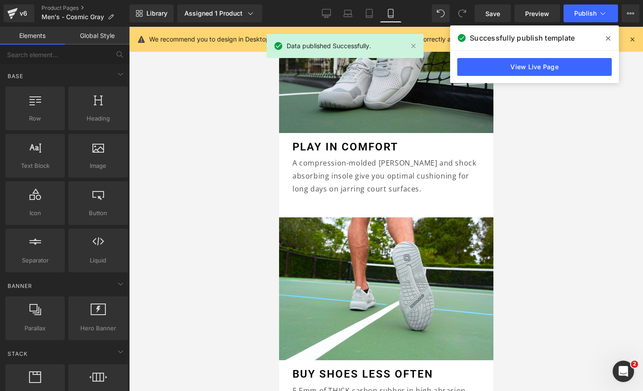
click at [615, 37] on span at bounding box center [608, 38] width 14 height 14
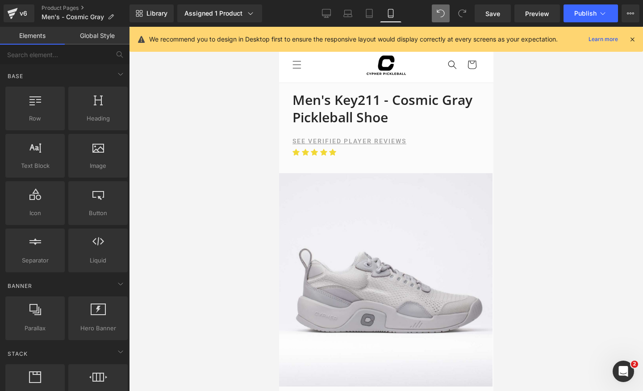
scroll to position [0, 327]
click at [51, 5] on link "Product Pages" at bounding box center [86, 7] width 88 height 7
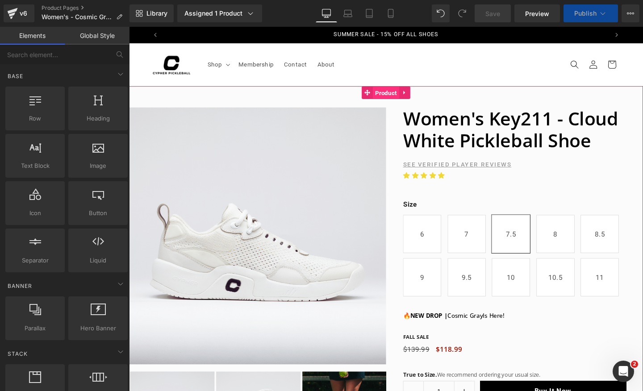
click at [395, 98] on span "Product" at bounding box center [399, 96] width 28 height 13
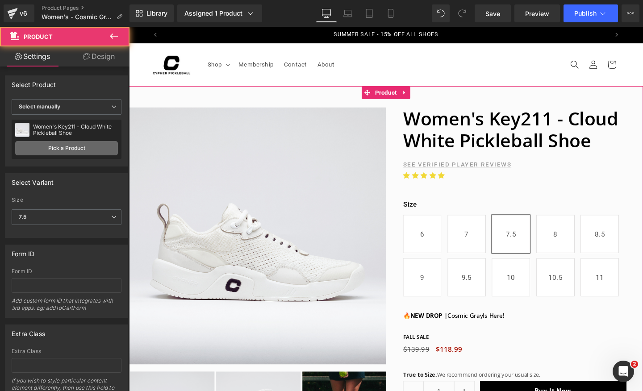
click at [57, 144] on link "Pick a Product" at bounding box center [66, 148] width 103 height 14
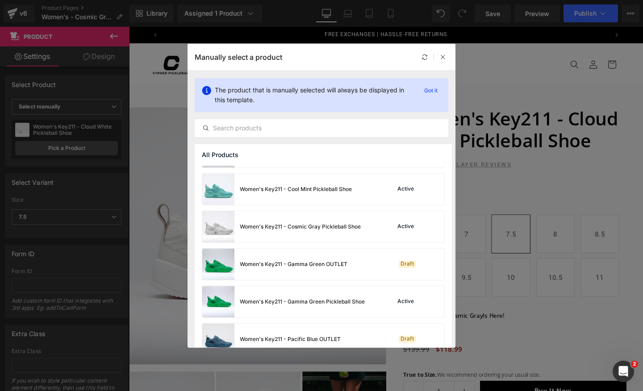
scroll to position [750, 0]
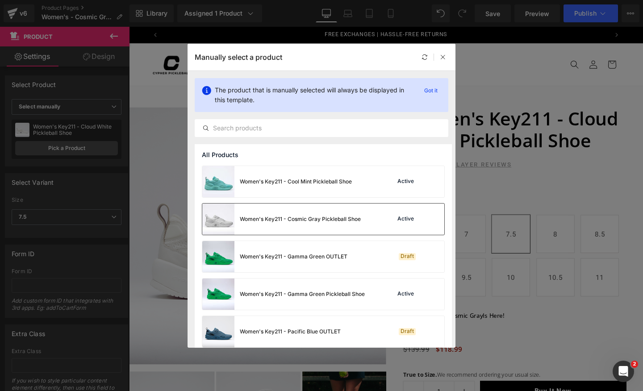
click at [223, 232] on img at bounding box center [218, 219] width 32 height 31
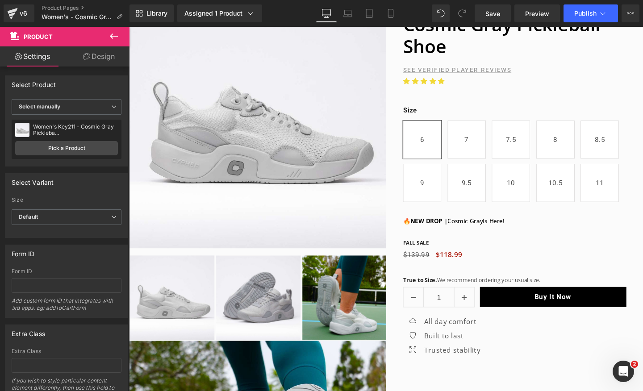
scroll to position [70, 0]
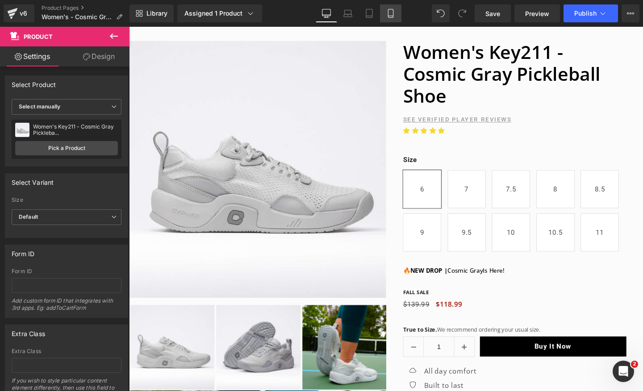
click at [385, 12] on link "Mobile" at bounding box center [390, 13] width 21 height 18
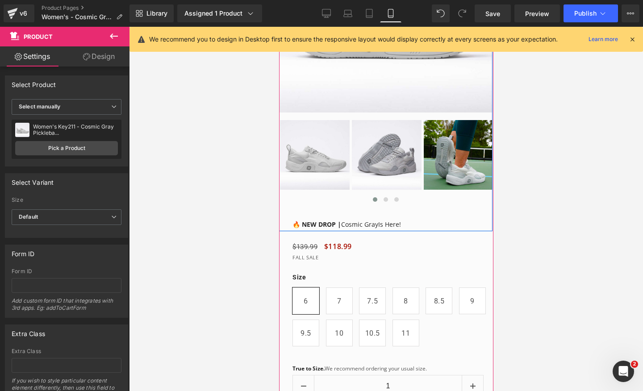
scroll to position [293, 0]
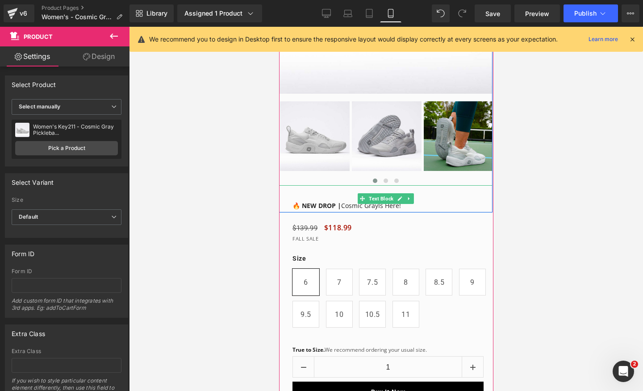
click at [377, 206] on font "🔥 NEW DROP | Cosmic Gray Is Here!" at bounding box center [346, 205] width 109 height 8
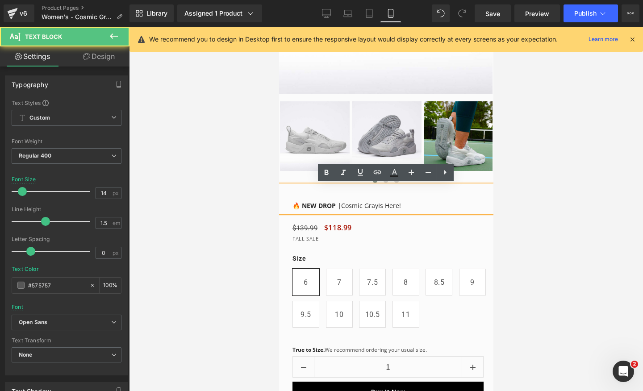
click at [377, 207] on font "🔥 NEW DROP | Cosmic Gray Is Here!" at bounding box center [346, 205] width 109 height 8
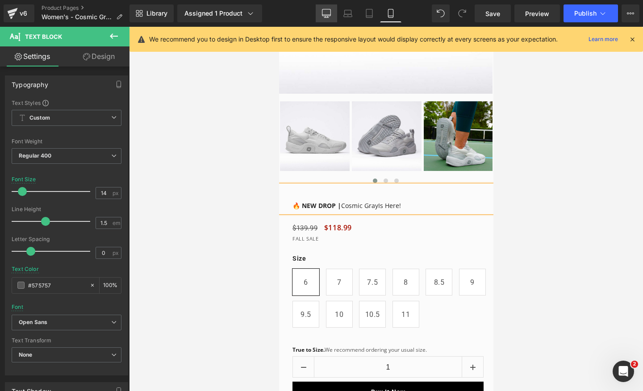
click at [321, 10] on link "Desktop" at bounding box center [326, 13] width 21 height 18
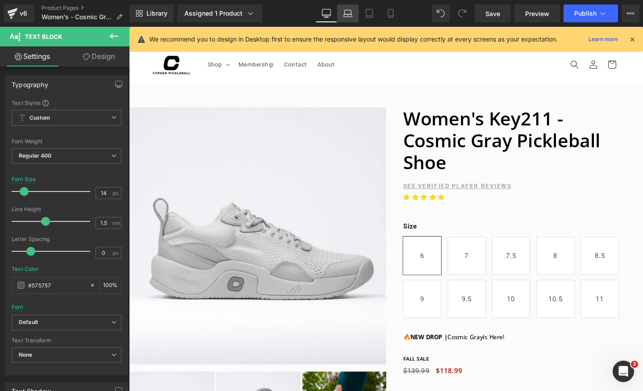
click at [351, 14] on icon at bounding box center [347, 13] width 9 height 9
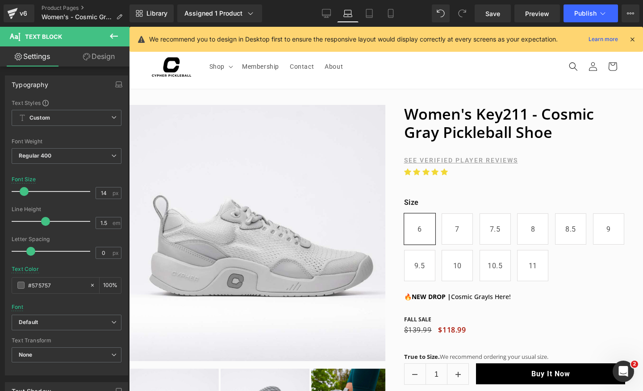
scroll to position [0, 894]
click at [364, 14] on link "Tablet" at bounding box center [369, 13] width 21 height 18
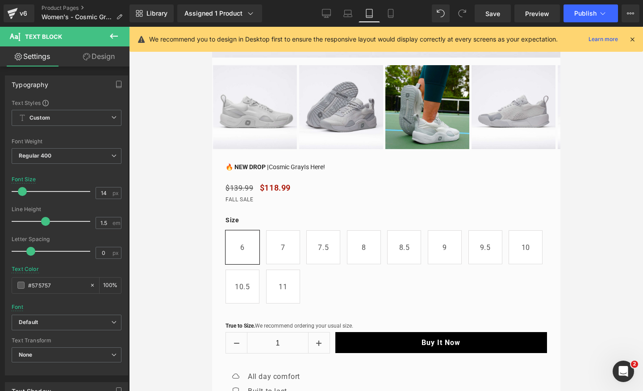
scroll to position [0, 595]
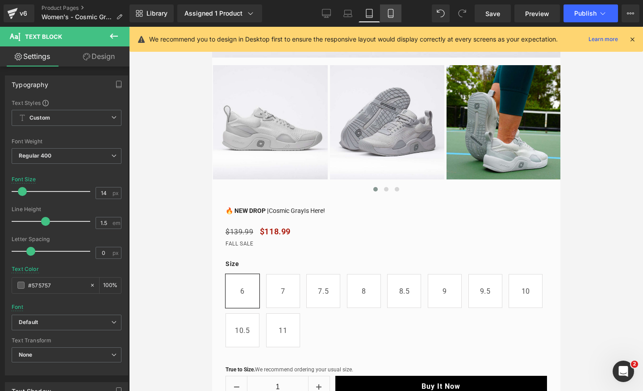
click at [385, 17] on link "Mobile" at bounding box center [390, 13] width 21 height 18
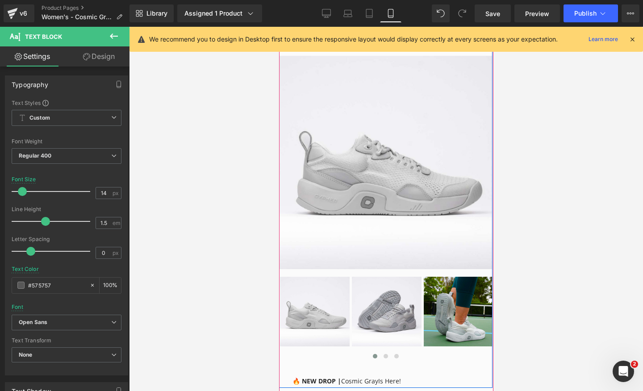
scroll to position [0, 0]
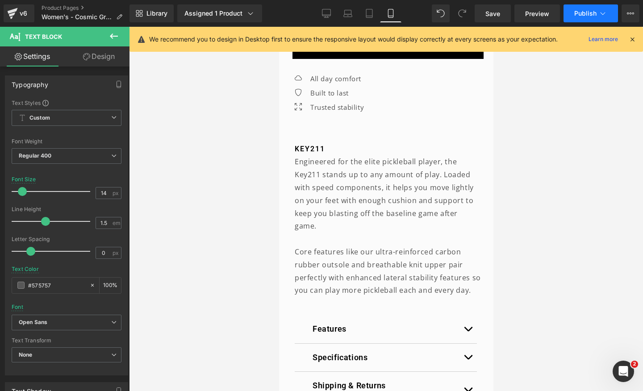
click at [578, 19] on button "Publish" at bounding box center [591, 13] width 54 height 18
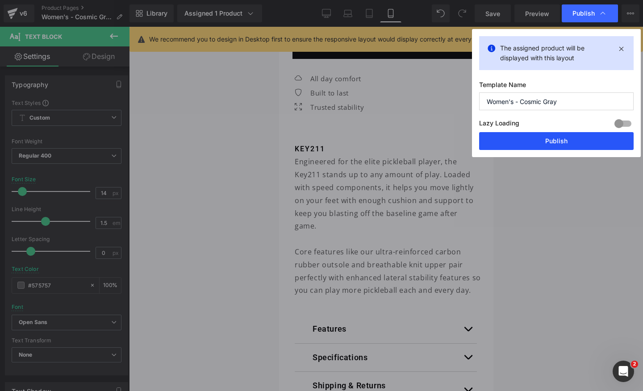
click at [556, 138] on button "Publish" at bounding box center [556, 141] width 155 height 18
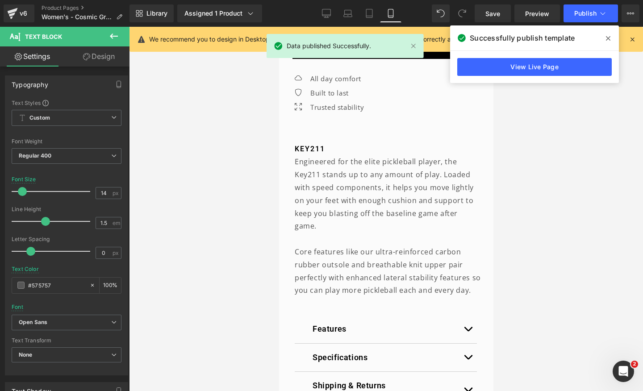
click at [607, 38] on icon at bounding box center [608, 38] width 4 height 4
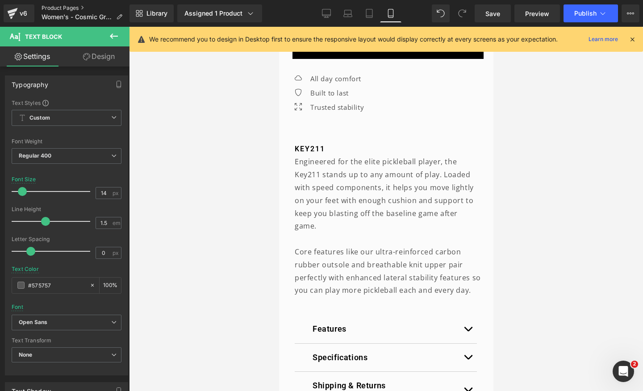
click at [63, 9] on link "Product Pages" at bounding box center [86, 7] width 88 height 7
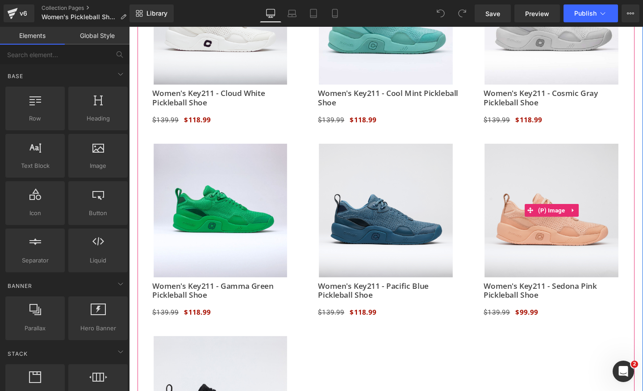
scroll to position [643, 0]
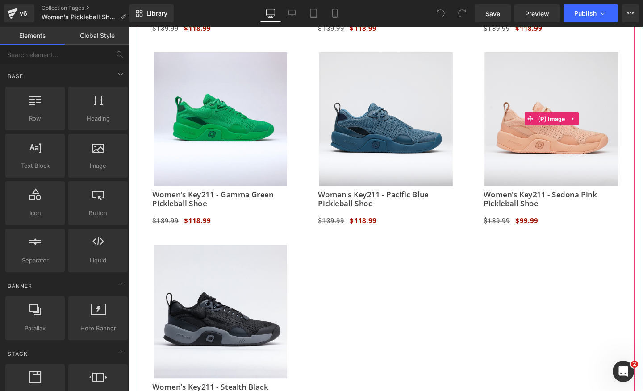
click at [578, 85] on img at bounding box center [573, 124] width 141 height 141
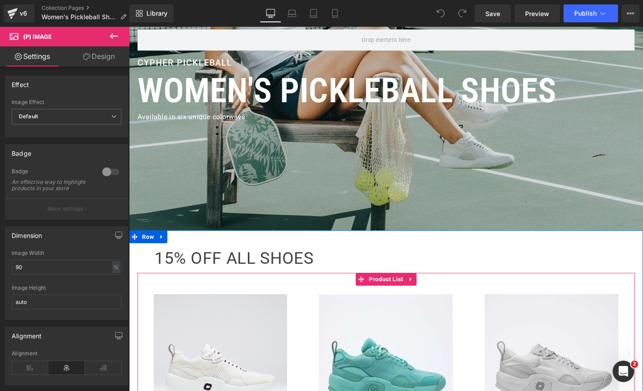
scroll to position [53, 0]
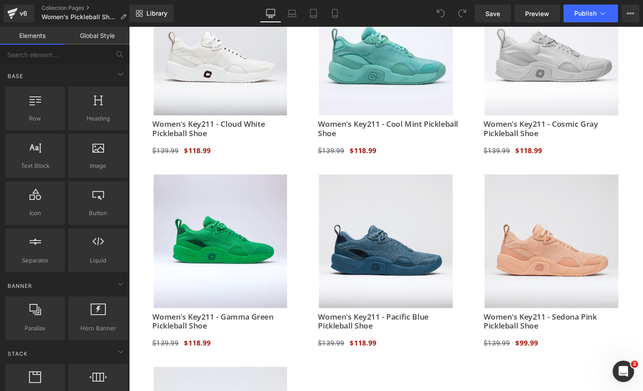
scroll to position [522, 0]
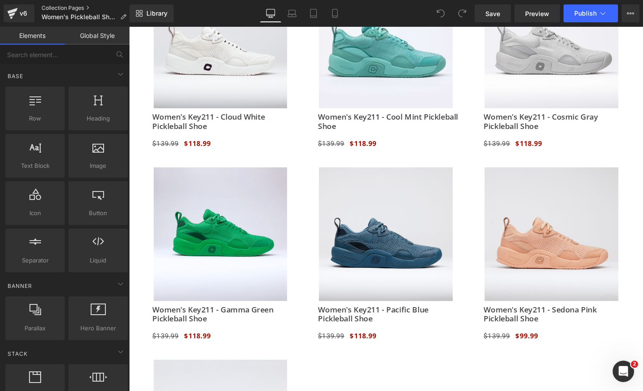
click at [53, 8] on link "Collection Pages" at bounding box center [88, 7] width 92 height 7
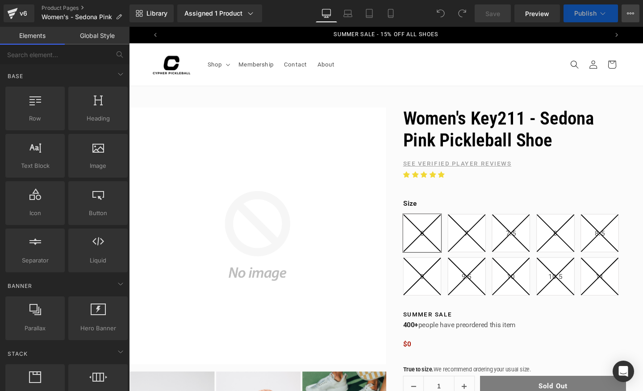
click at [629, 13] on icon at bounding box center [630, 13] width 7 height 7
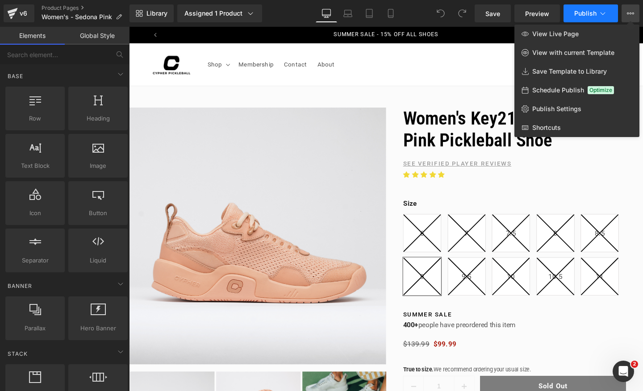
click at [603, 15] on icon at bounding box center [603, 13] width 9 height 9
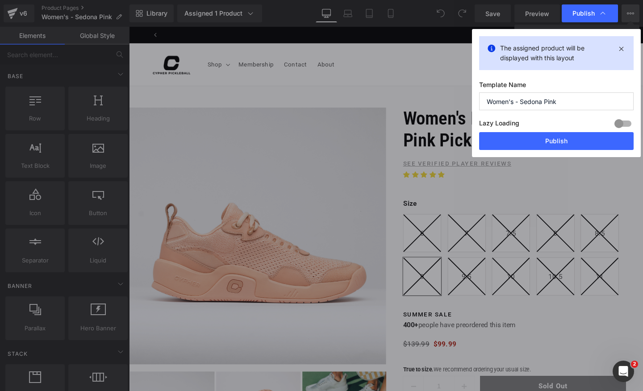
scroll to position [0, 469]
click at [616, 44] on div "The assigned product will be displayed with this layout" at bounding box center [556, 53] width 155 height 34
click at [621, 45] on icon at bounding box center [621, 48] width 10 height 11
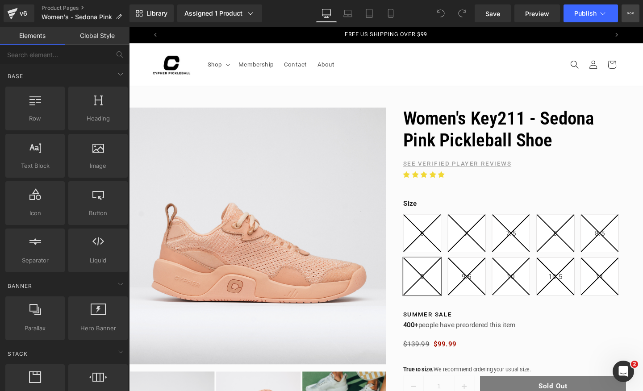
click at [628, 16] on icon at bounding box center [630, 13] width 7 height 7
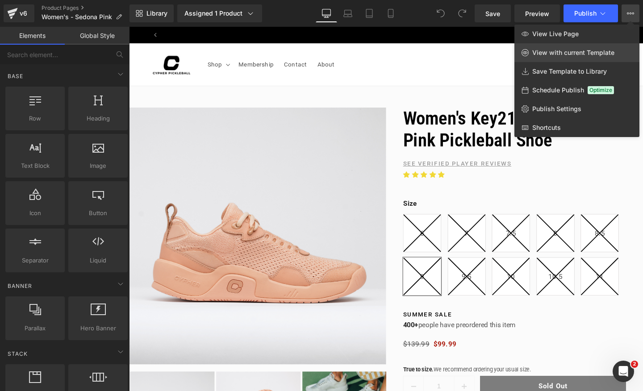
scroll to position [0, 938]
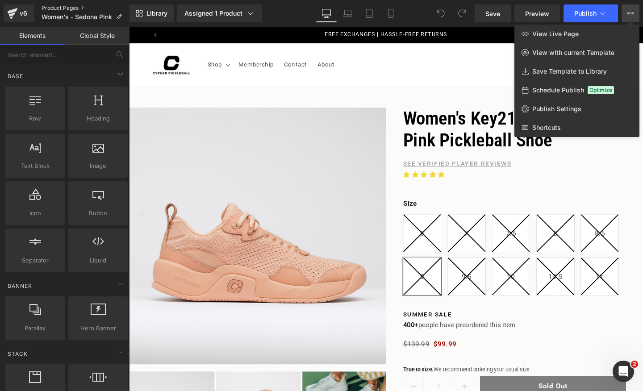
click at [74, 5] on link "Product Pages" at bounding box center [86, 7] width 88 height 7
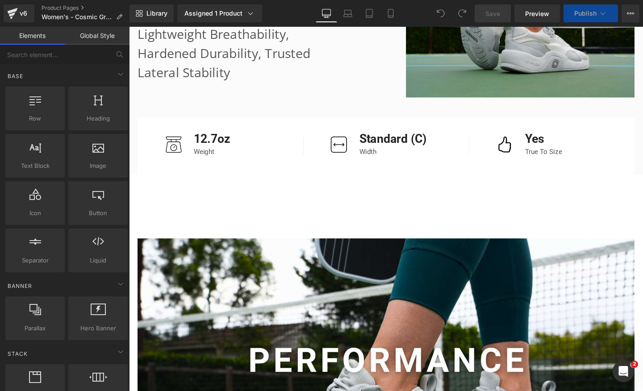
scroll to position [1222, 0]
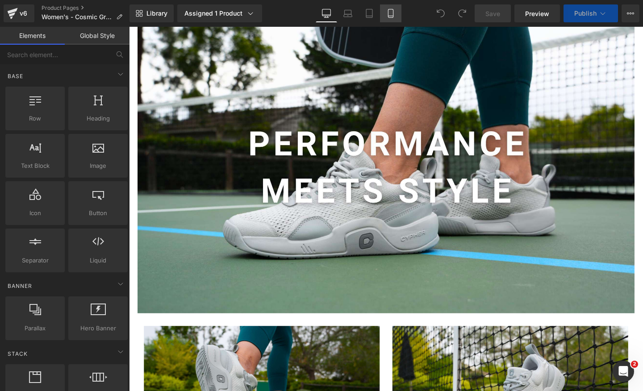
click at [389, 15] on icon at bounding box center [390, 13] width 5 height 8
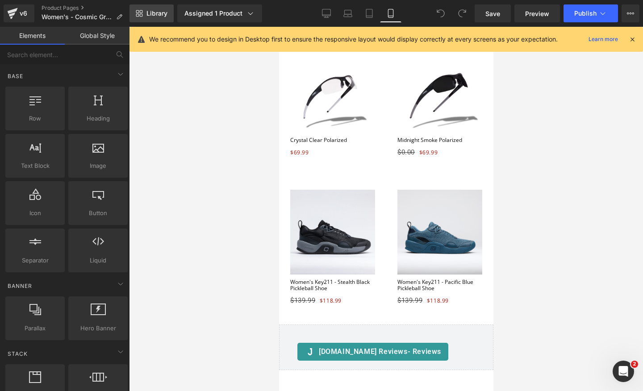
scroll to position [0, 163]
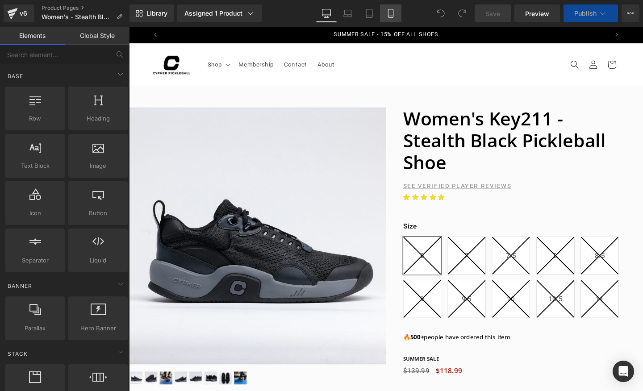
click at [396, 13] on link "Mobile" at bounding box center [390, 13] width 21 height 18
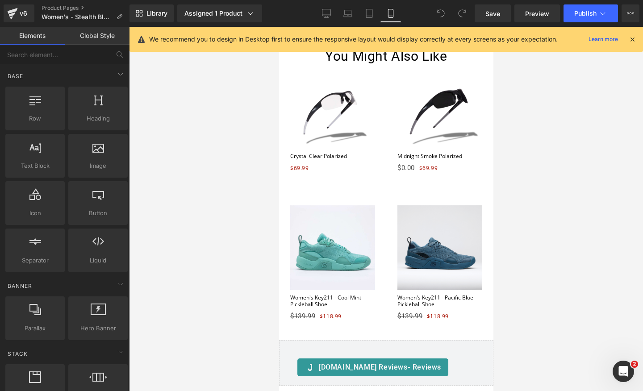
scroll to position [2477, 0]
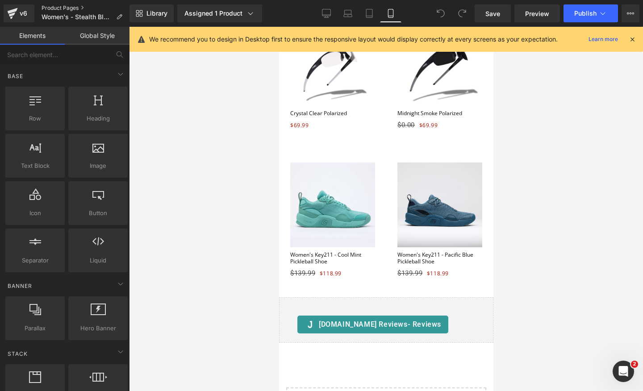
click at [74, 7] on link "Product Pages" at bounding box center [86, 7] width 88 height 7
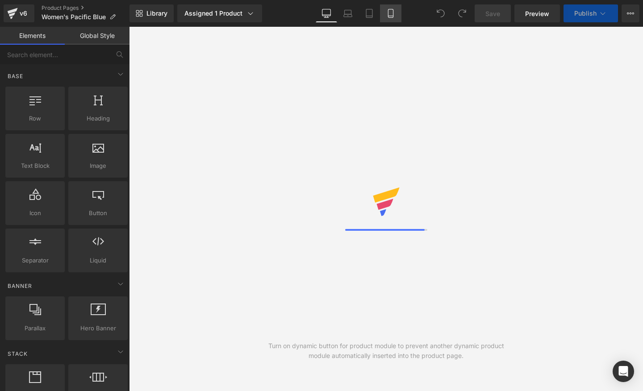
click at [388, 10] on icon at bounding box center [390, 13] width 9 height 9
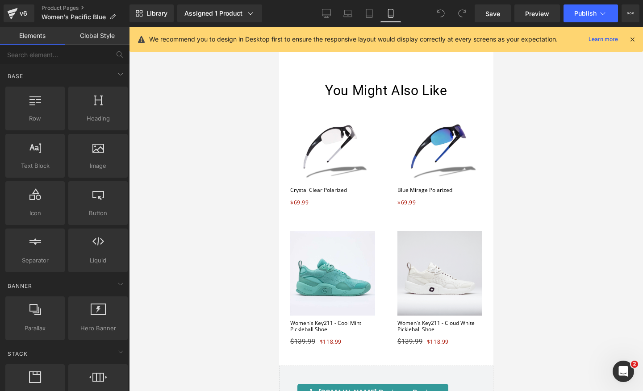
scroll to position [2370, 0]
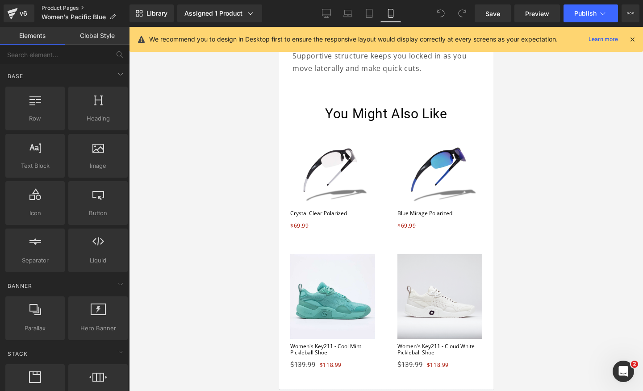
click at [65, 8] on link "Product Pages" at bounding box center [86, 7] width 88 height 7
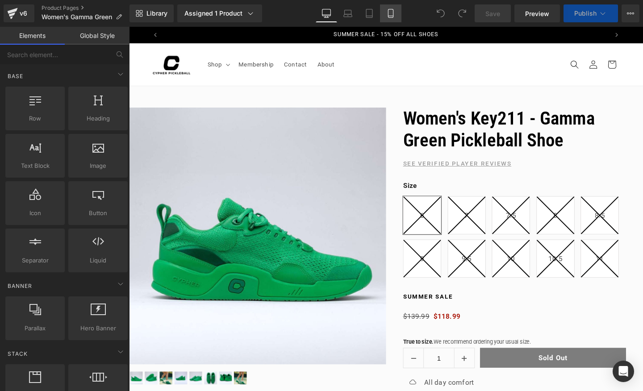
click at [382, 15] on link "Mobile" at bounding box center [390, 13] width 21 height 18
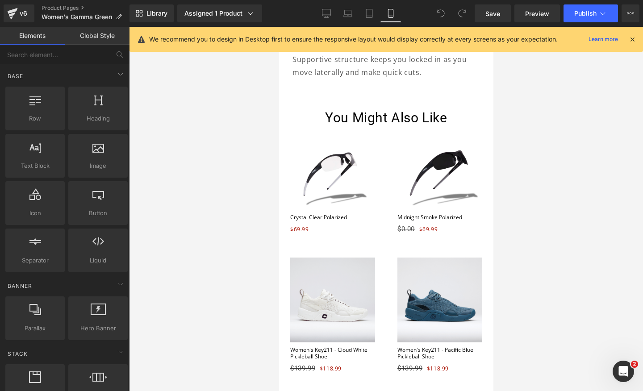
scroll to position [2343, 0]
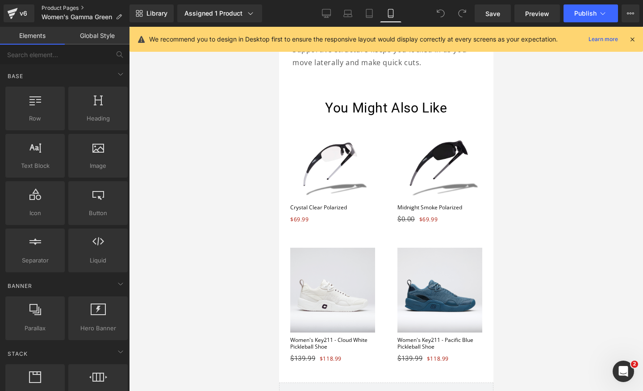
click at [64, 6] on link "Product Pages" at bounding box center [86, 7] width 88 height 7
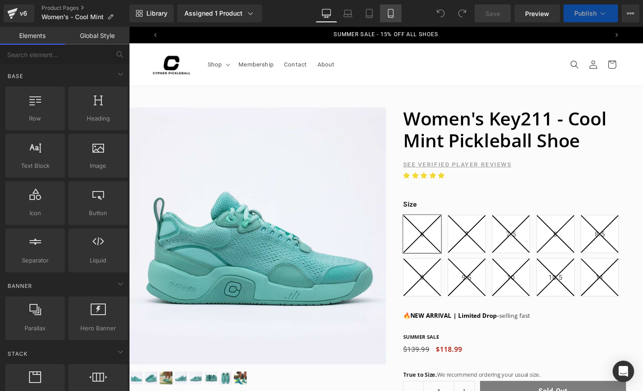
click at [399, 14] on link "Mobile" at bounding box center [390, 13] width 21 height 18
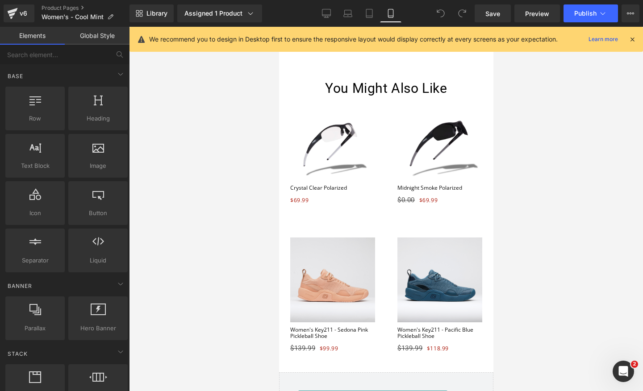
scroll to position [2484, 0]
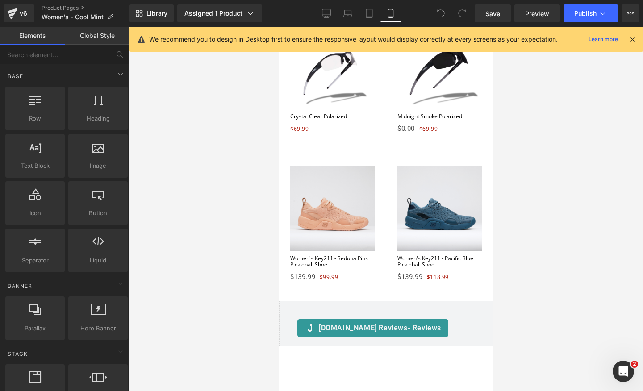
click at [335, 205] on img at bounding box center [332, 208] width 85 height 85
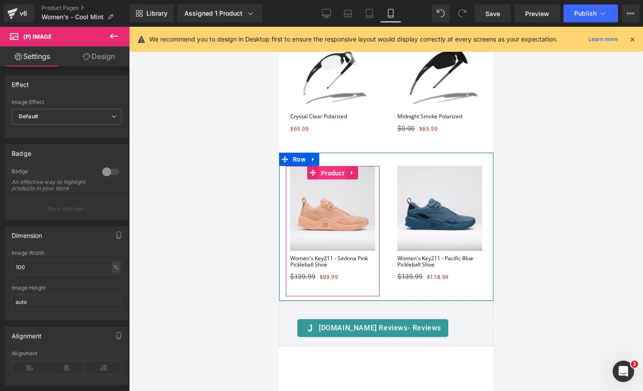
click at [334, 167] on span "Product" at bounding box center [332, 173] width 28 height 13
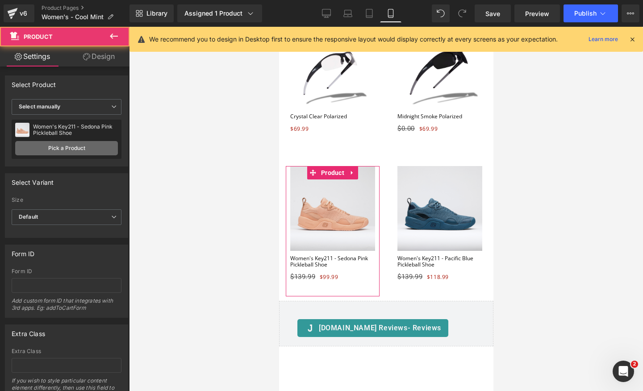
scroll to position [0, 327]
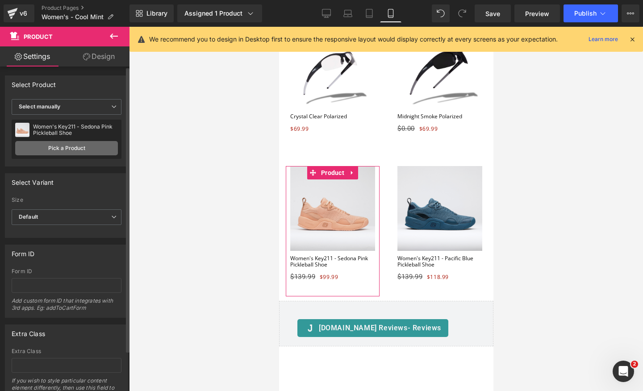
click at [59, 147] on link "Pick a Product" at bounding box center [66, 148] width 103 height 14
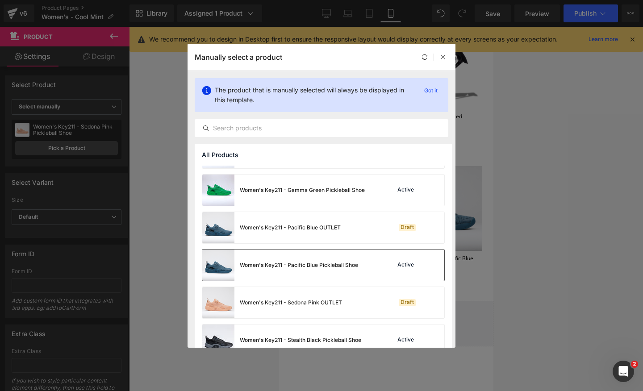
scroll to position [908, 0]
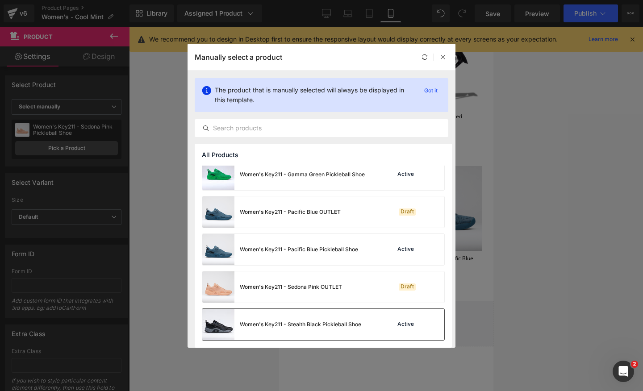
click at [220, 326] on img at bounding box center [218, 324] width 32 height 31
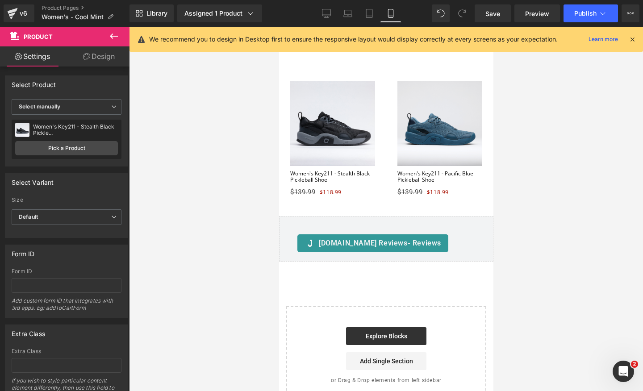
scroll to position [2466, 0]
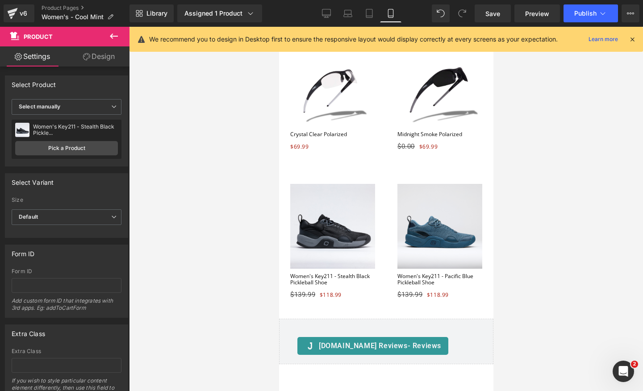
click at [320, 201] on img at bounding box center [332, 226] width 85 height 85
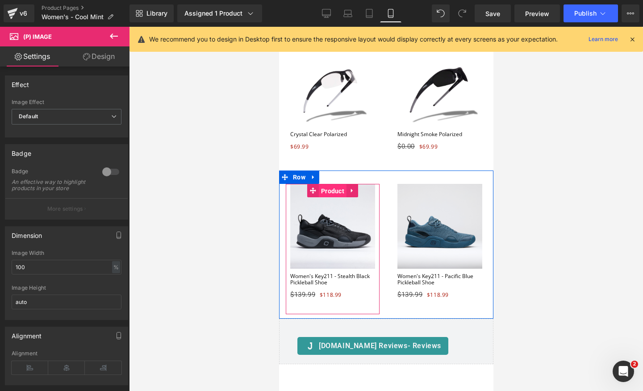
click at [334, 184] on span "Product" at bounding box center [332, 190] width 28 height 13
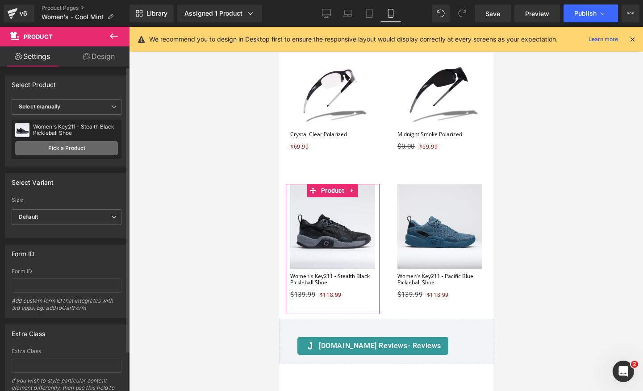
click at [67, 150] on link "Pick a Product" at bounding box center [66, 148] width 103 height 14
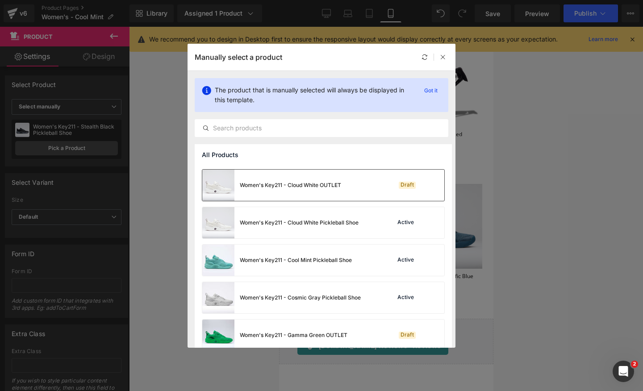
scroll to position [771, 0]
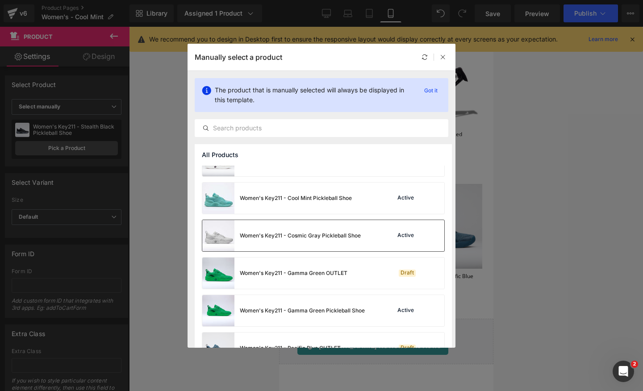
click at [245, 235] on div "Women's Key211 - Cosmic Gray Pickleball Shoe" at bounding box center [300, 236] width 121 height 8
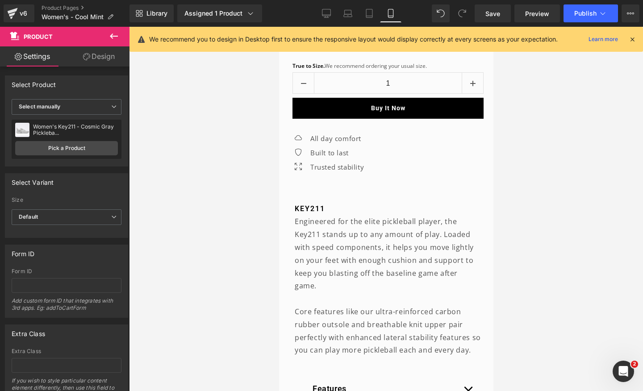
scroll to position [0, 0]
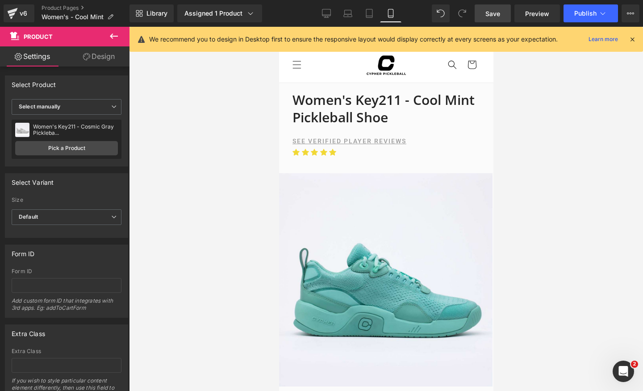
click at [497, 17] on span "Save" at bounding box center [493, 13] width 15 height 9
click at [582, 13] on span "Publish" at bounding box center [585, 13] width 22 height 7
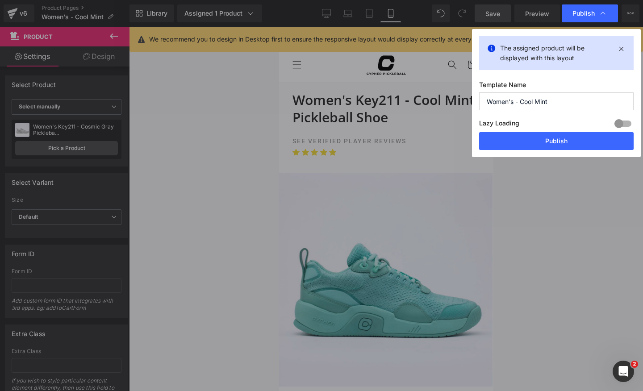
click at [541, 151] on div "The assigned product will be displayed with this layout Template Name Women's -…" at bounding box center [556, 93] width 169 height 128
click at [552, 142] on button "Publish" at bounding box center [556, 141] width 155 height 18
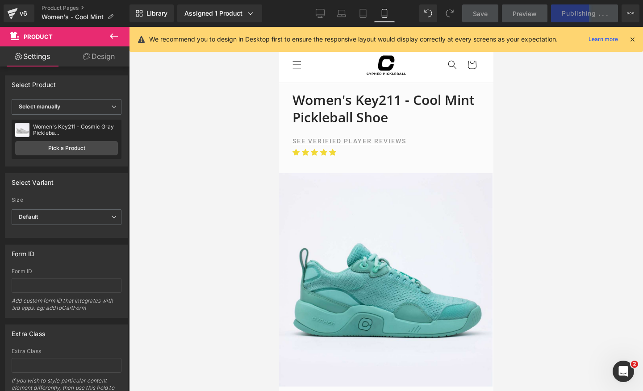
scroll to position [0, 327]
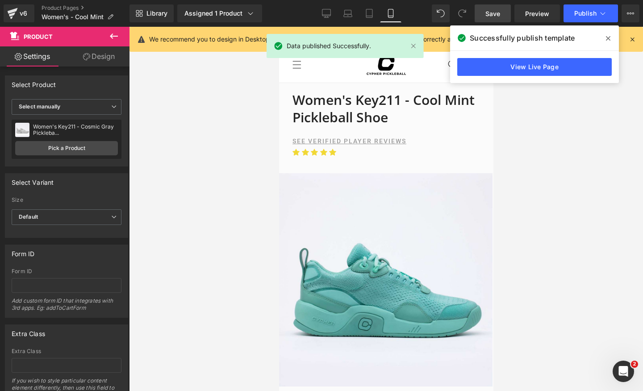
click at [606, 34] on span at bounding box center [608, 38] width 14 height 14
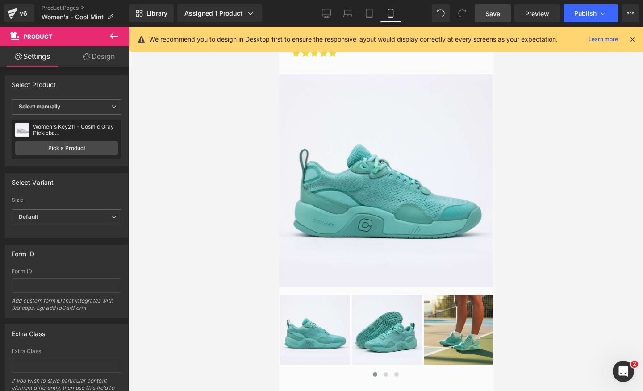
scroll to position [0, 0]
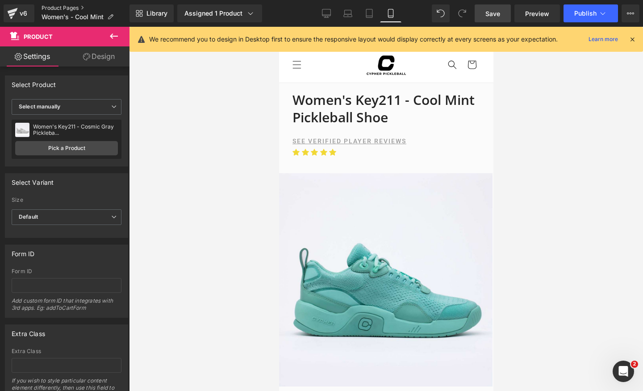
click at [64, 5] on link "Product Pages" at bounding box center [86, 7] width 88 height 7
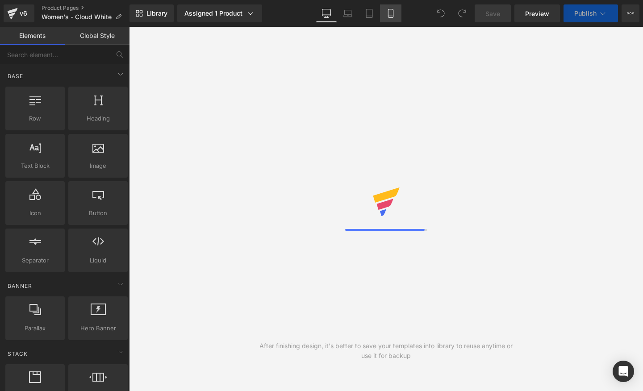
click at [386, 15] on link "Mobile" at bounding box center [390, 13] width 21 height 18
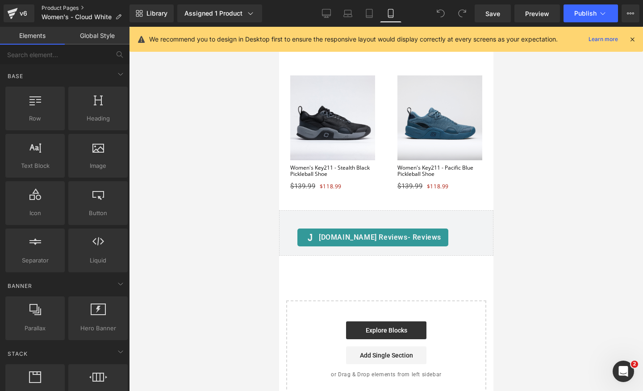
click at [67, 6] on link "Product Pages" at bounding box center [86, 7] width 88 height 7
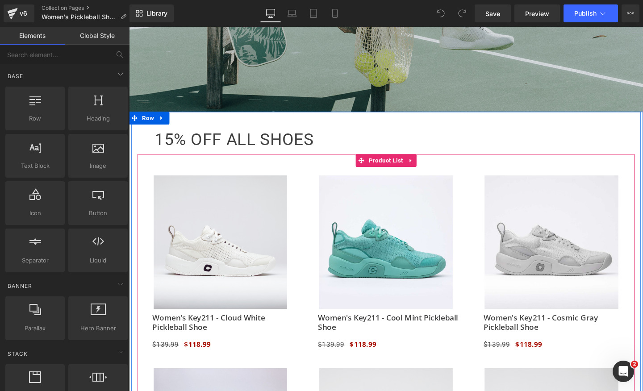
scroll to position [0, 469]
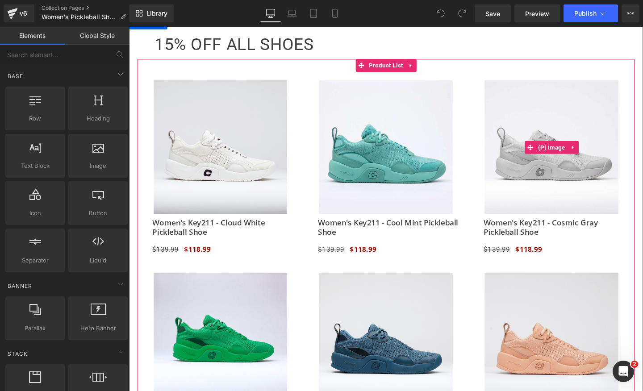
click at [565, 130] on img at bounding box center [573, 153] width 141 height 141
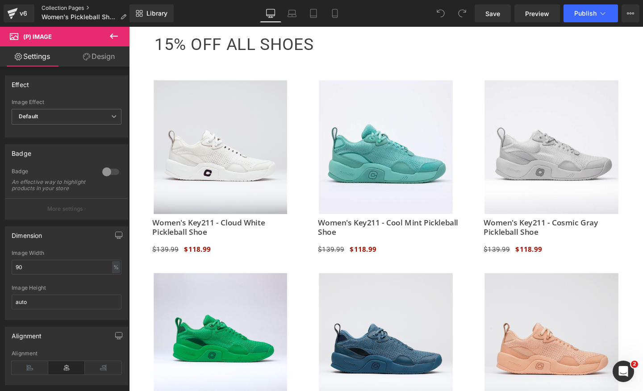
scroll to position [0, 938]
click at [590, 17] on button "Publish" at bounding box center [591, 13] width 54 height 18
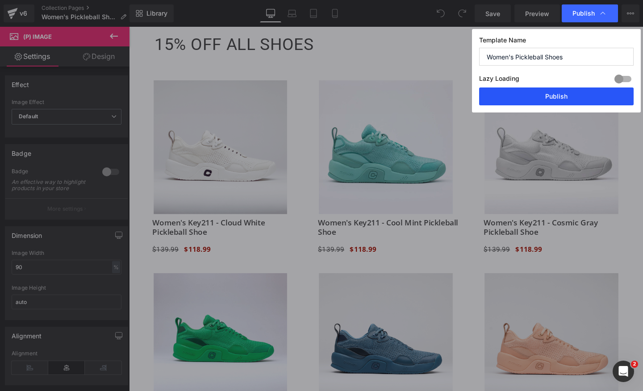
click at [546, 101] on button "Publish" at bounding box center [556, 97] width 155 height 18
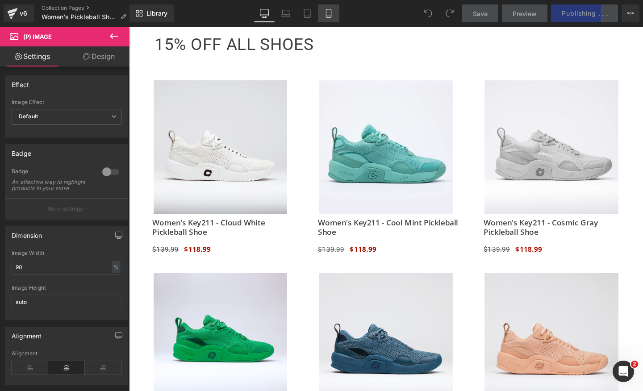
scroll to position [0, 938]
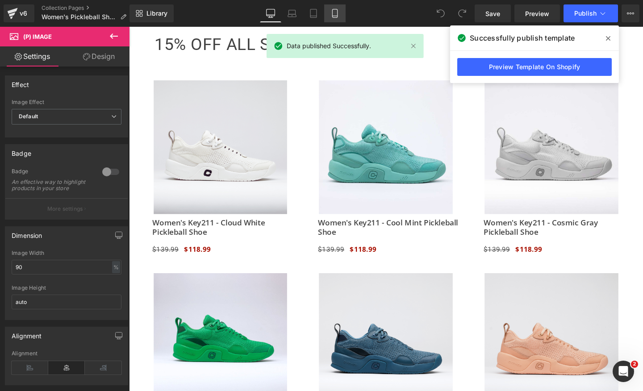
click at [332, 15] on icon at bounding box center [335, 13] width 9 height 9
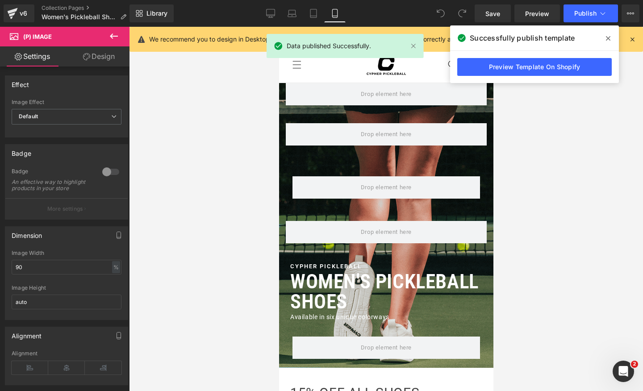
click at [609, 39] on icon at bounding box center [608, 38] width 4 height 4
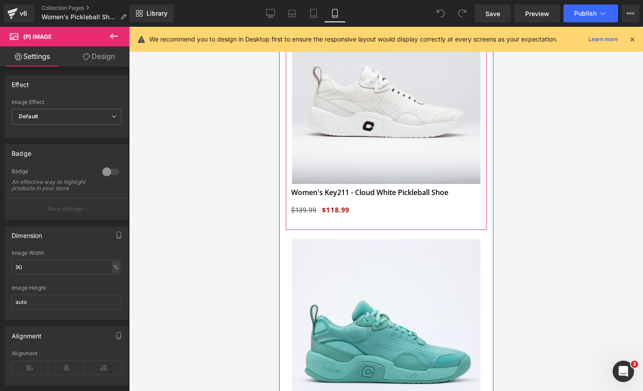
scroll to position [349, 0]
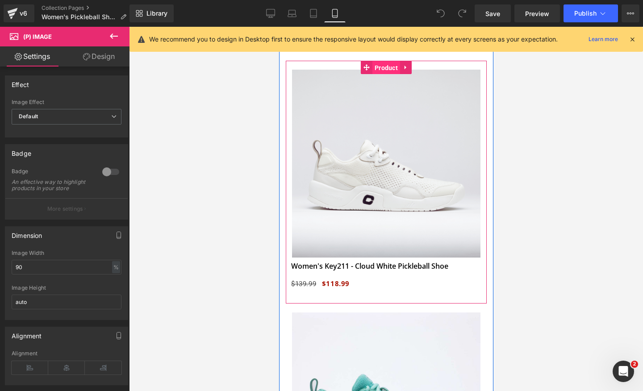
click at [382, 67] on span "Product" at bounding box center [386, 67] width 28 height 13
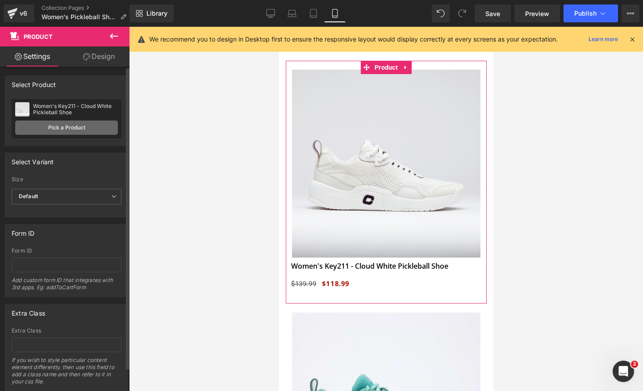
click at [45, 131] on link "Pick a Product" at bounding box center [66, 128] width 103 height 14
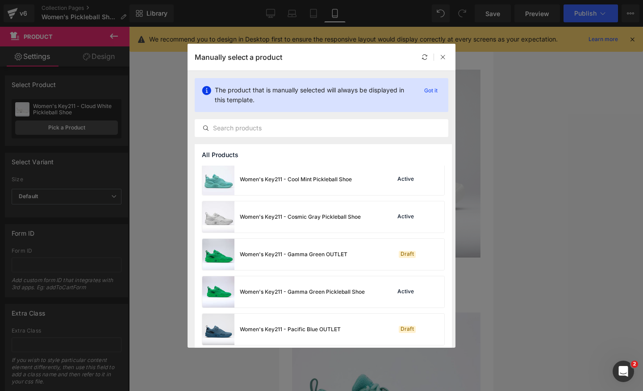
scroll to position [756, 0]
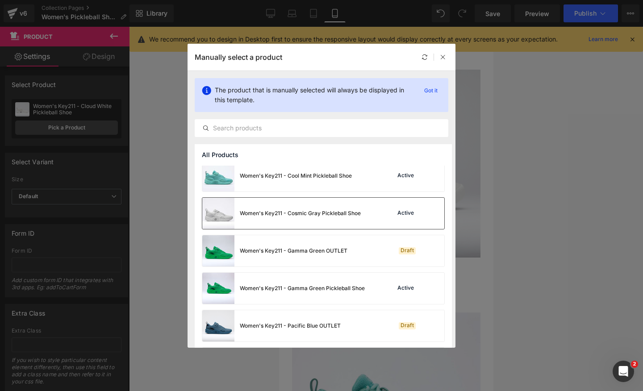
click at [276, 218] on div "Women's Key211 - Cosmic Gray Pickleball Shoe" at bounding box center [281, 213] width 159 height 31
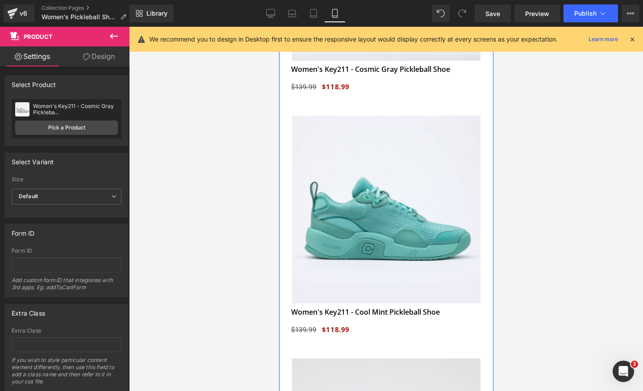
scroll to position [572, 0]
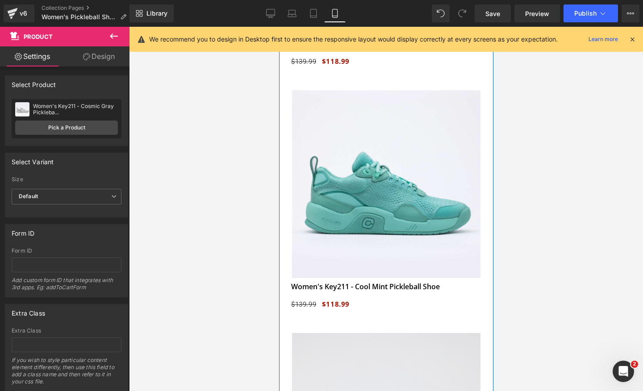
click at [369, 228] on img at bounding box center [386, 184] width 188 height 188
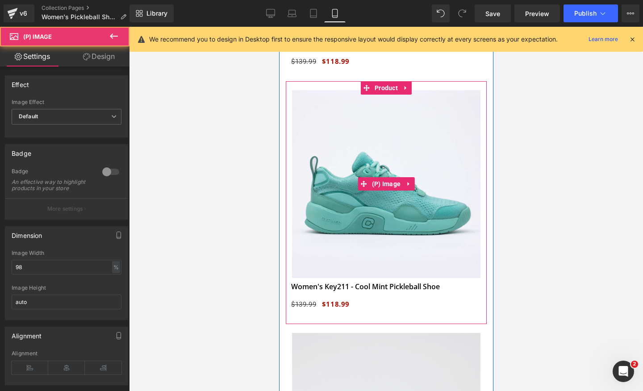
scroll to position [0, 0]
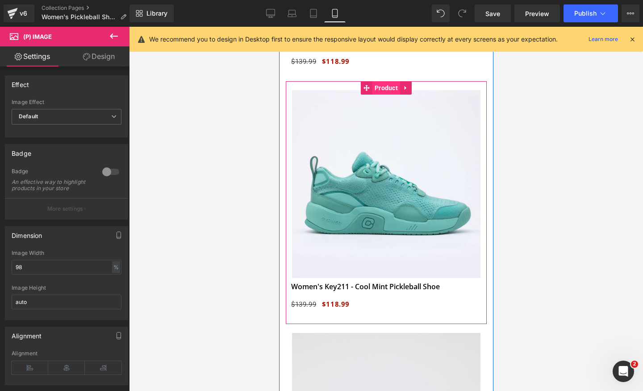
click at [381, 88] on span "Product" at bounding box center [386, 87] width 28 height 13
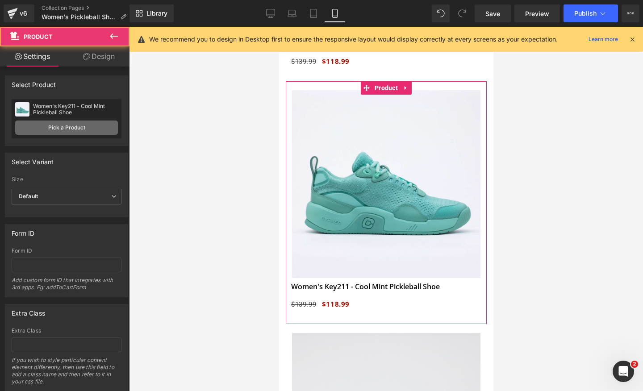
click at [73, 131] on link "Pick a Product" at bounding box center [66, 128] width 103 height 14
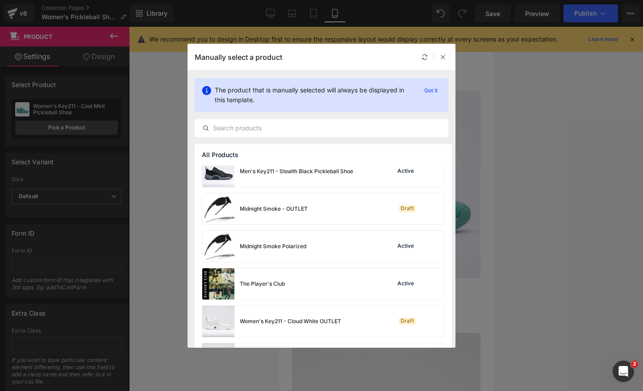
scroll to position [646, 0]
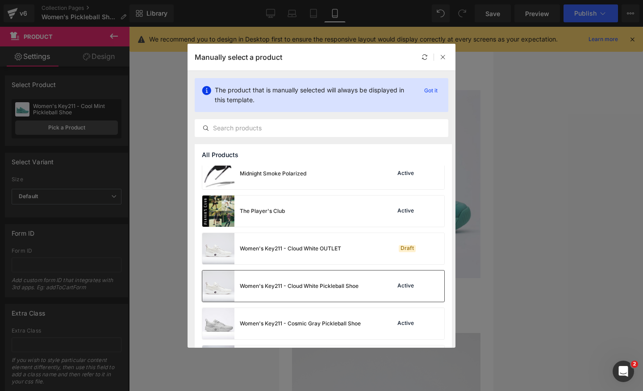
click at [209, 280] on img at bounding box center [218, 286] width 32 height 31
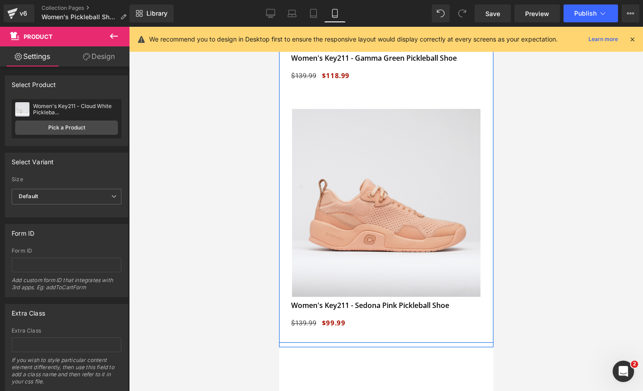
scroll to position [1554, 0]
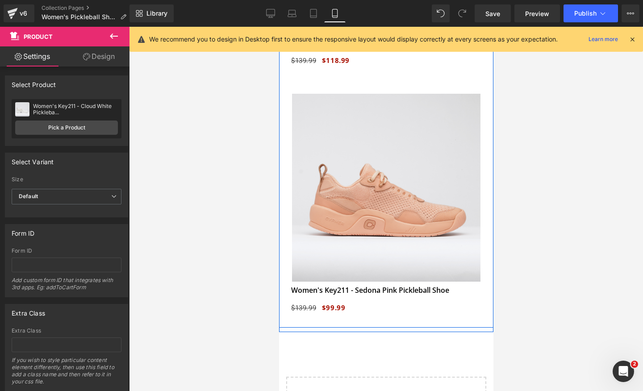
click at [418, 161] on img at bounding box center [386, 188] width 188 height 188
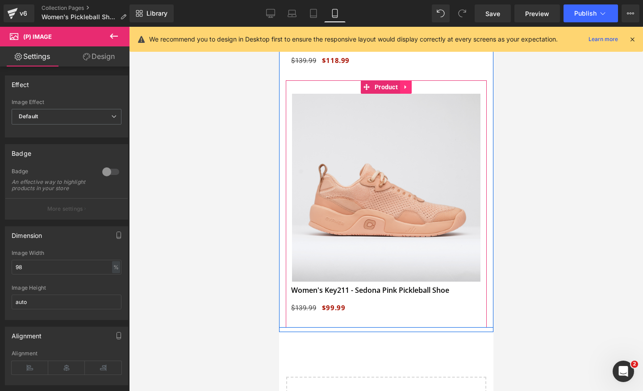
click at [406, 91] on link at bounding box center [406, 86] width 12 height 13
click at [412, 87] on icon at bounding box center [411, 87] width 6 height 6
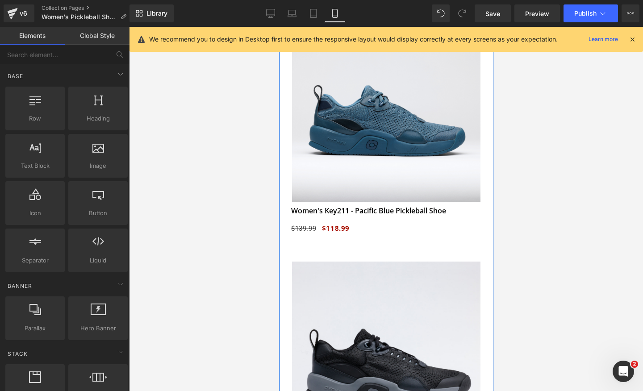
scroll to position [889, 0]
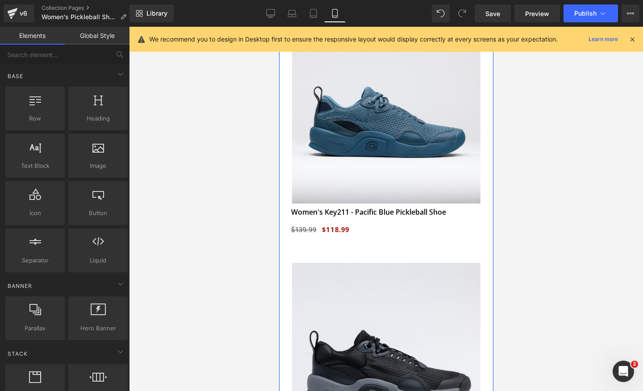
click at [398, 125] on img at bounding box center [386, 110] width 188 height 188
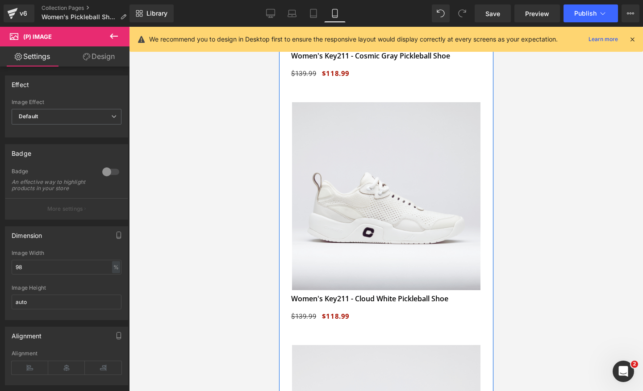
scroll to position [572, 0]
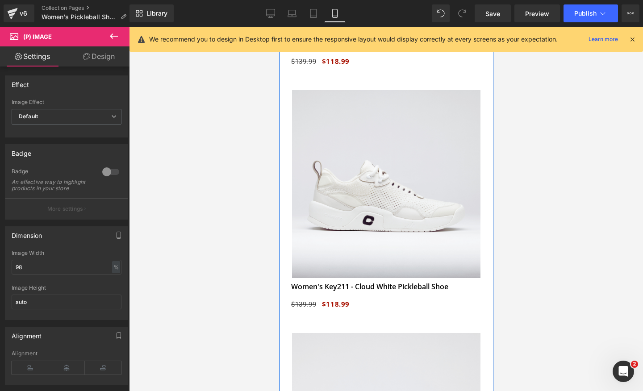
click at [395, 147] on img at bounding box center [386, 184] width 188 height 188
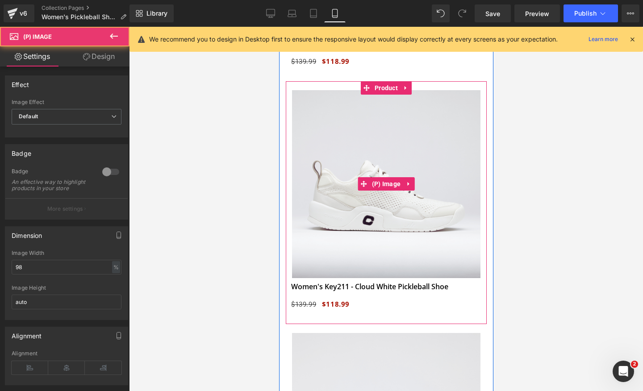
scroll to position [0, 0]
click at [406, 88] on icon at bounding box center [405, 87] width 6 height 7
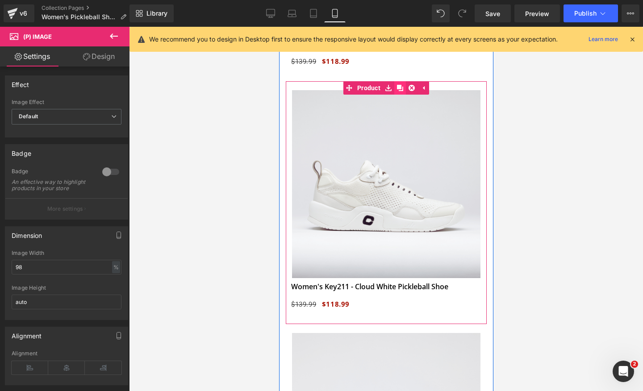
click at [401, 88] on icon at bounding box center [400, 88] width 6 height 6
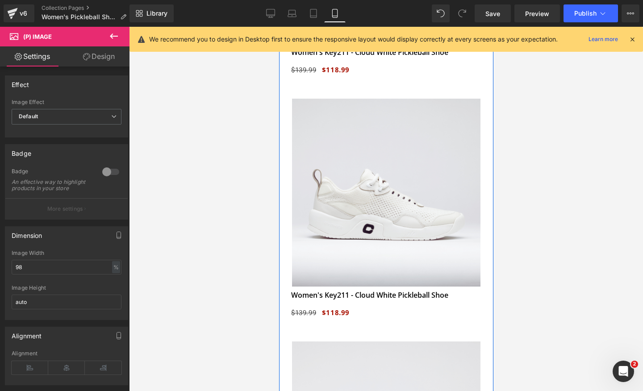
scroll to position [833, 0]
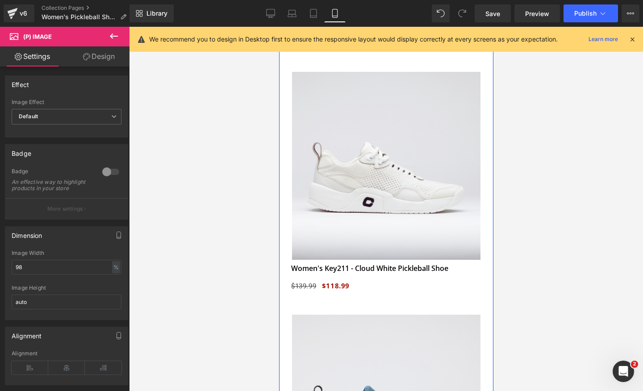
click at [387, 147] on img at bounding box center [386, 166] width 188 height 188
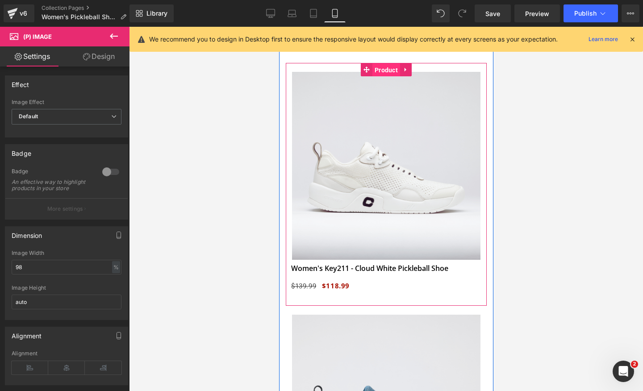
click at [377, 70] on span "Product" at bounding box center [386, 69] width 28 height 13
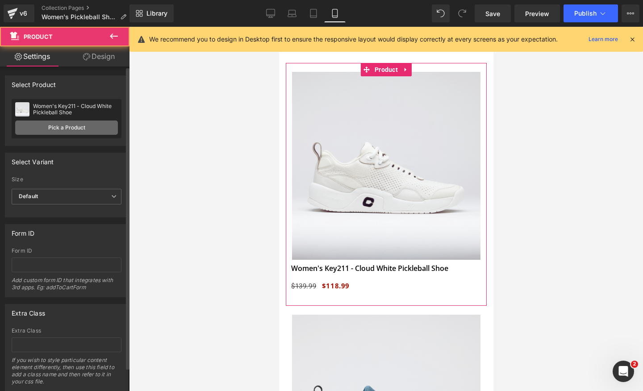
scroll to position [0, 163]
click at [89, 130] on link "Pick a Product" at bounding box center [66, 128] width 103 height 14
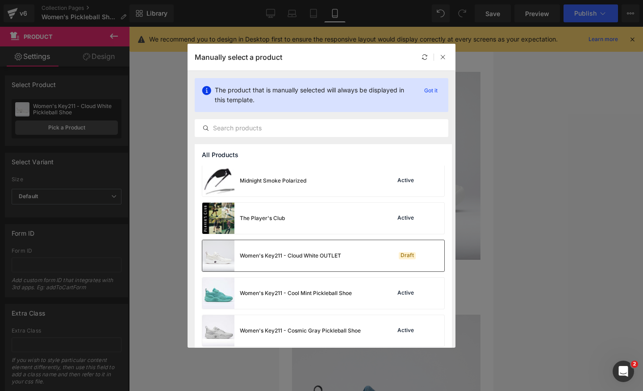
scroll to position [660, 0]
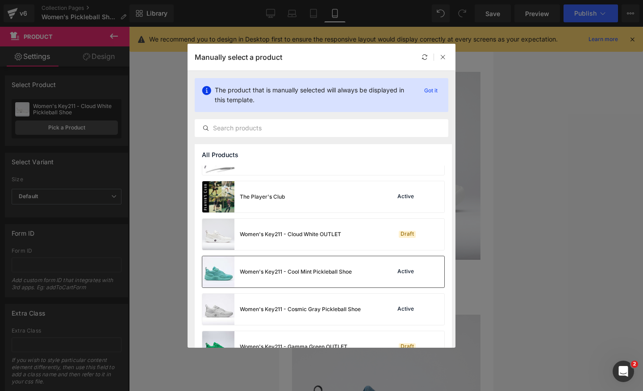
click at [241, 268] on div "Women's Key211 - Cool Mint Pickleball Shoe" at bounding box center [296, 272] width 112 height 8
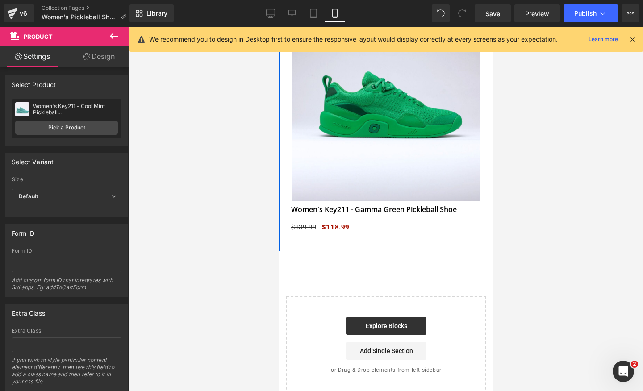
scroll to position [1856, 0]
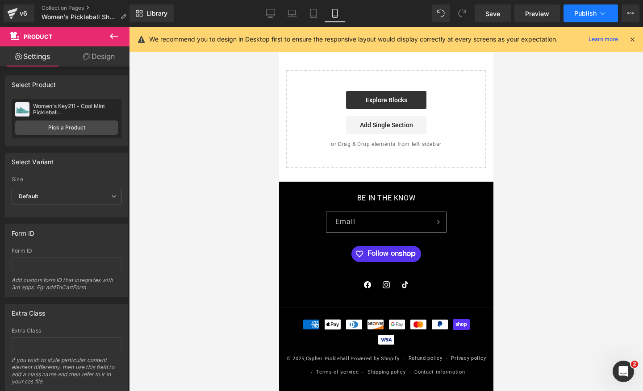
click at [603, 12] on icon at bounding box center [603, 13] width 9 height 9
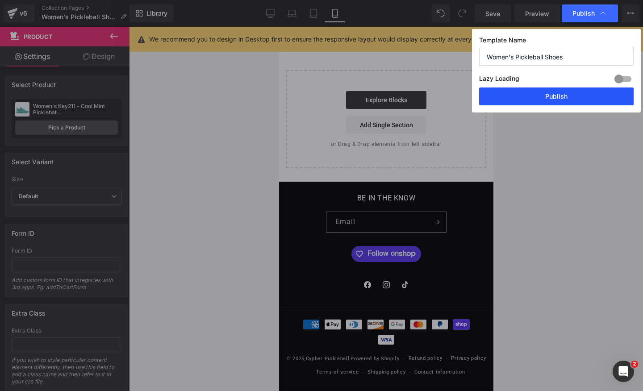
click at [545, 103] on button "Publish" at bounding box center [556, 97] width 155 height 18
